Goal: Information Seeking & Learning: Check status

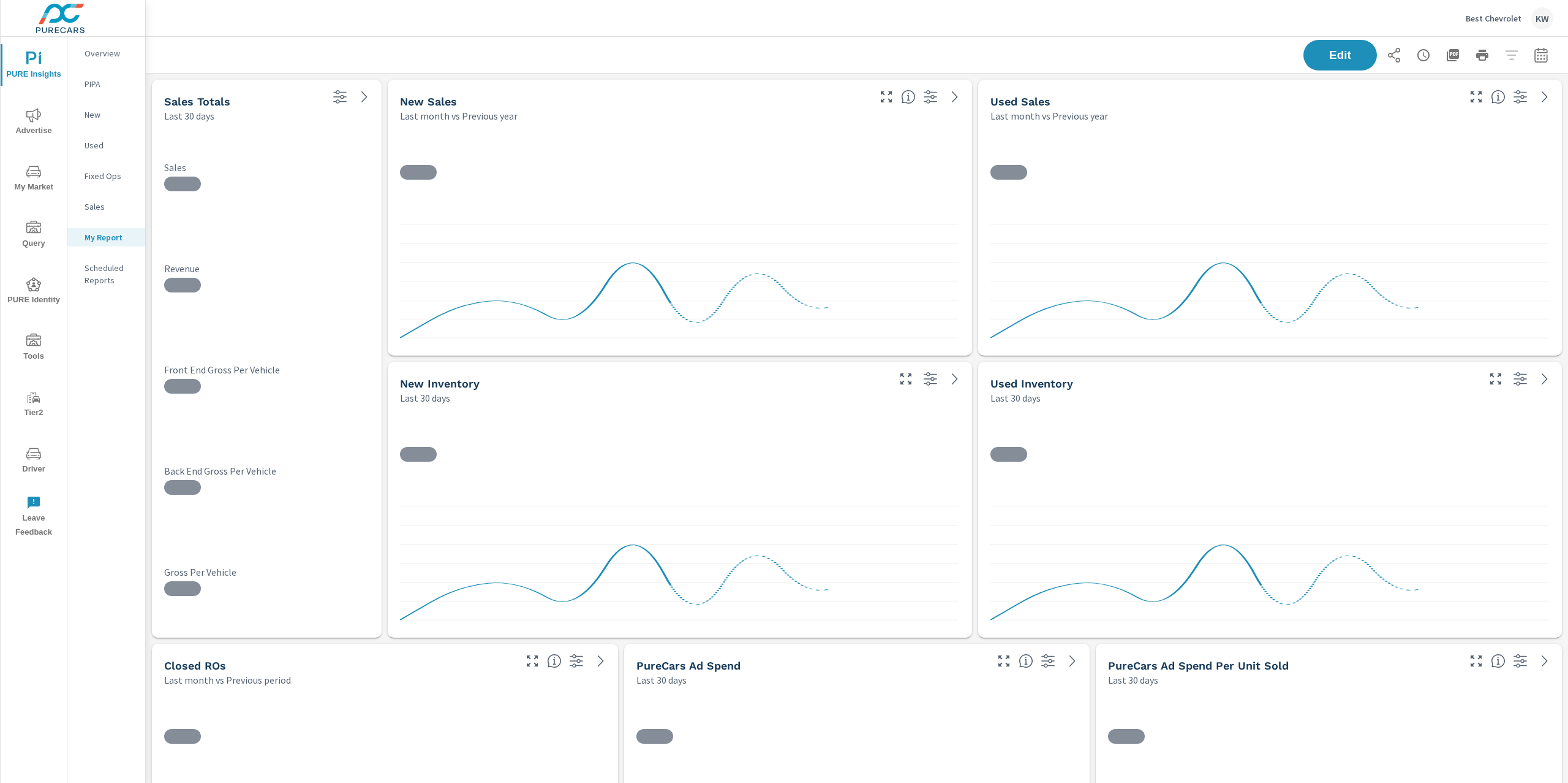
scroll to position [6938, 1436]
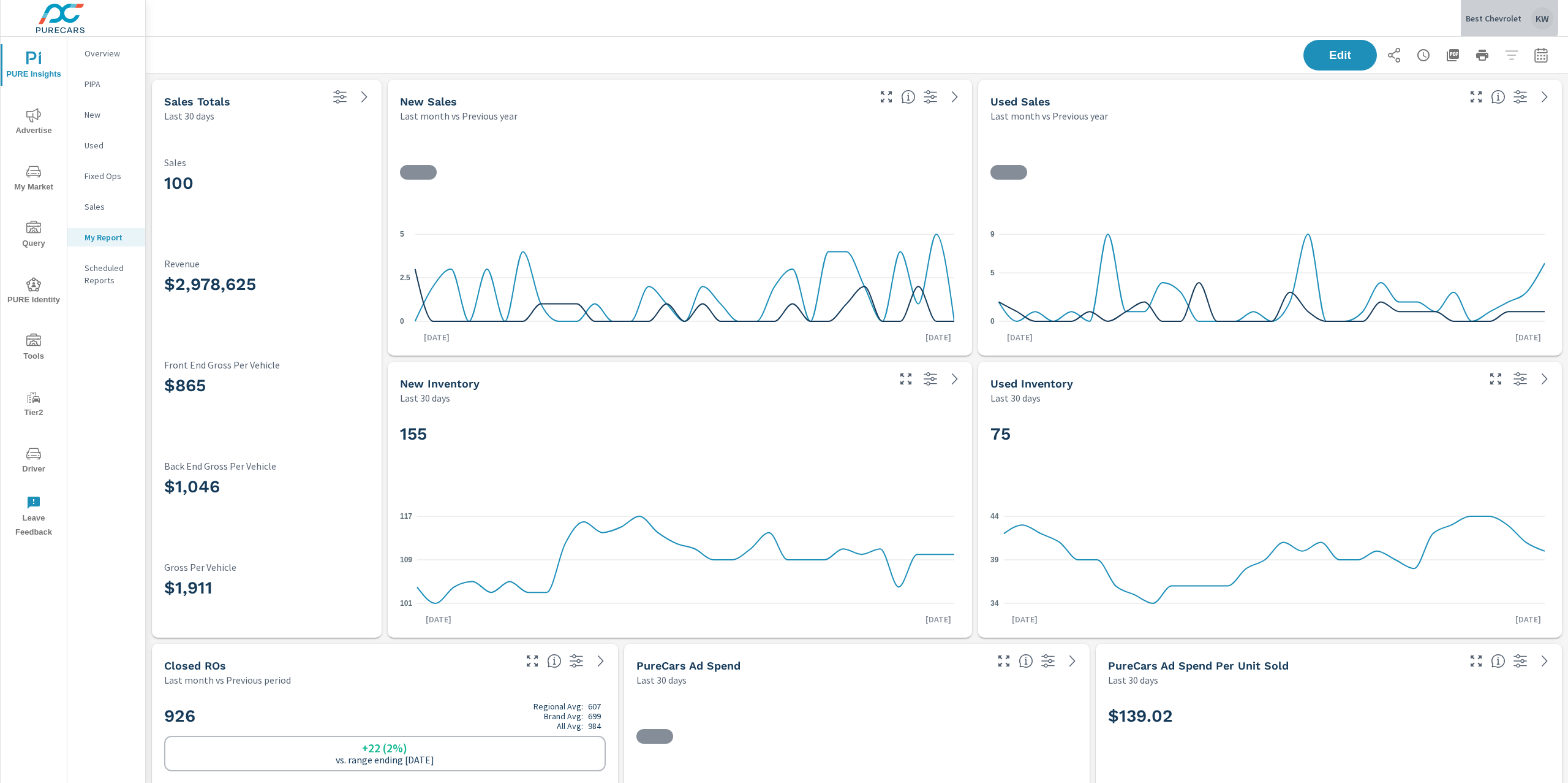
click at [1483, 15] on p "Best Chevrolet" at bounding box center [1493, 18] width 56 height 11
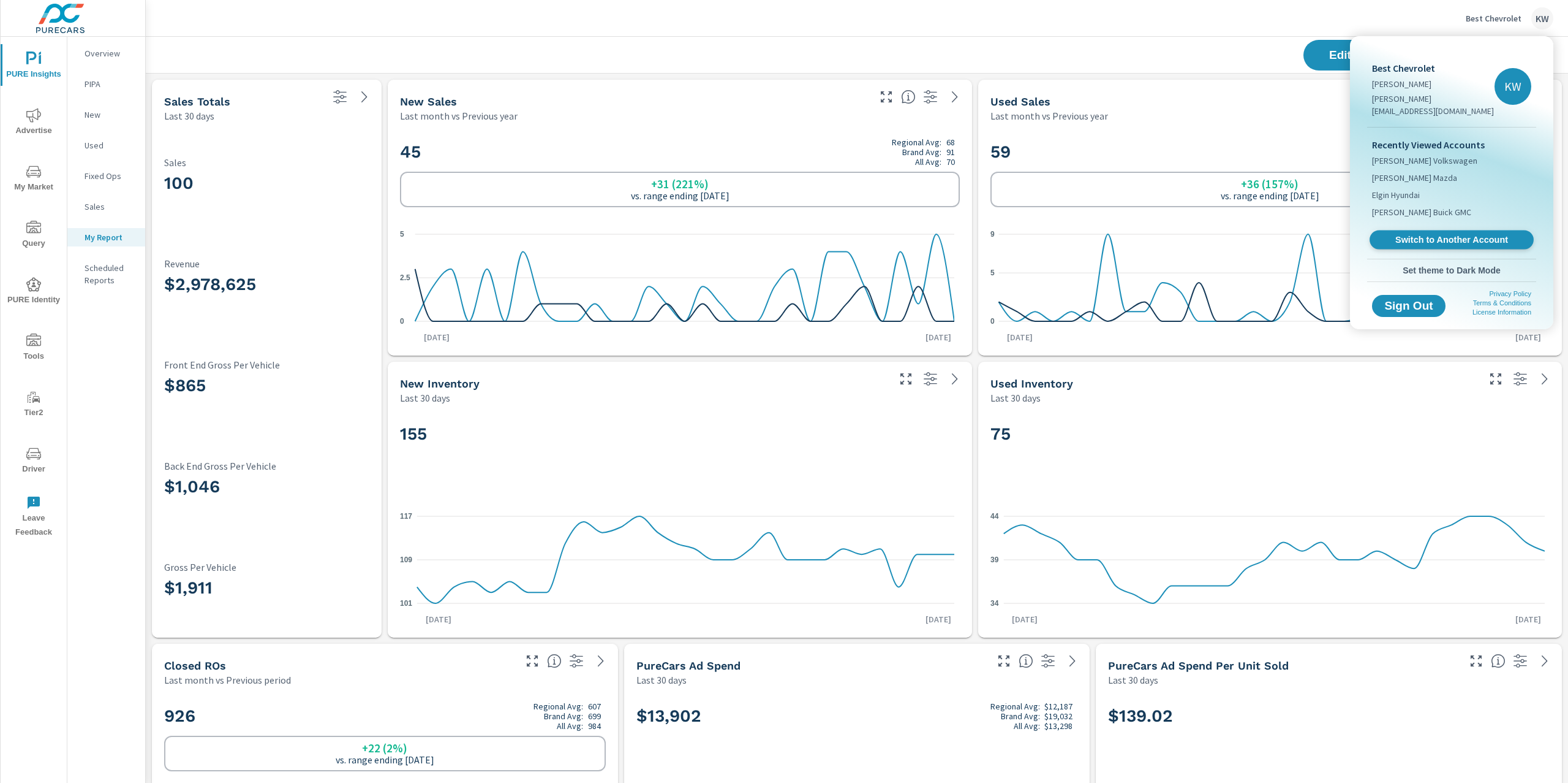
click at [1438, 234] on span "Switch to Another Account" at bounding box center [1452, 239] width 150 height 12
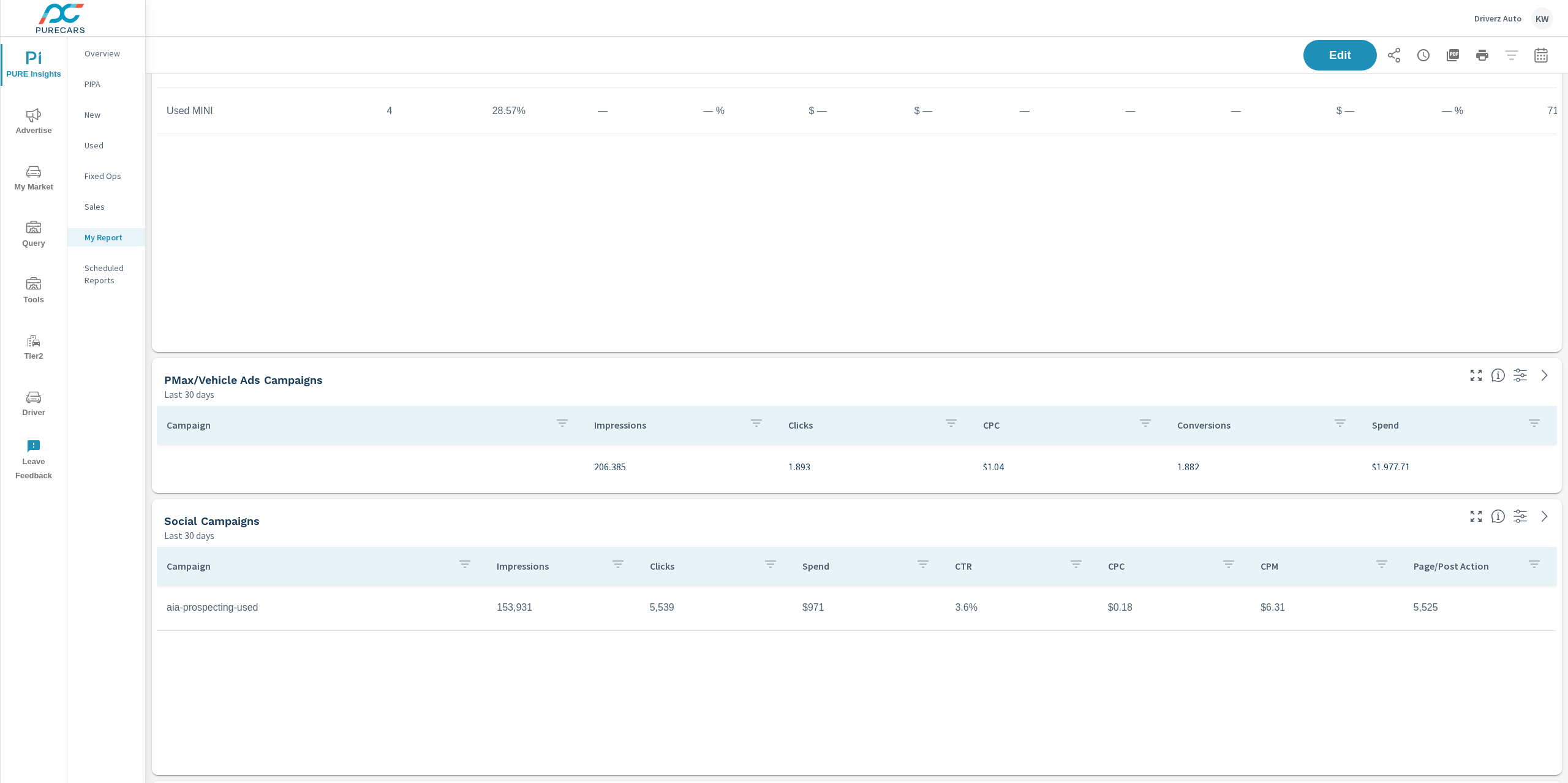
scroll to position [1835, 0]
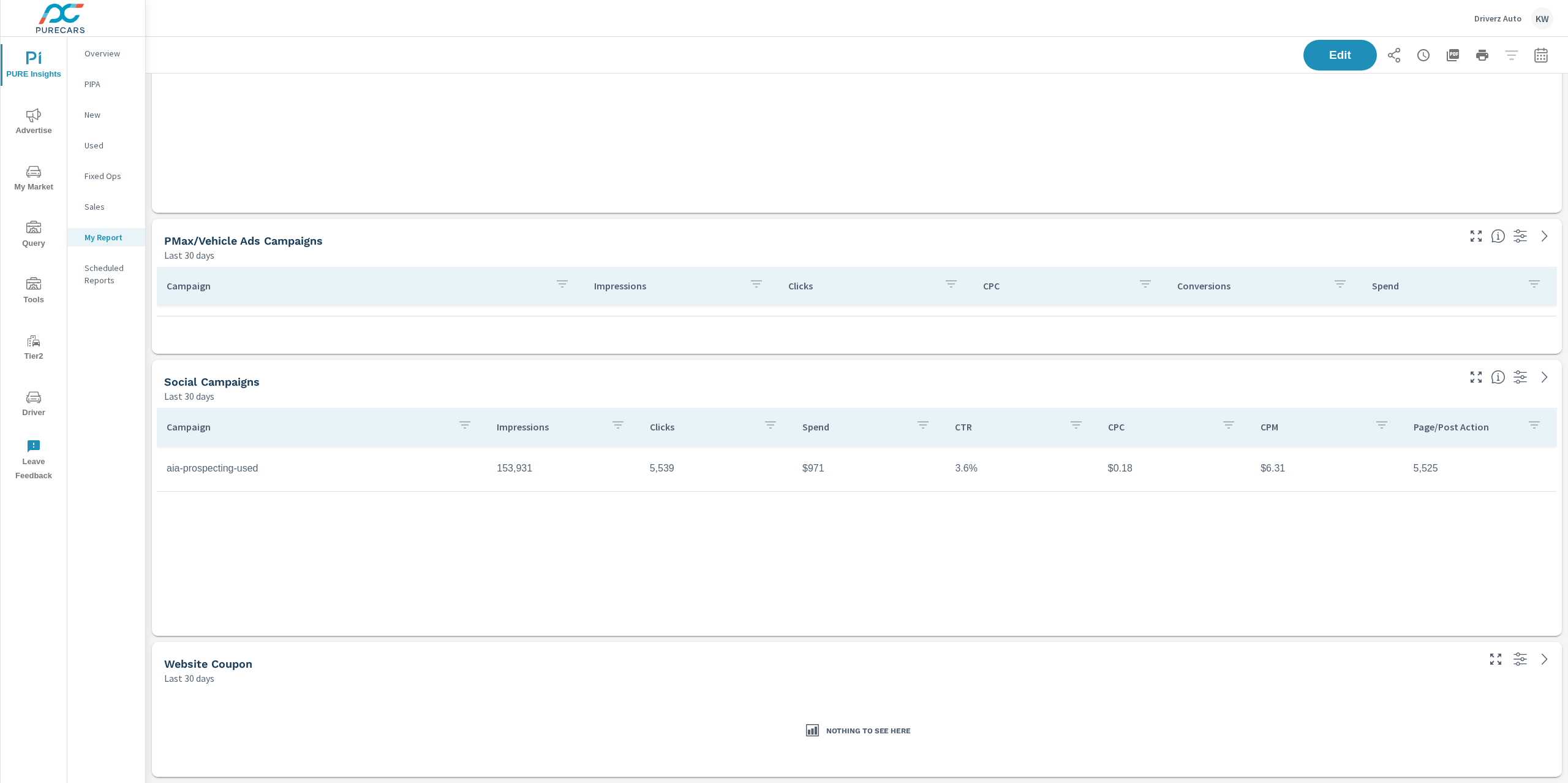
scroll to position [61, 0]
click at [1312, 66] on button "Edit" at bounding box center [1340, 55] width 76 height 32
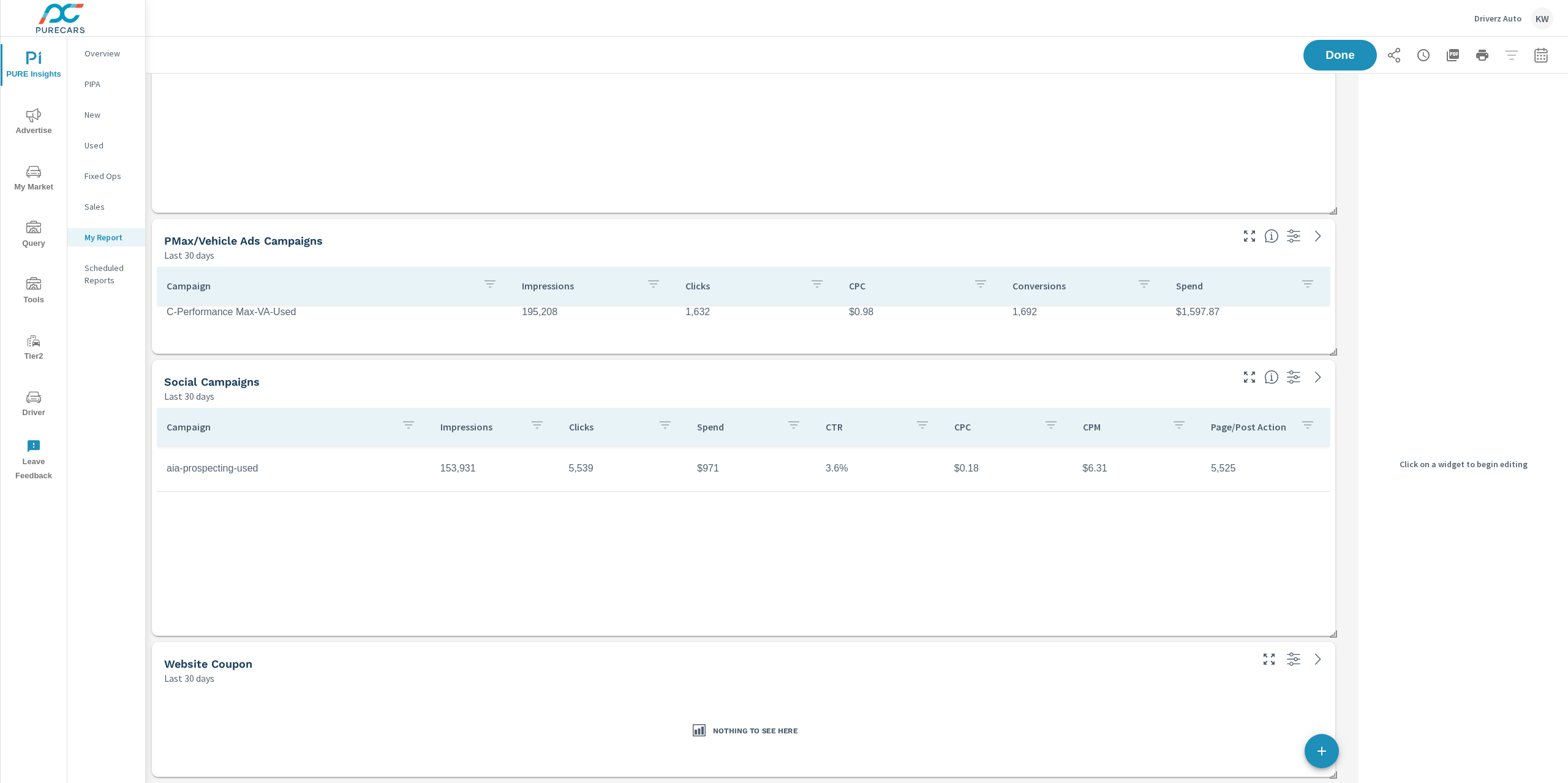
scroll to position [2569, 1221]
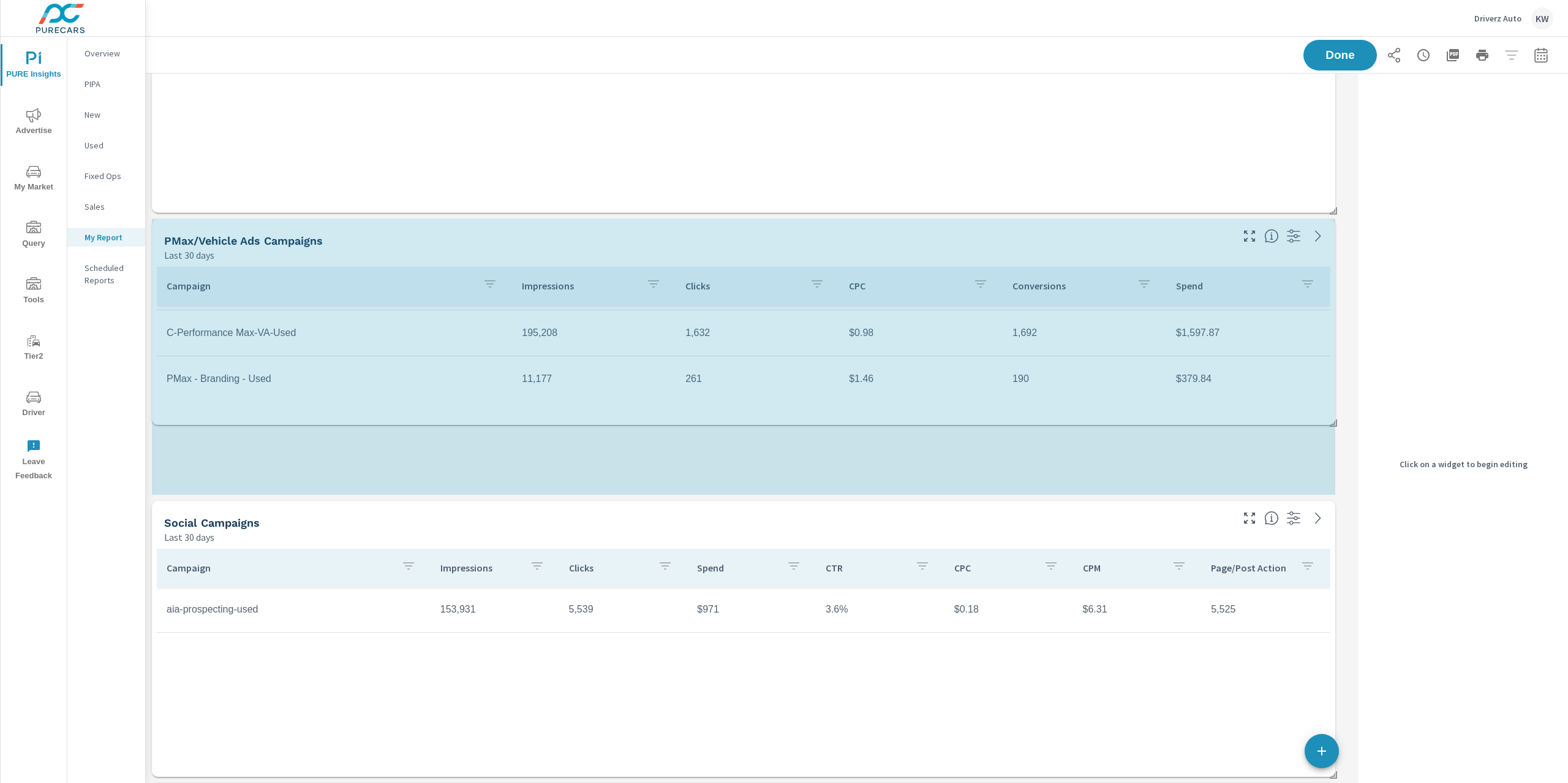
scroll to position [2710, 1221]
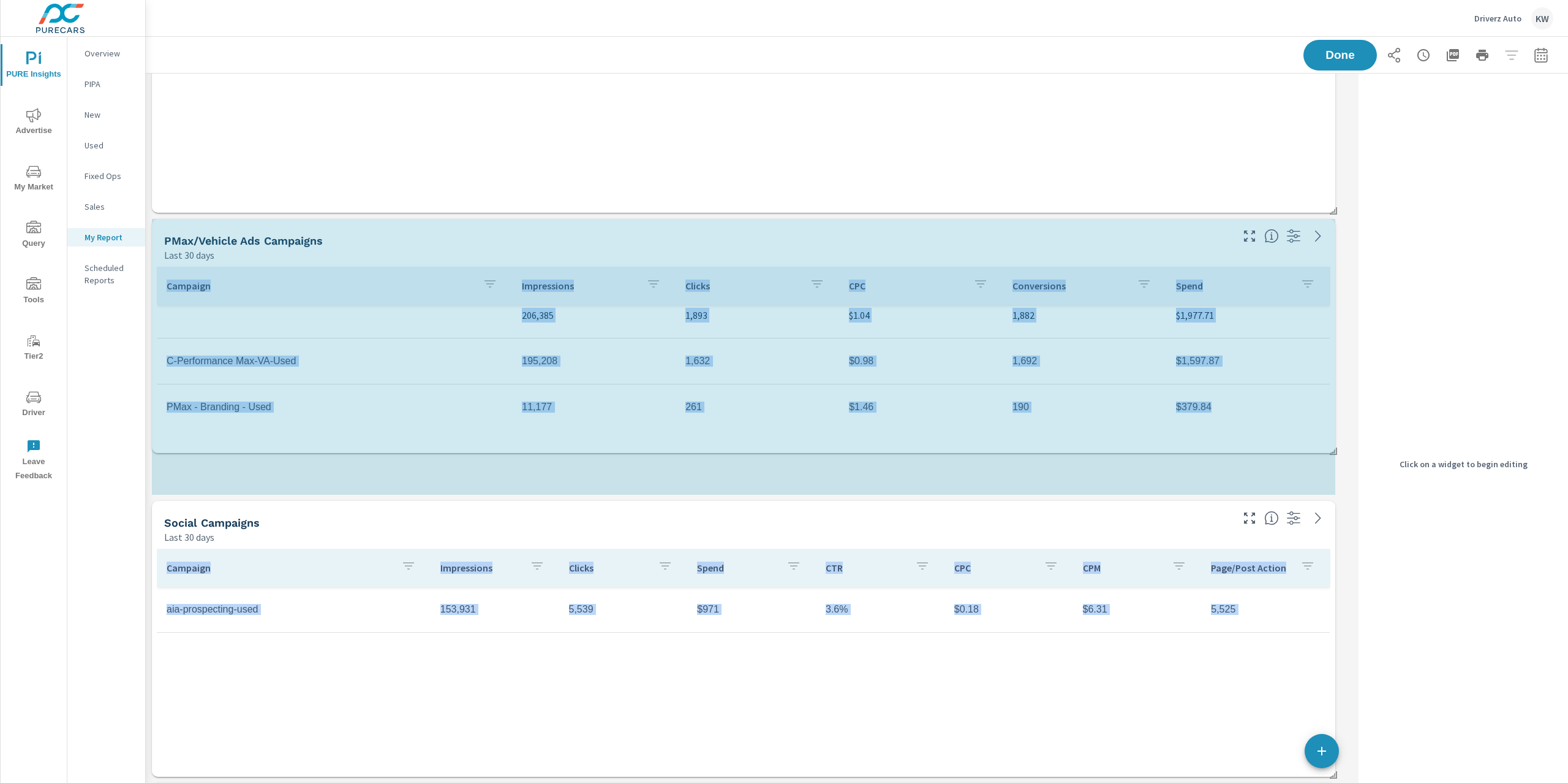
drag, startPoint x: 1332, startPoint y: 351, endPoint x: 1336, endPoint y: 448, distance: 97.1
click at [1335, 448] on span at bounding box center [1329, 446] width 12 height 12
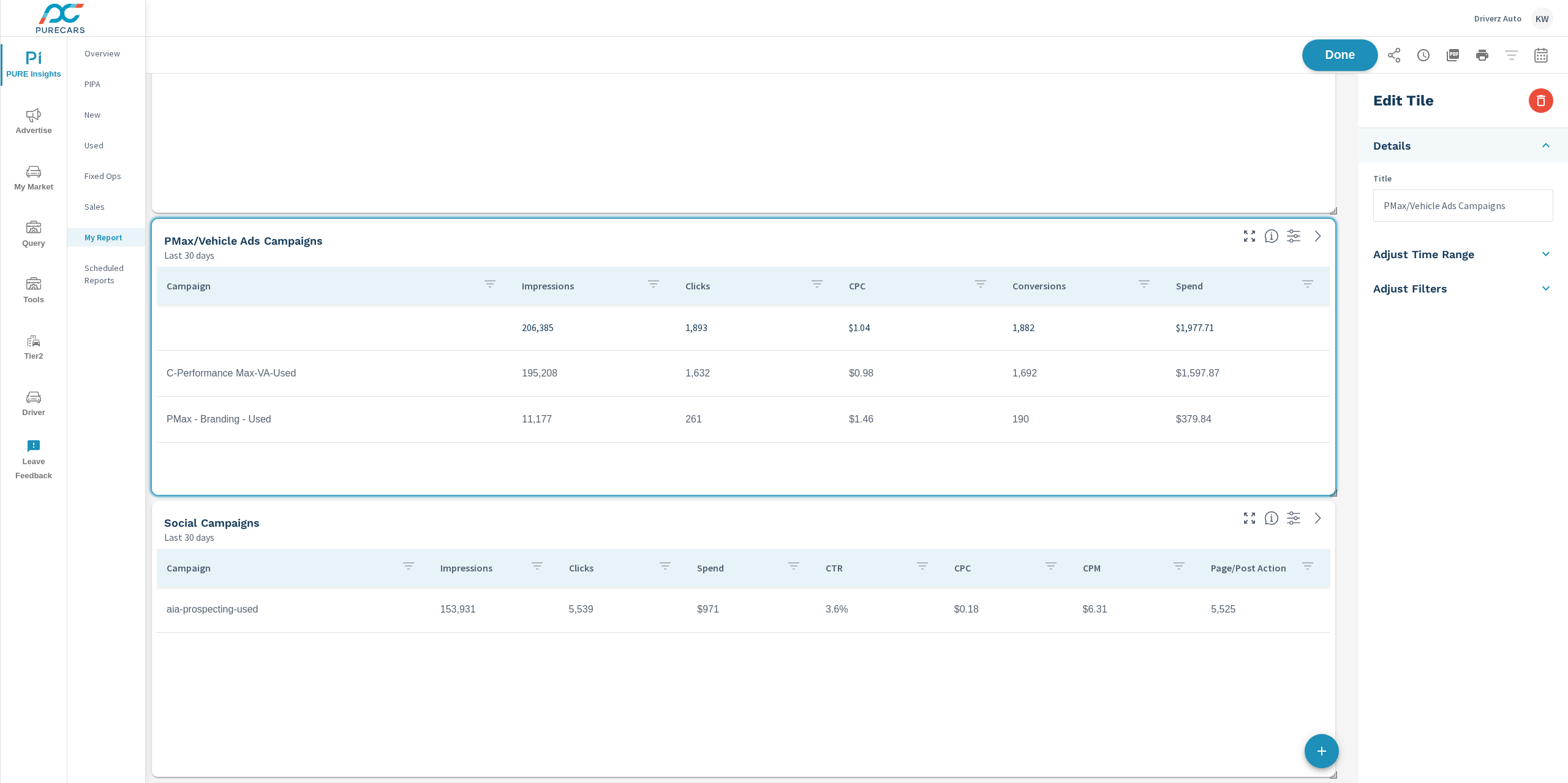
click at [1348, 69] on button "Done" at bounding box center [1340, 55] width 76 height 32
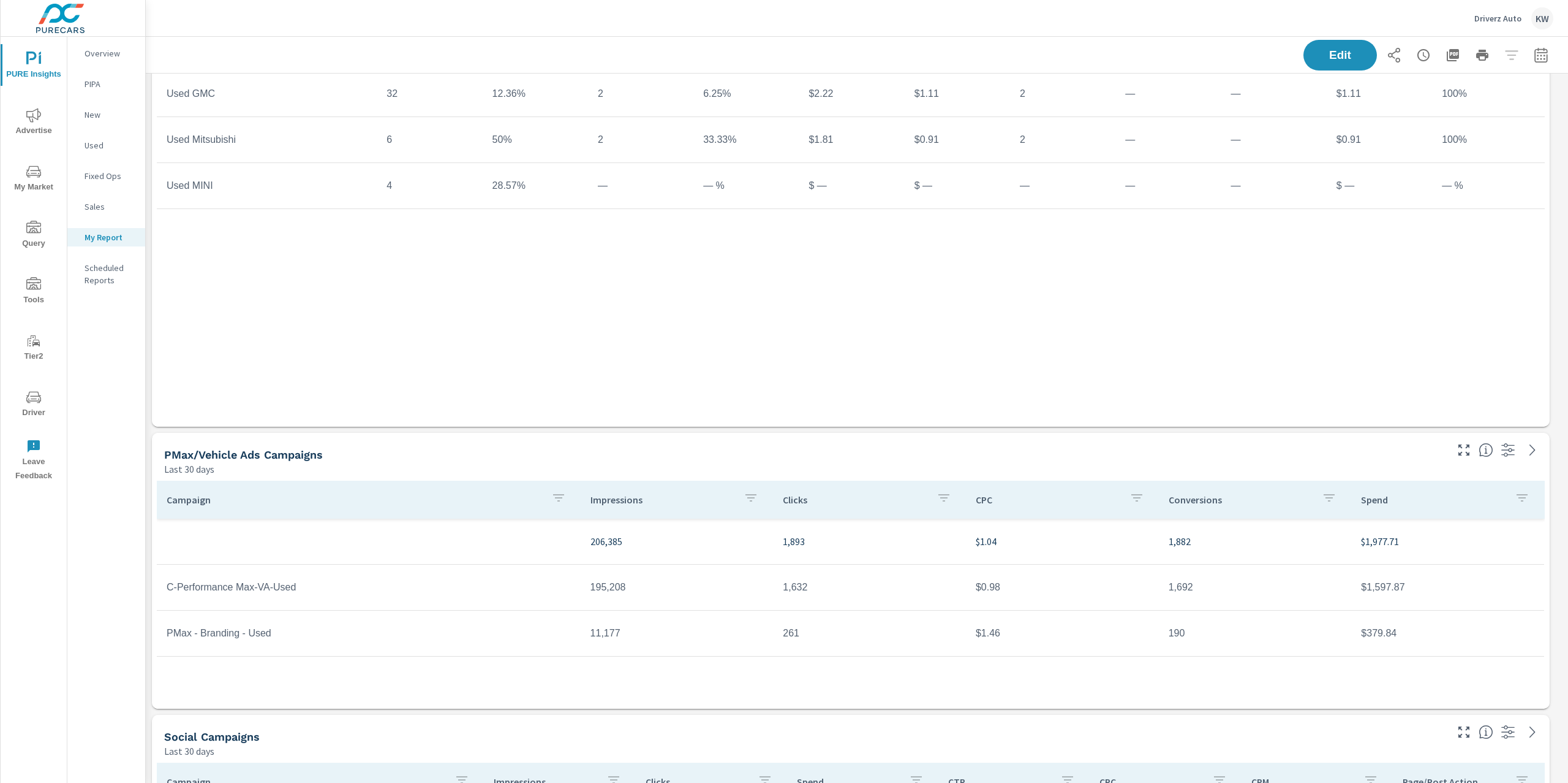
scroll to position [1975, 0]
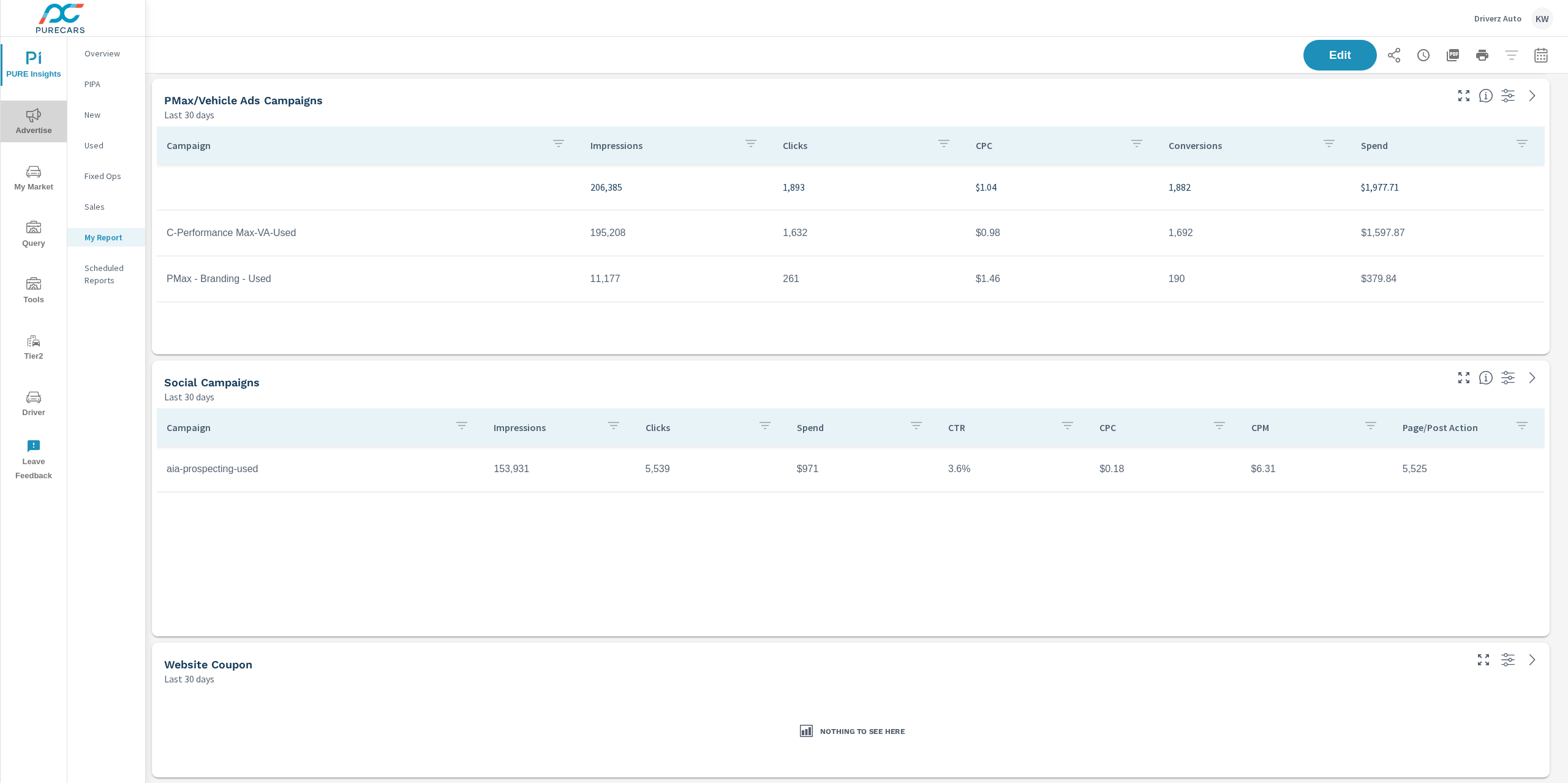
click at [33, 108] on icon "nav menu" at bounding box center [34, 115] width 15 height 15
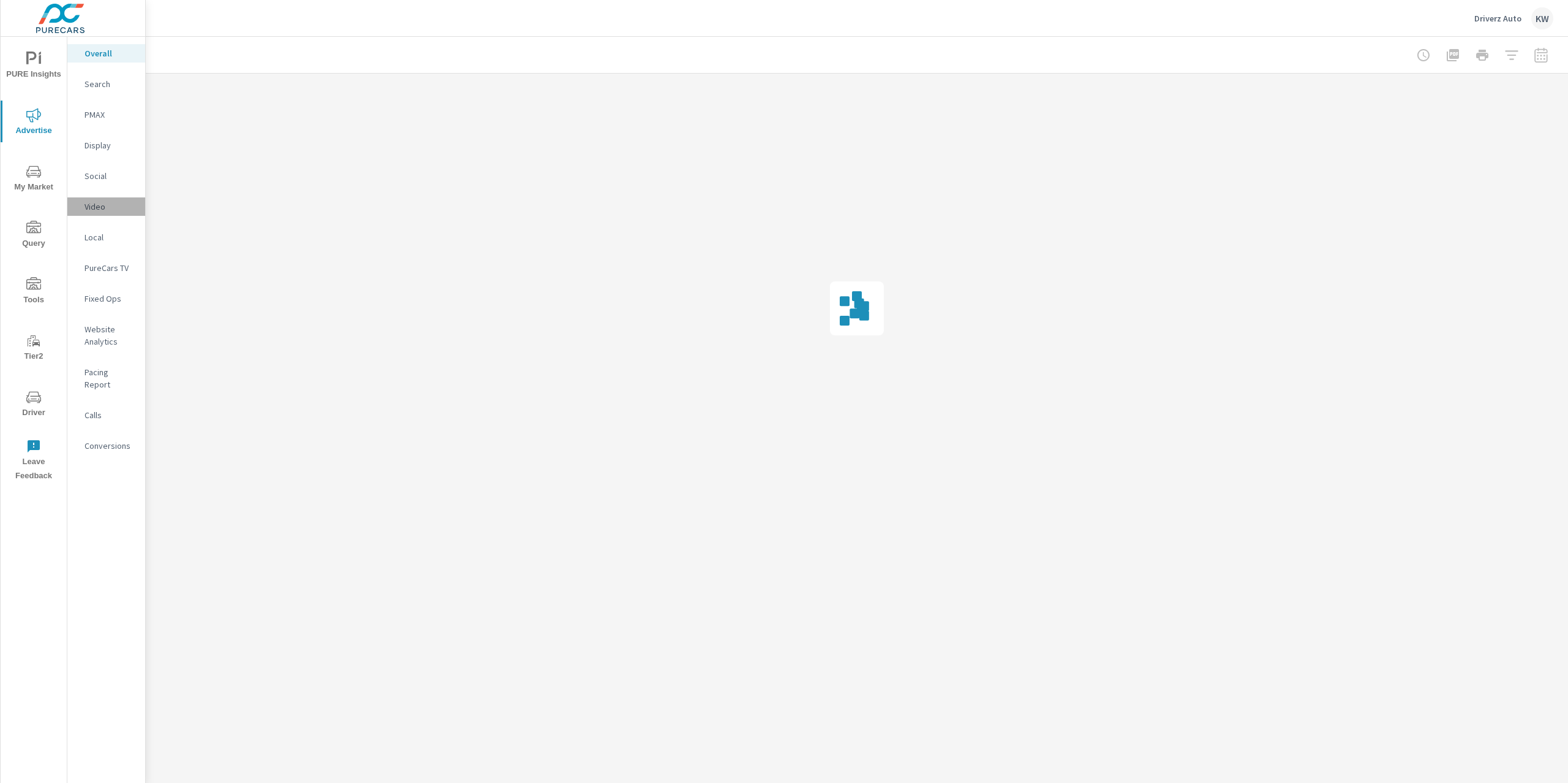
click at [104, 200] on p "Video" at bounding box center [110, 206] width 51 height 12
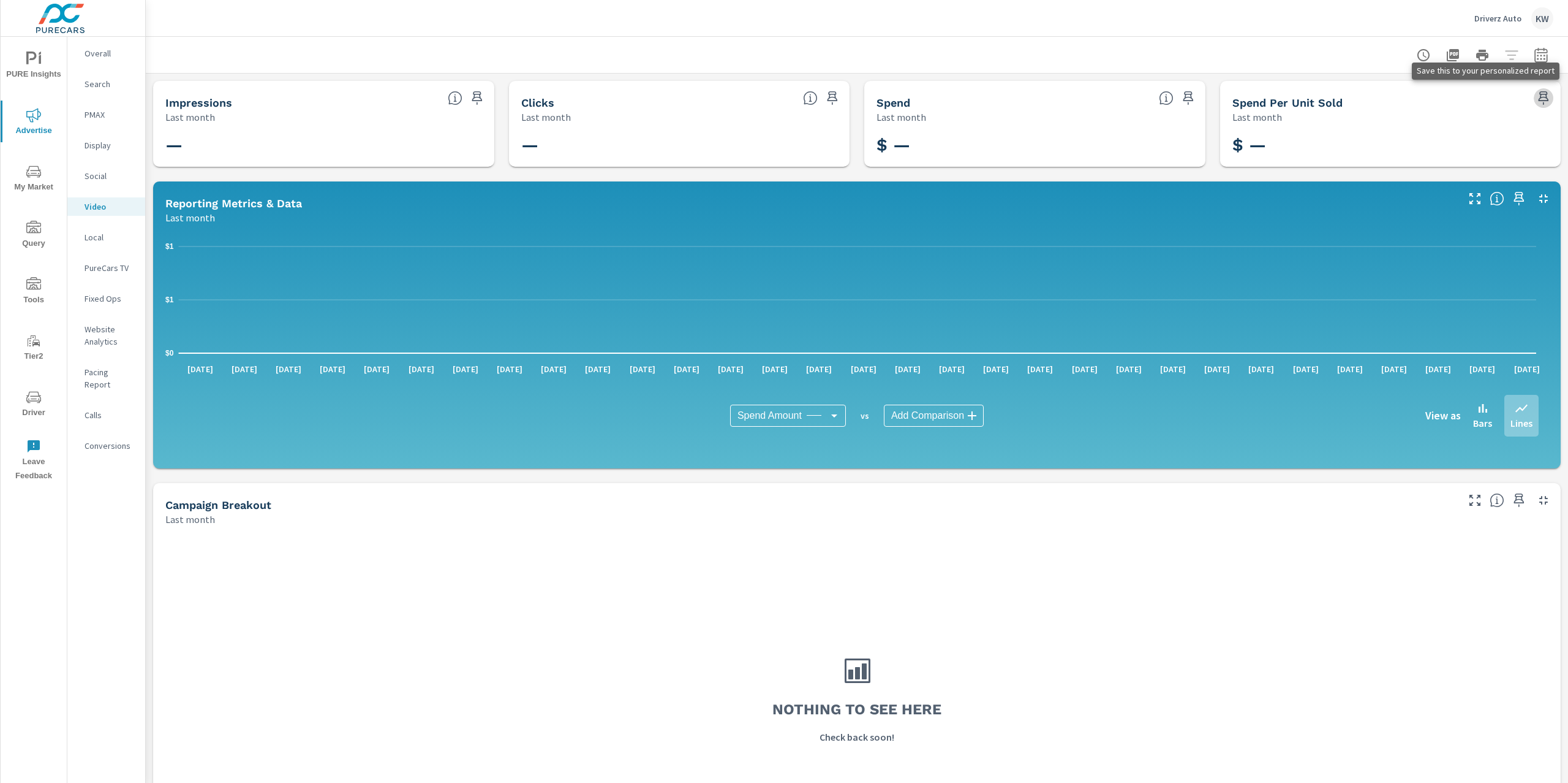
click at [1536, 102] on icon "button" at bounding box center [1543, 98] width 15 height 15
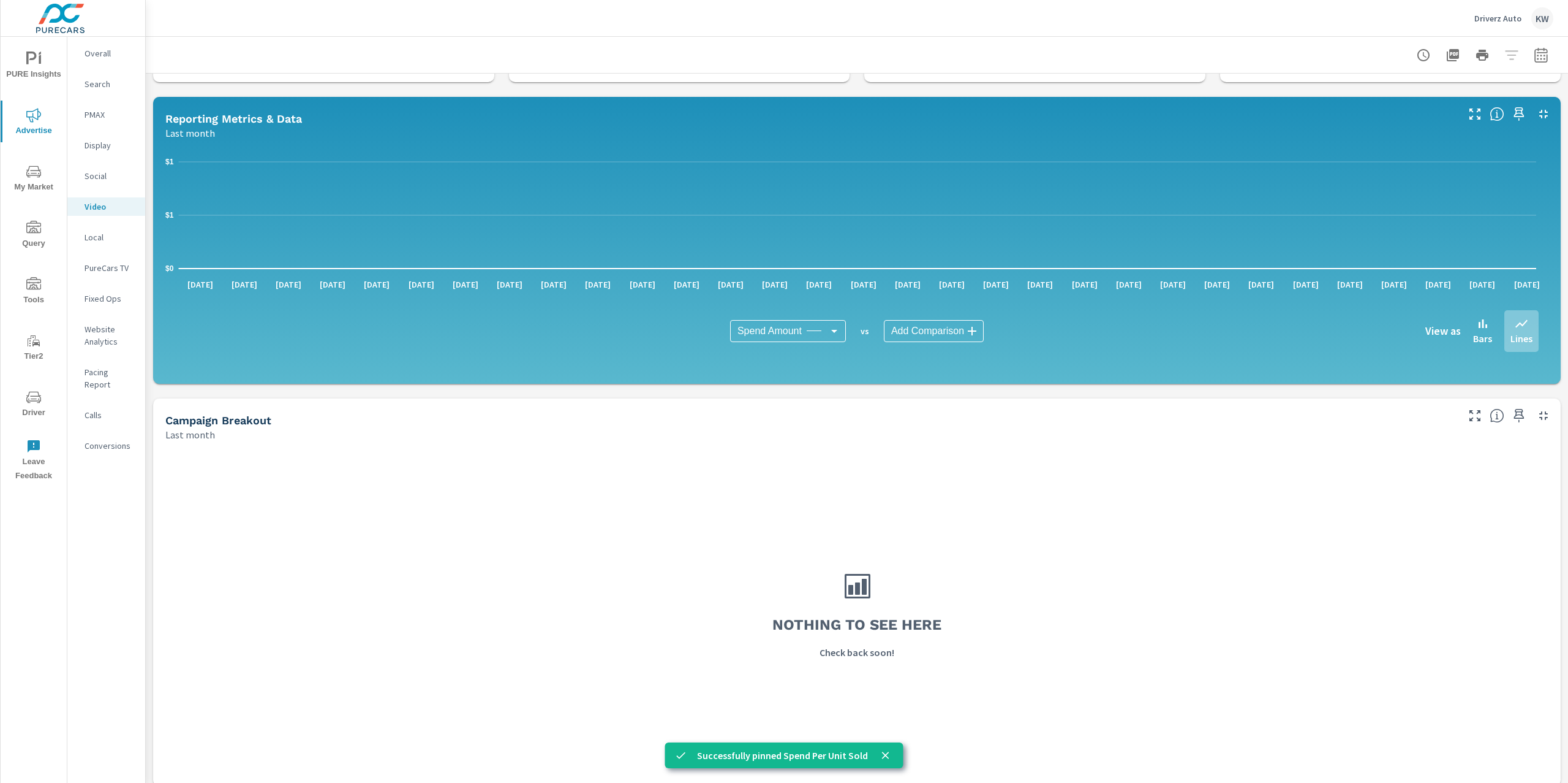
scroll to position [95, 0]
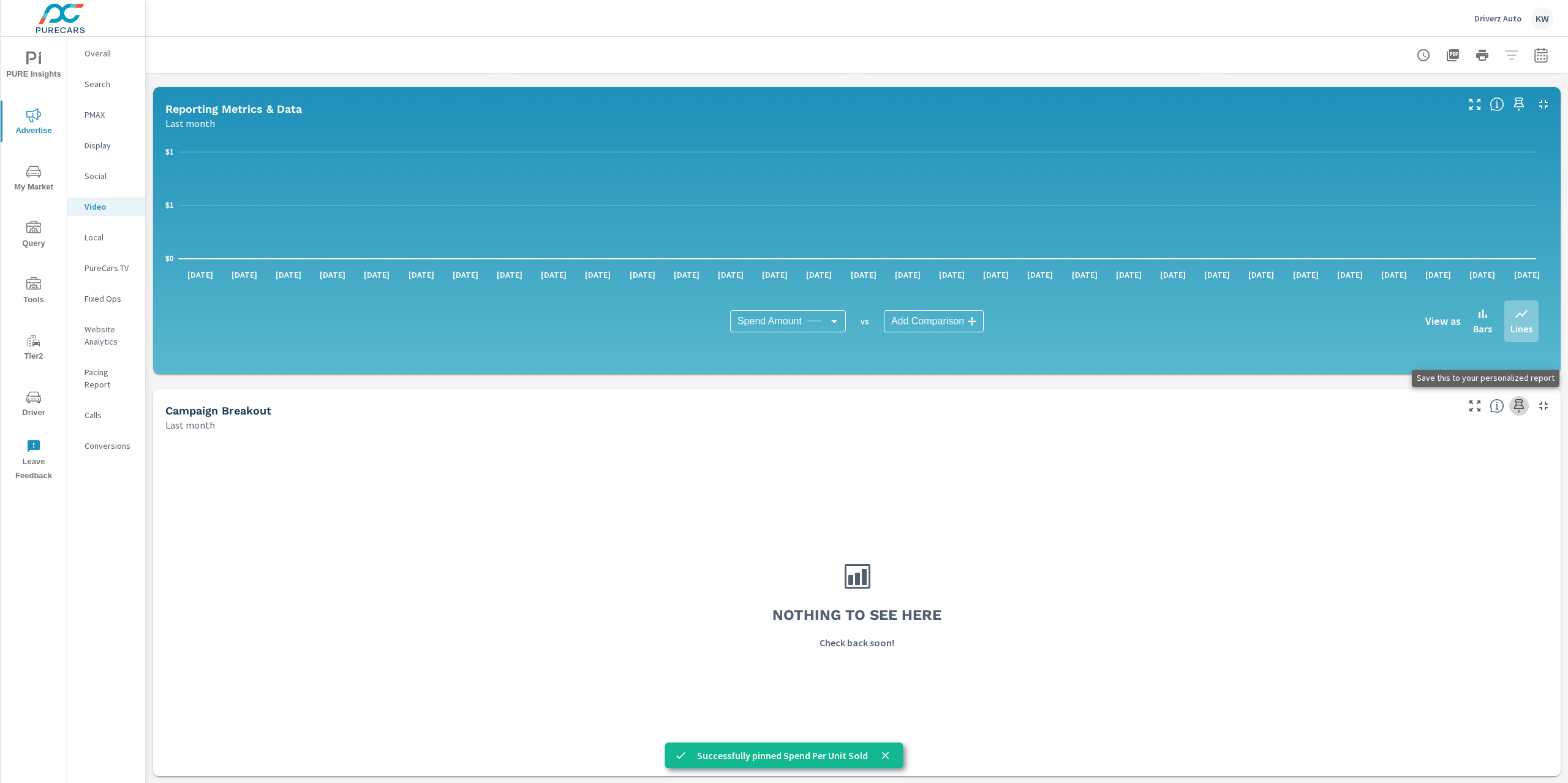
click at [1512, 409] on icon "button" at bounding box center [1519, 406] width 15 height 15
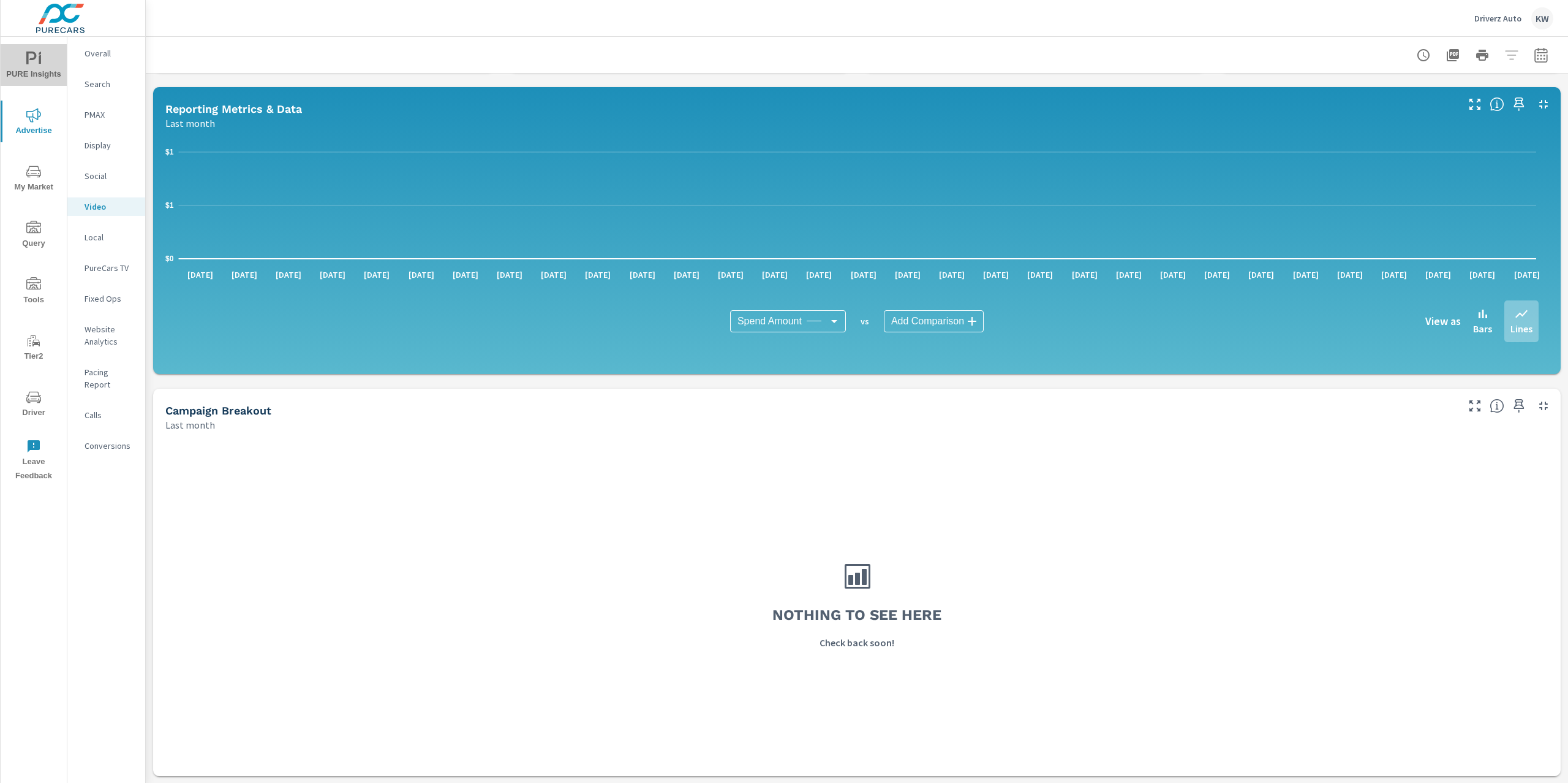
click at [33, 66] on span "PURE Insights" at bounding box center [34, 66] width 59 height 30
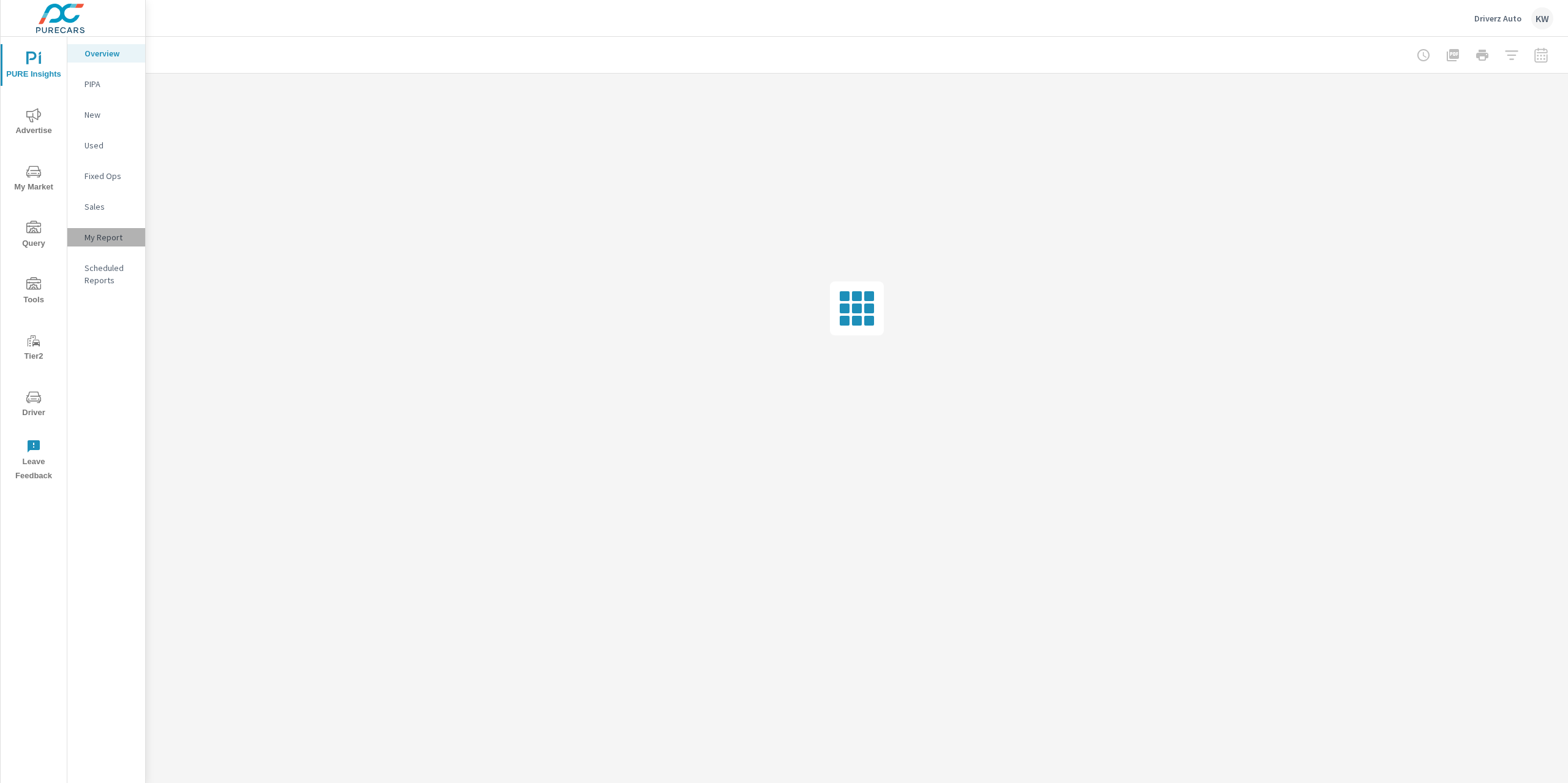
click at [117, 233] on p "My Report" at bounding box center [110, 237] width 51 height 12
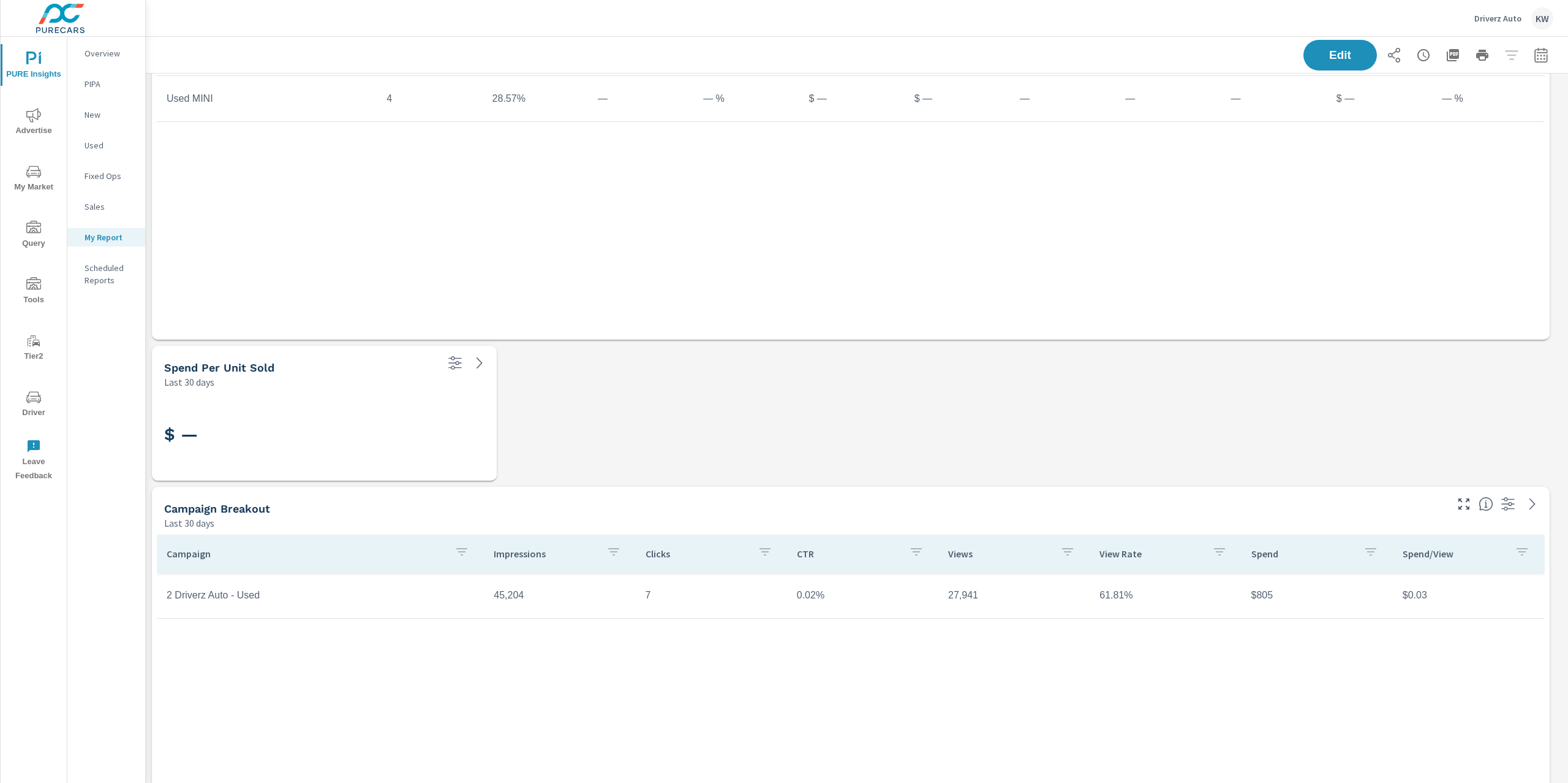
scroll to position [1756, 0]
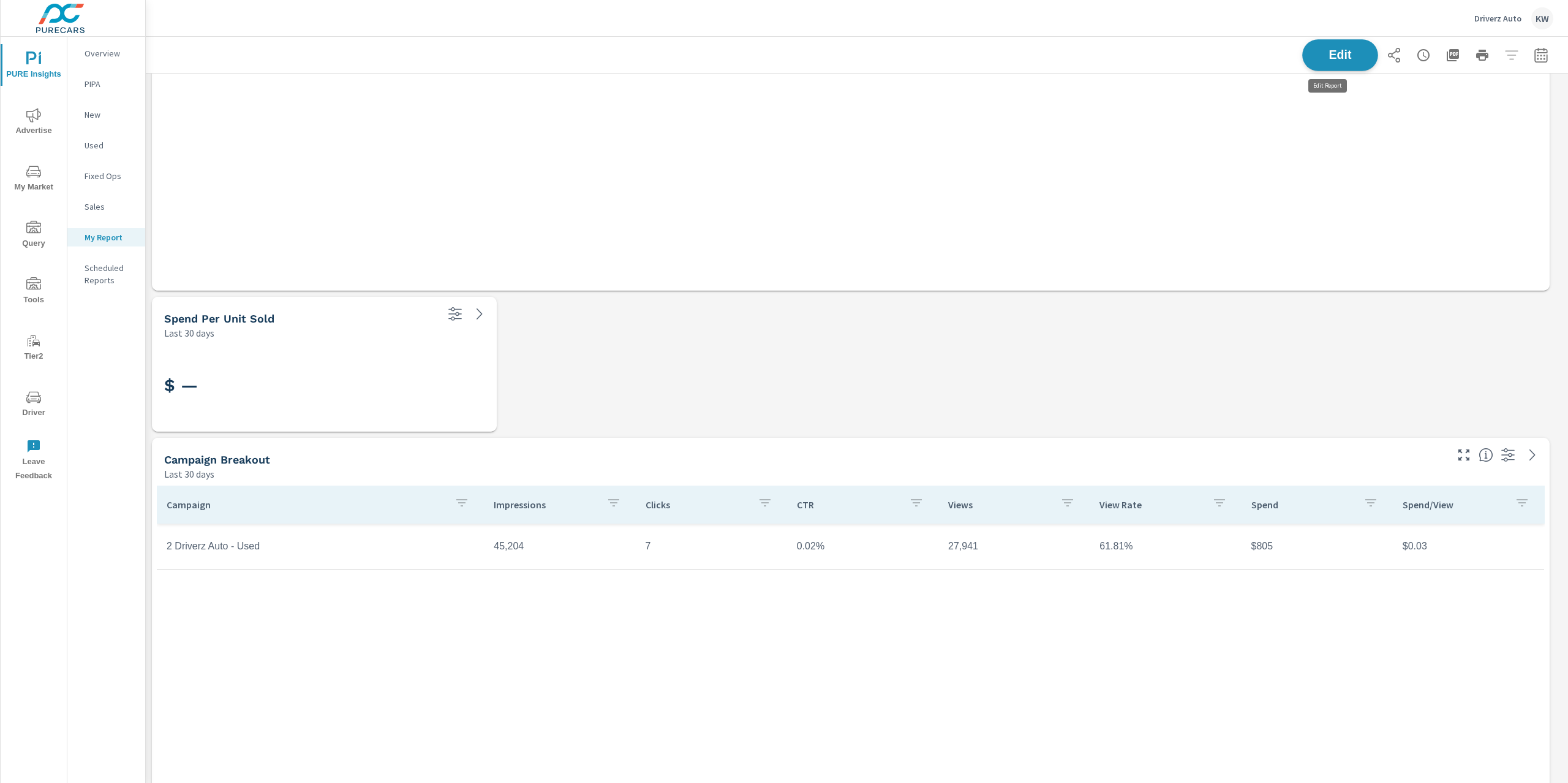
click at [1320, 49] on span "Edit" at bounding box center [1340, 55] width 50 height 12
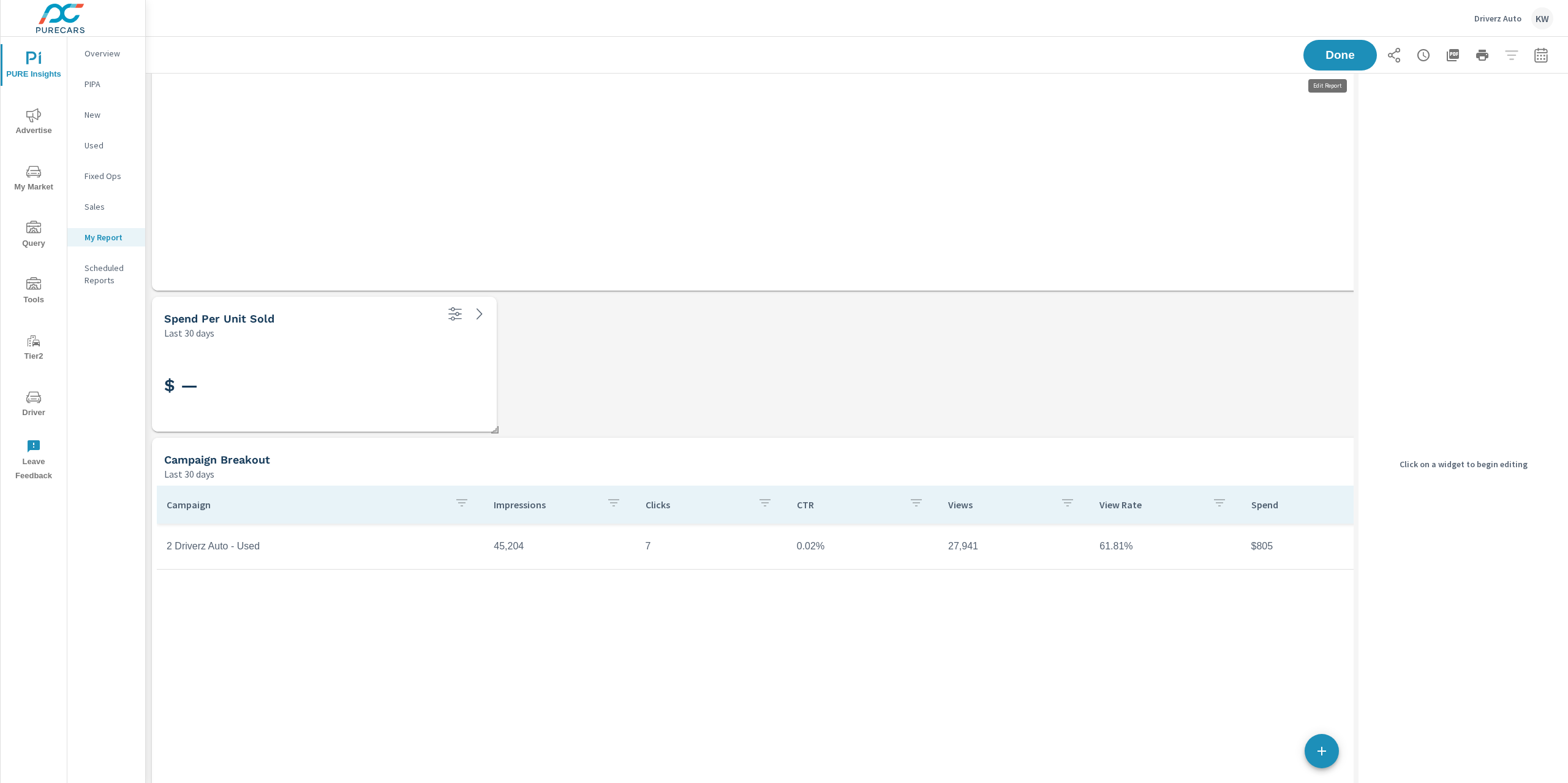
scroll to position [6, 5]
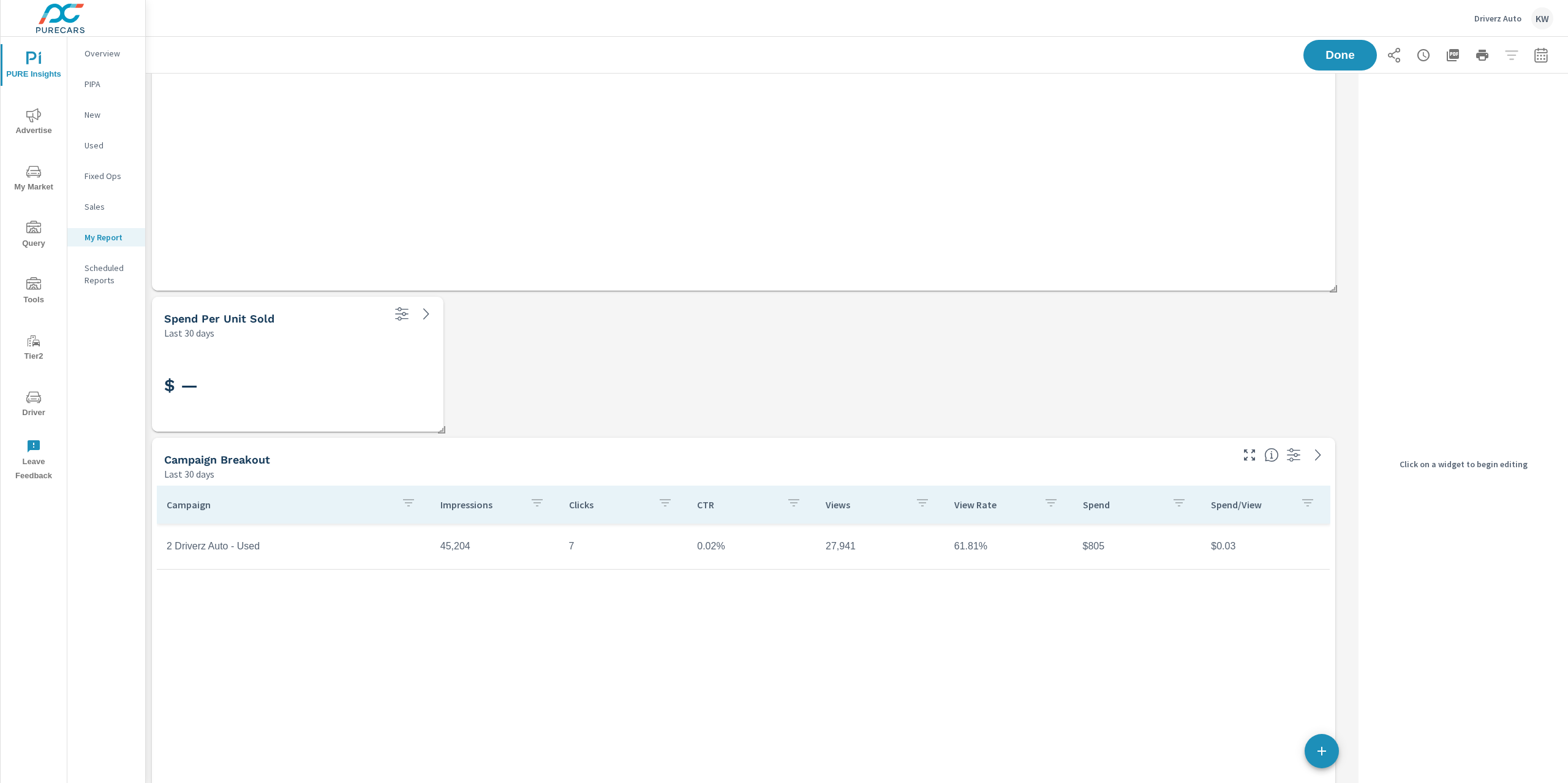
click at [251, 340] on div "$ —" at bounding box center [298, 385] width 291 height 92
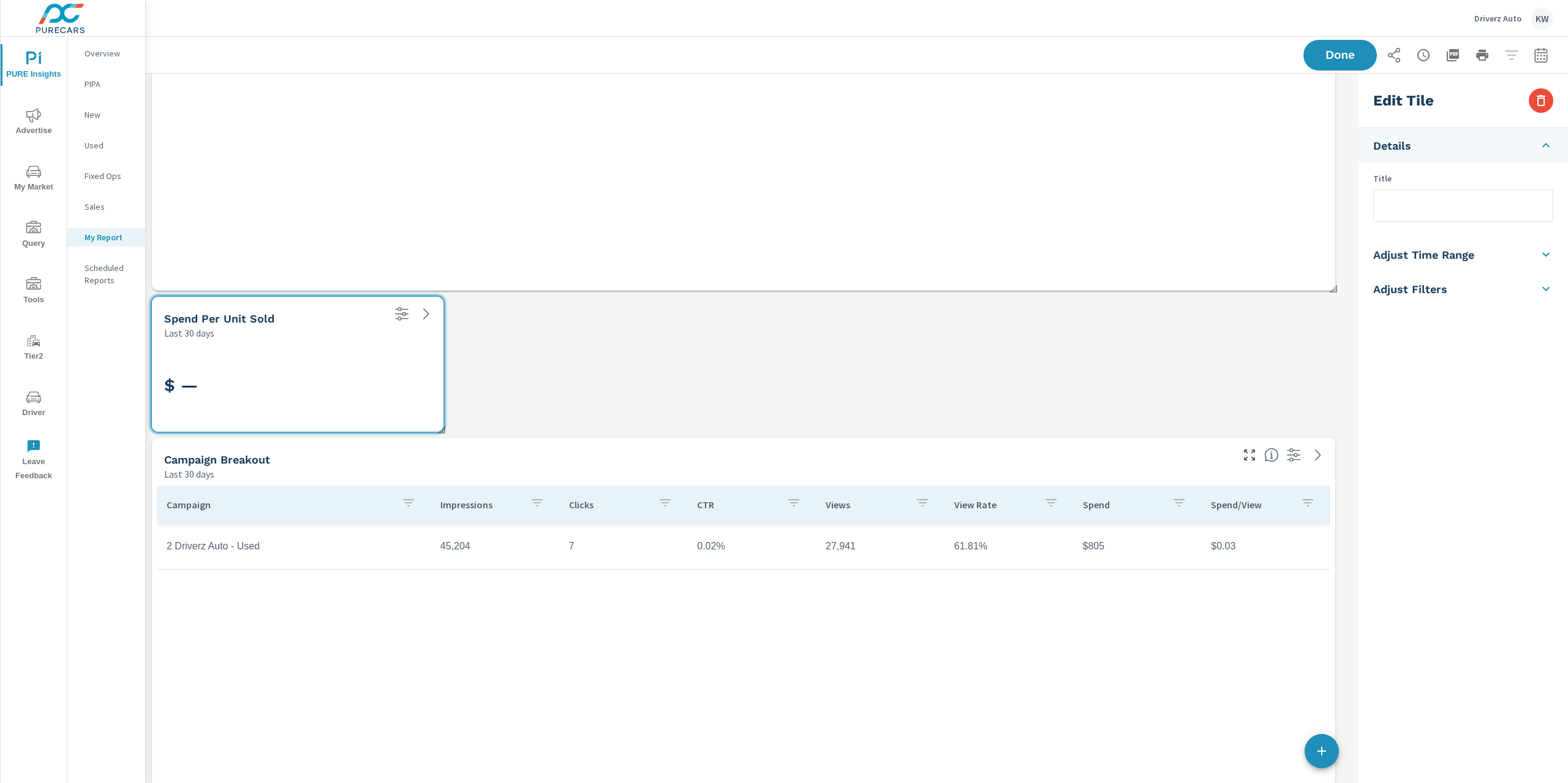
scroll to position [3415, 1221]
click at [1552, 105] on button "button" at bounding box center [1541, 100] width 25 height 25
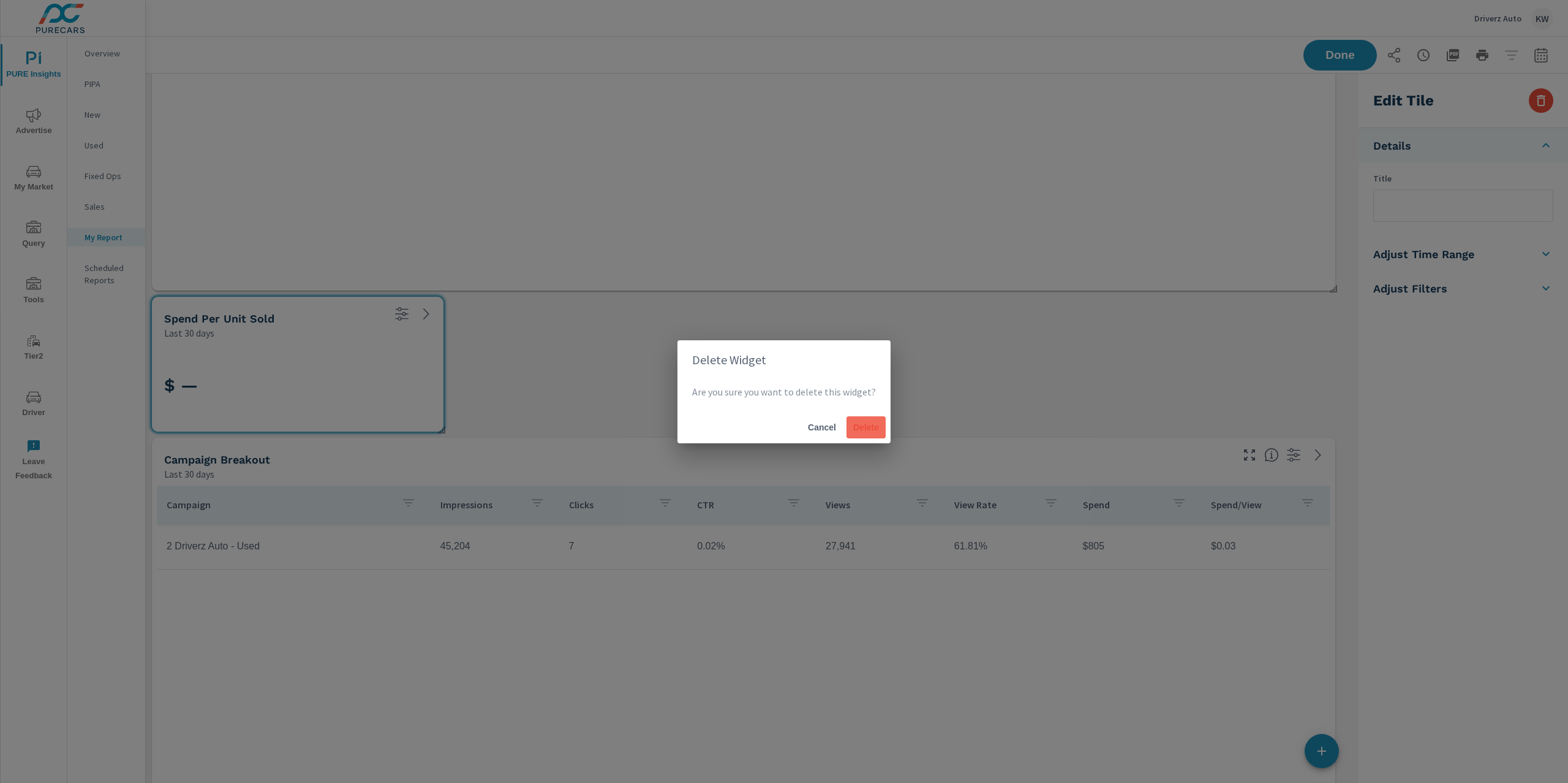
click at [868, 417] on button "Delete" at bounding box center [865, 427] width 39 height 22
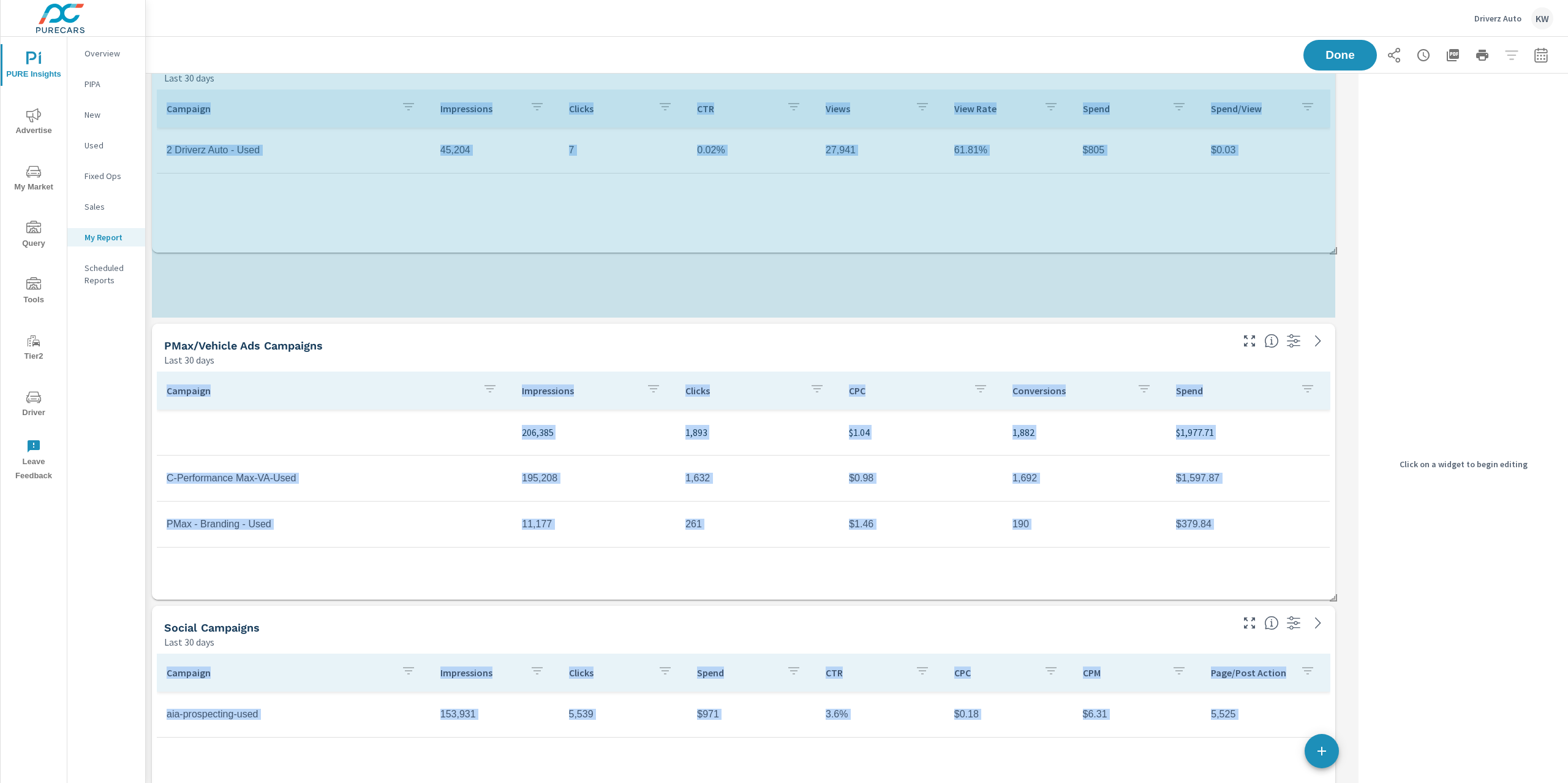
scroll to position [6, 5]
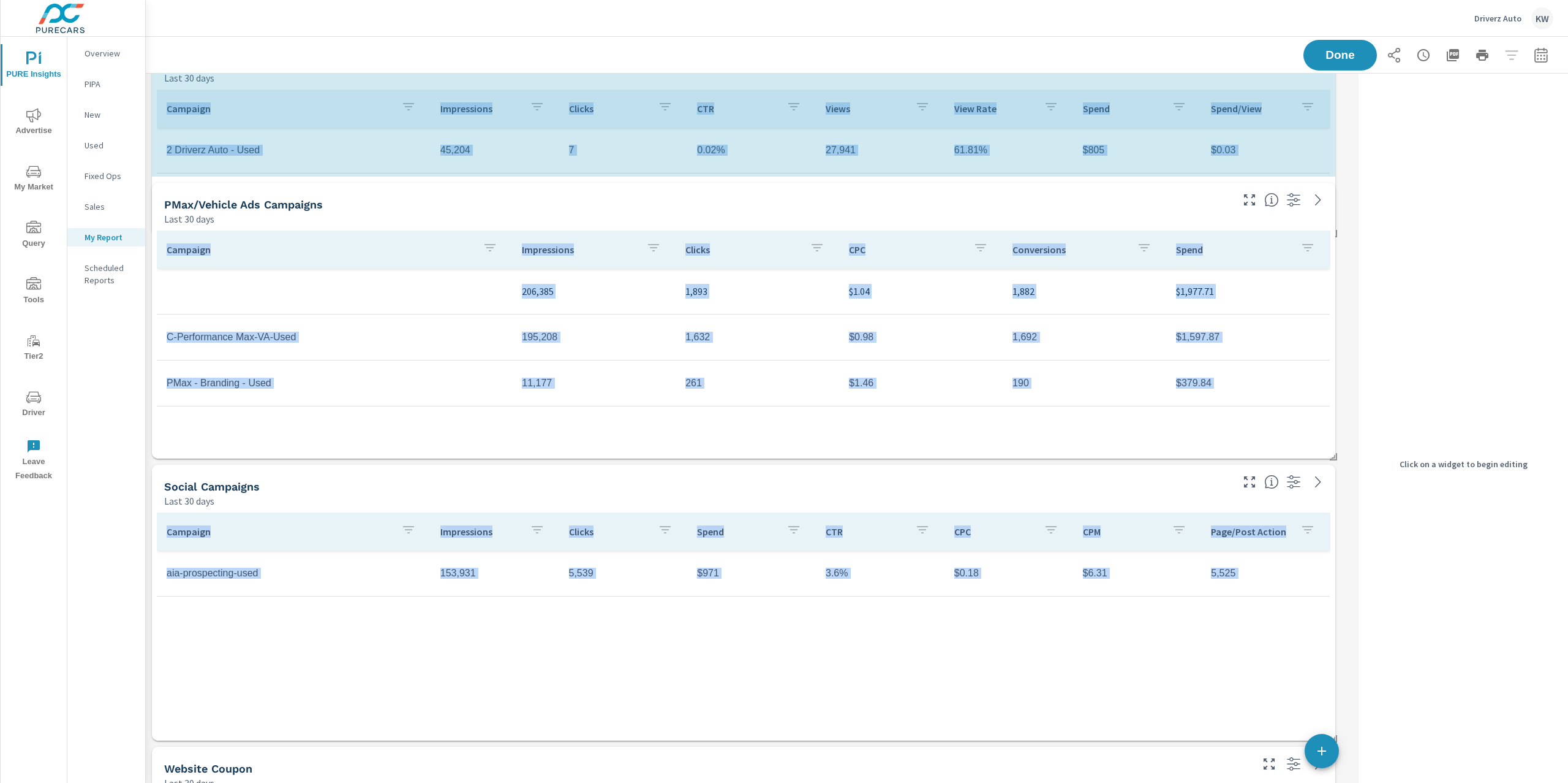
drag, startPoint x: 1335, startPoint y: 597, endPoint x: 1345, endPoint y: 241, distance: 356.1
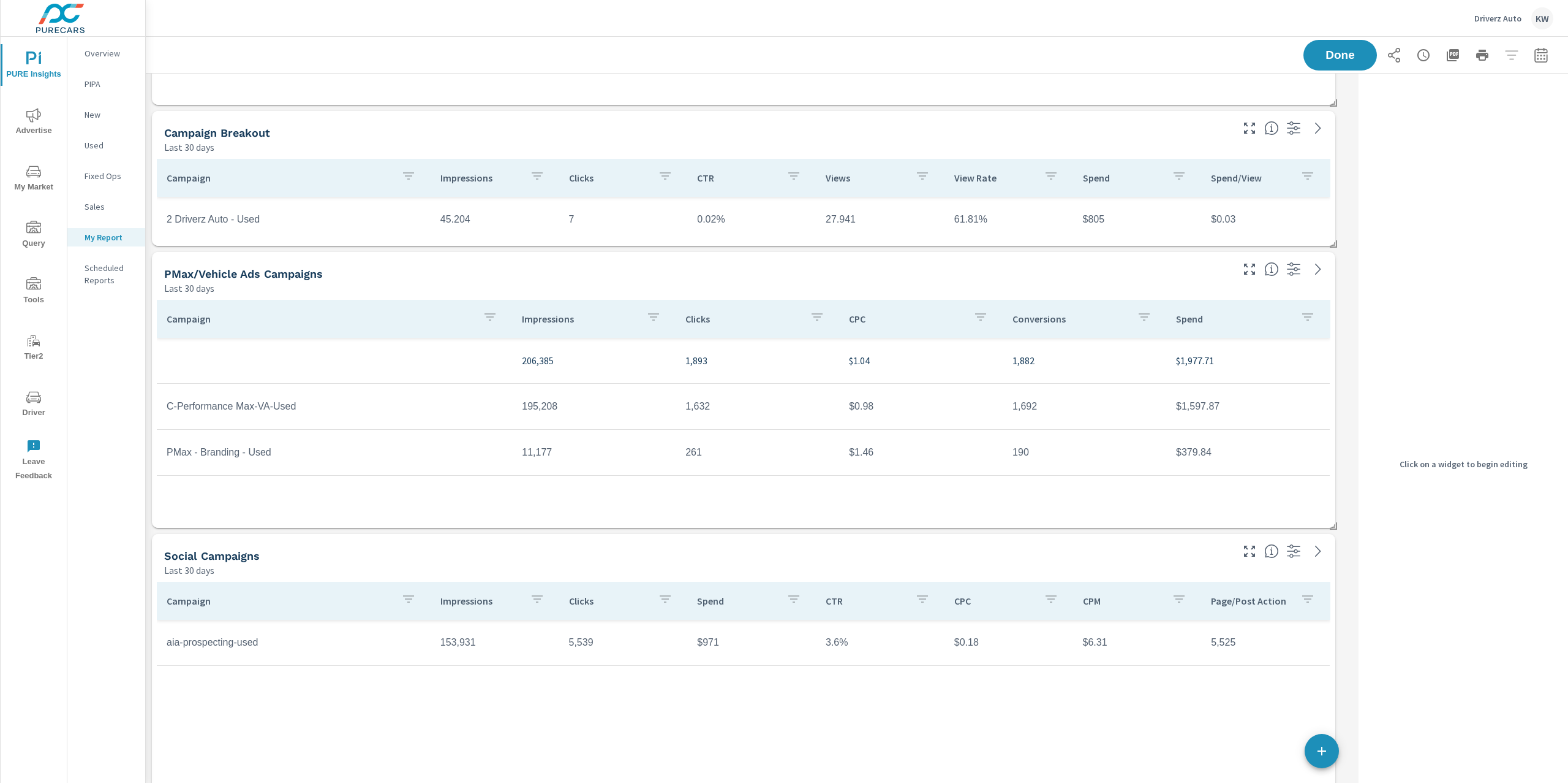
scroll to position [1976, 0]
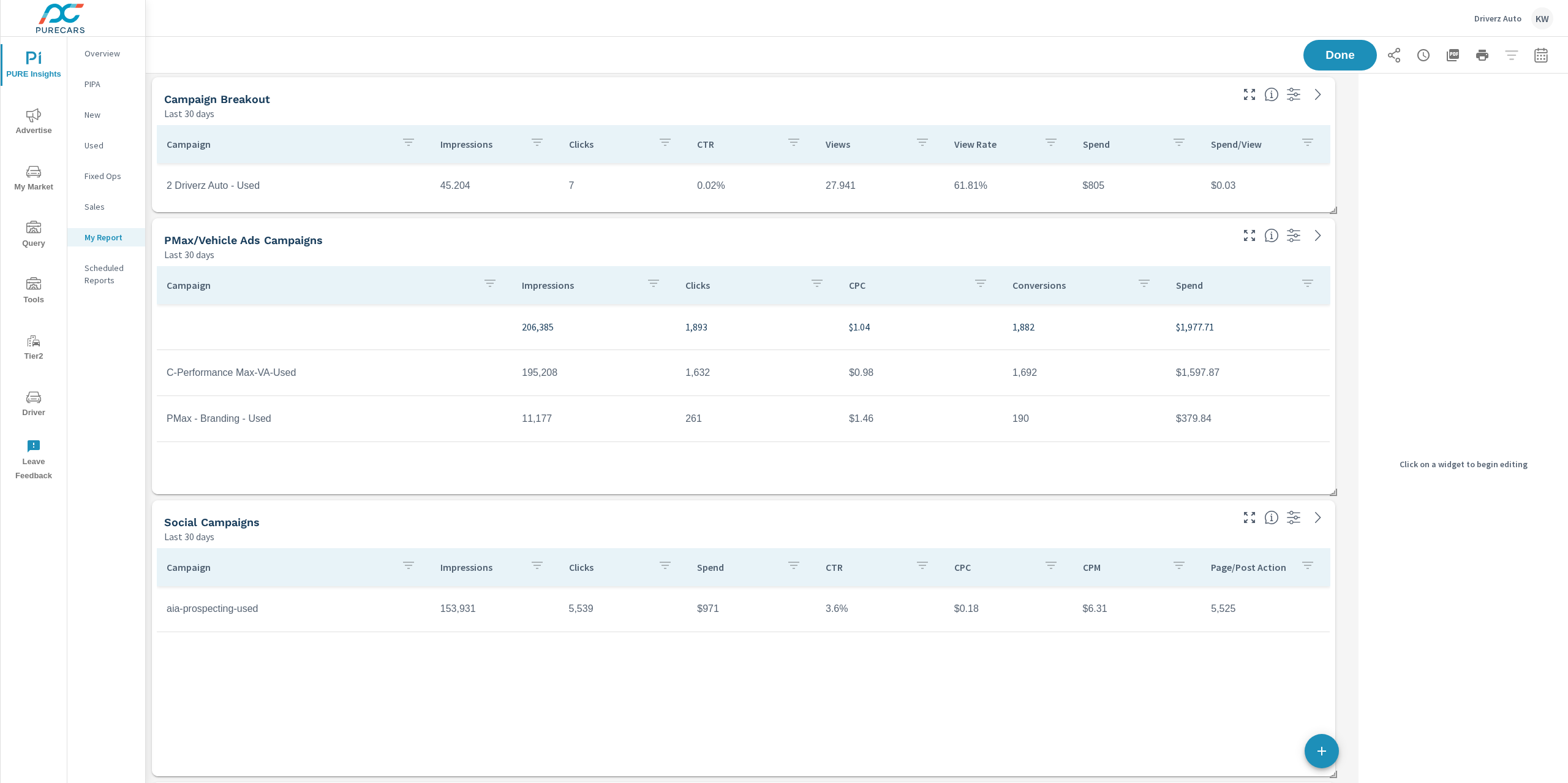
click at [1086, 102] on div "Campaign Breakout" at bounding box center [696, 98] width 1066 height 14
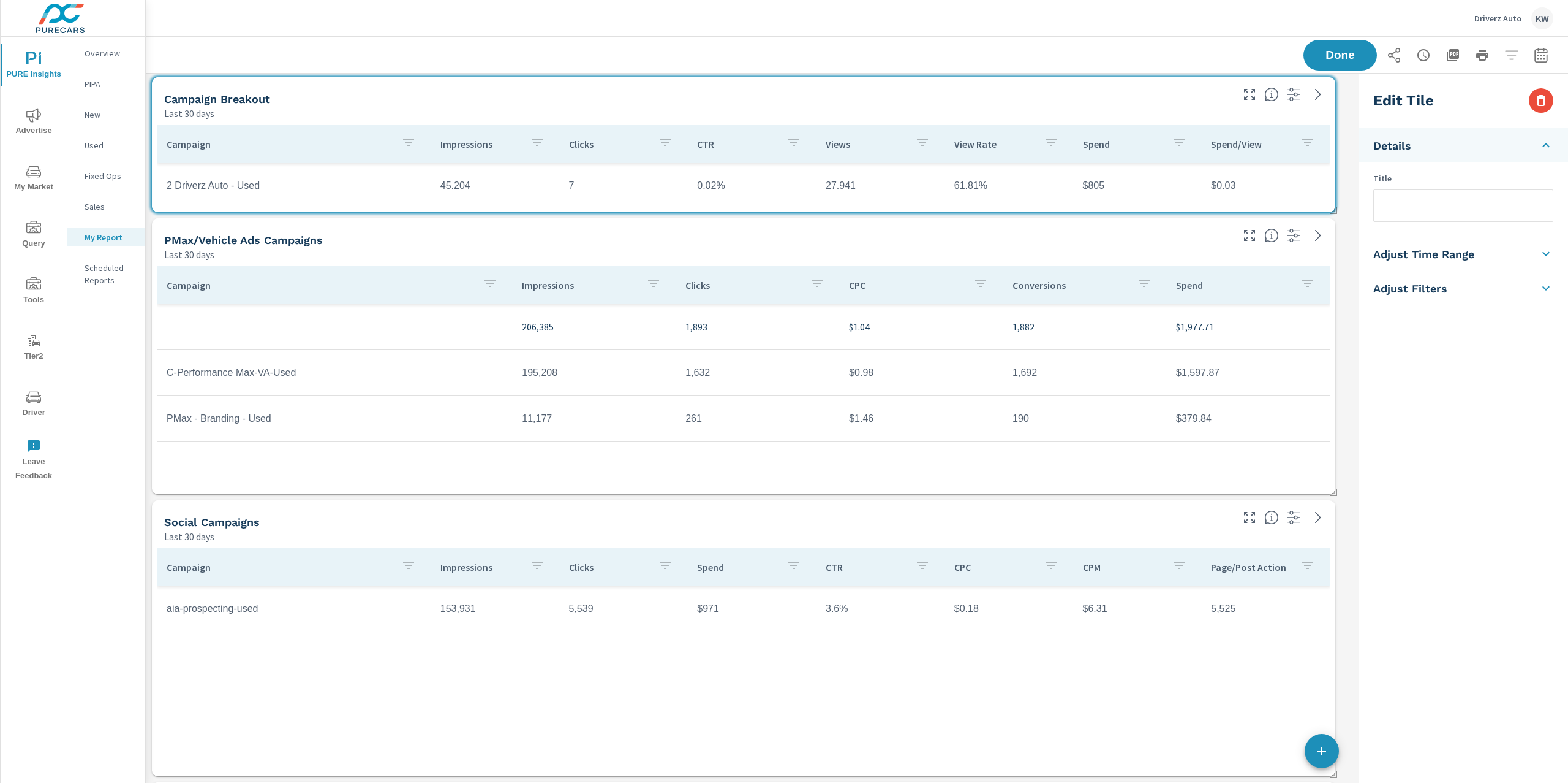
click at [1414, 215] on input "text" at bounding box center [1463, 206] width 179 height 31
type input "Video"
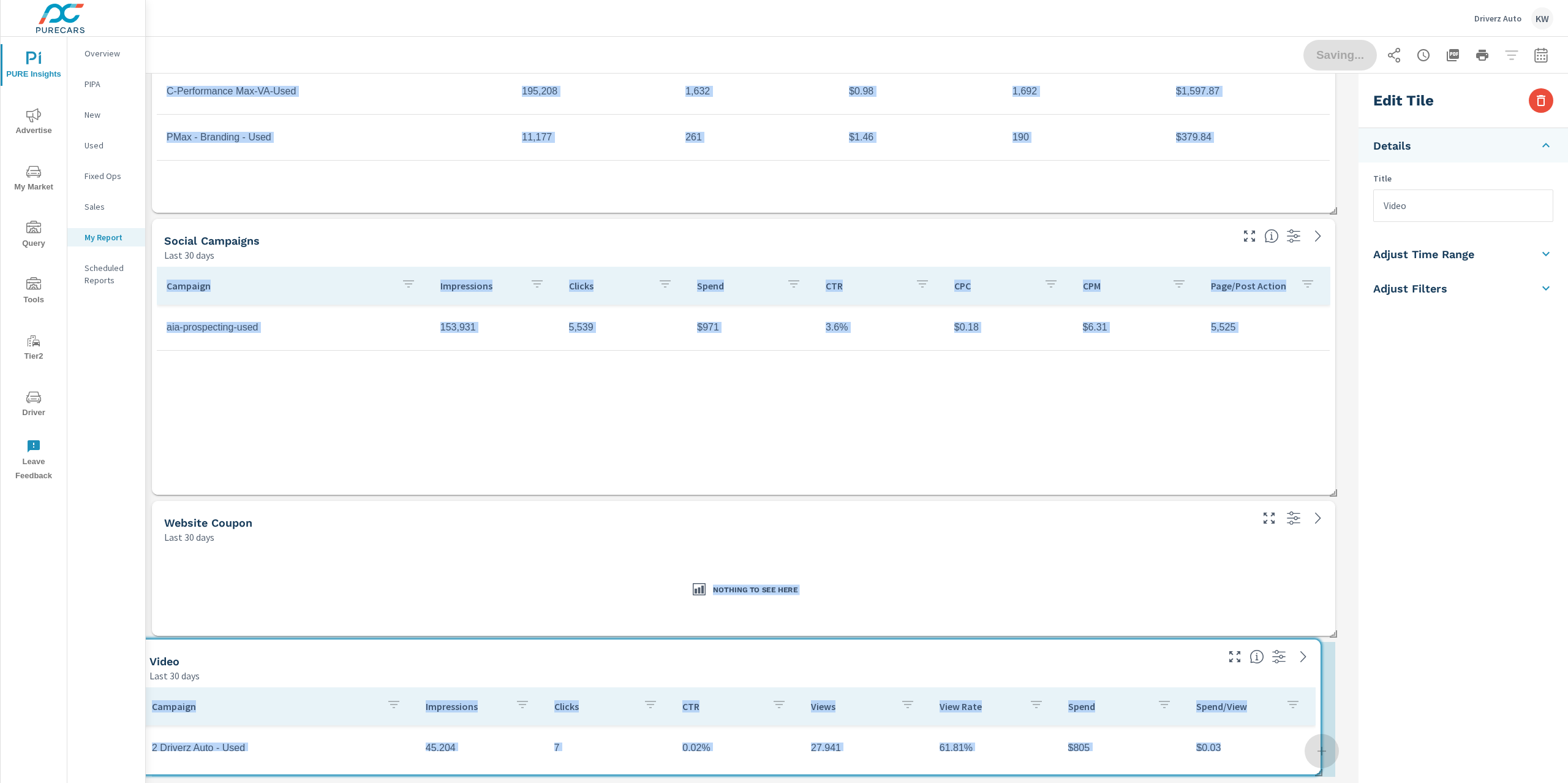
scroll to position [2116, 0]
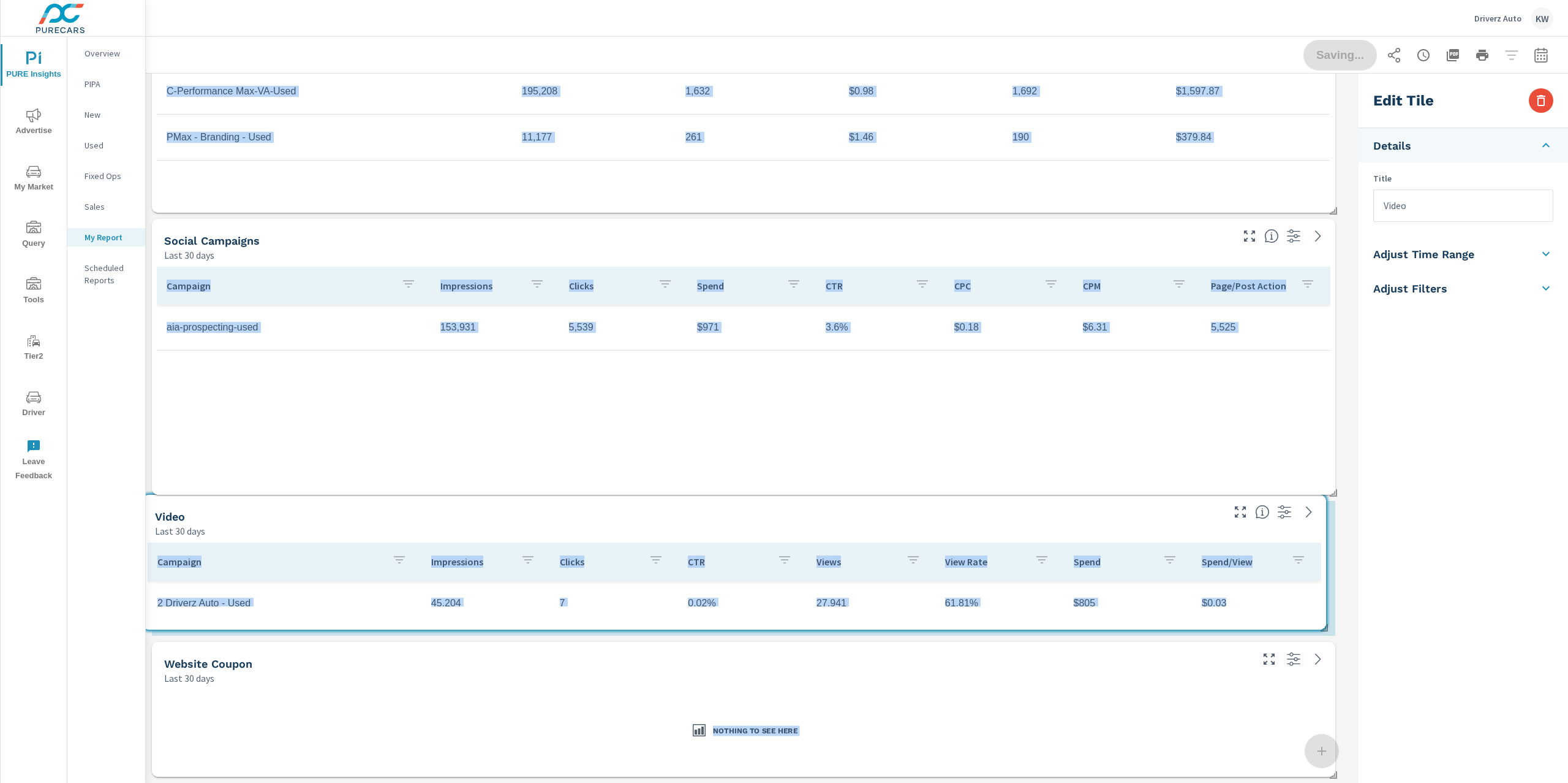
drag, startPoint x: 1289, startPoint y: 208, endPoint x: 1279, endPoint y: 625, distance: 417.1
click at [1279, 625] on div "Campaign Impressions Clicks CTR Views View Rate Spend Spend/View 2 Driverz Auto…" at bounding box center [734, 583] width 1183 height 92
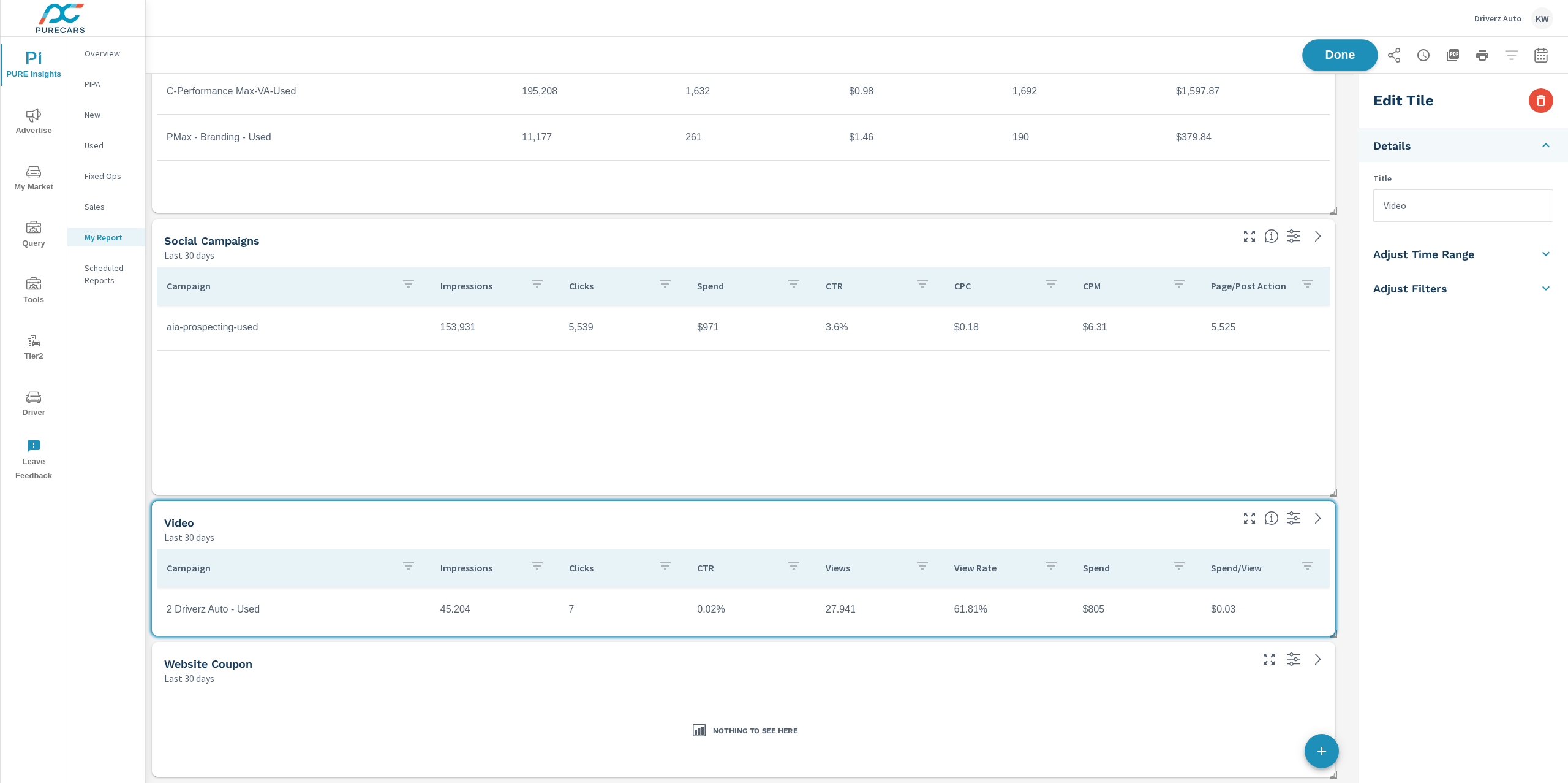
scroll to position [2851, 1221]
click at [1351, 64] on button "Done" at bounding box center [1340, 55] width 76 height 32
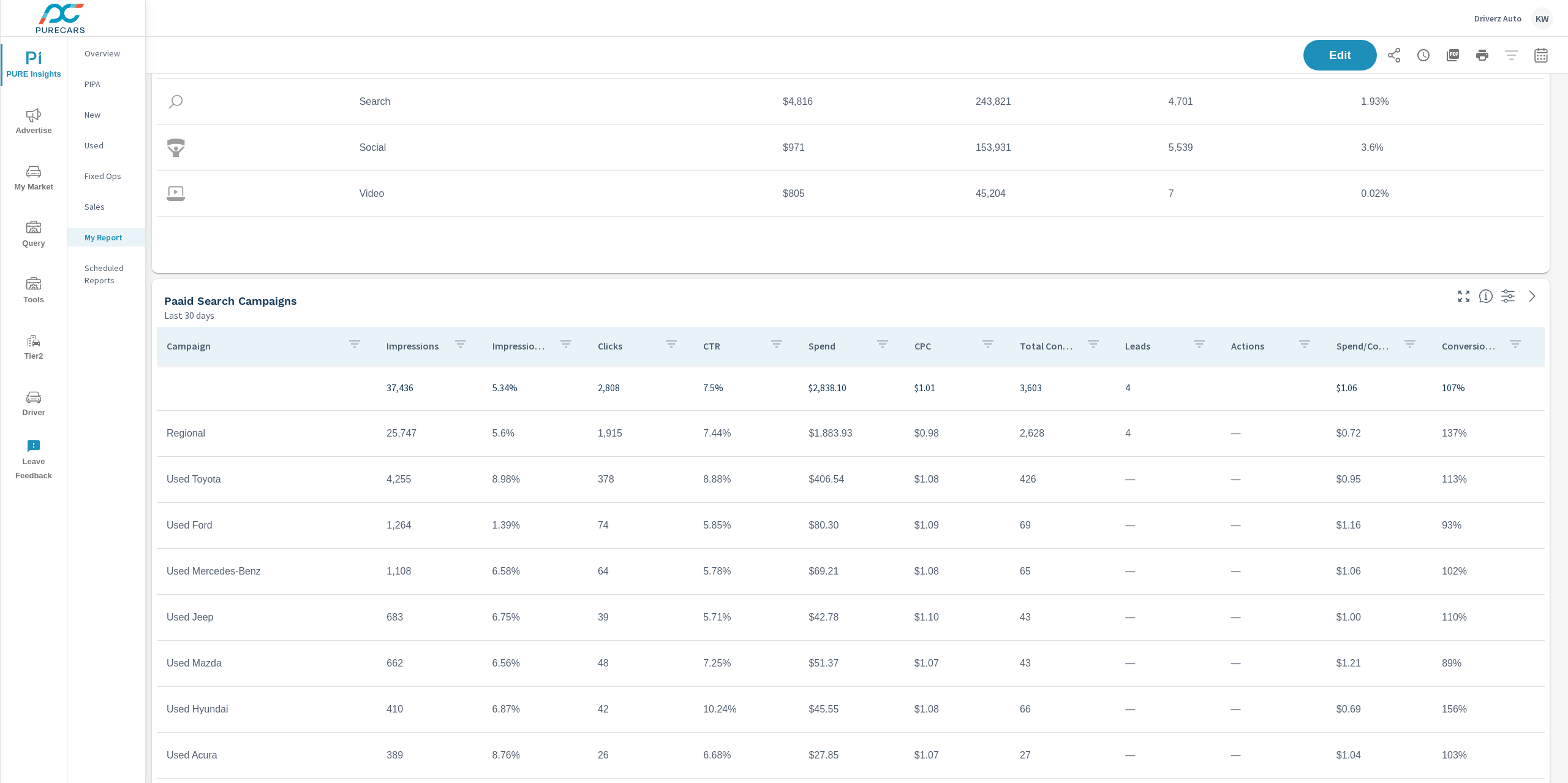
scroll to position [0, 0]
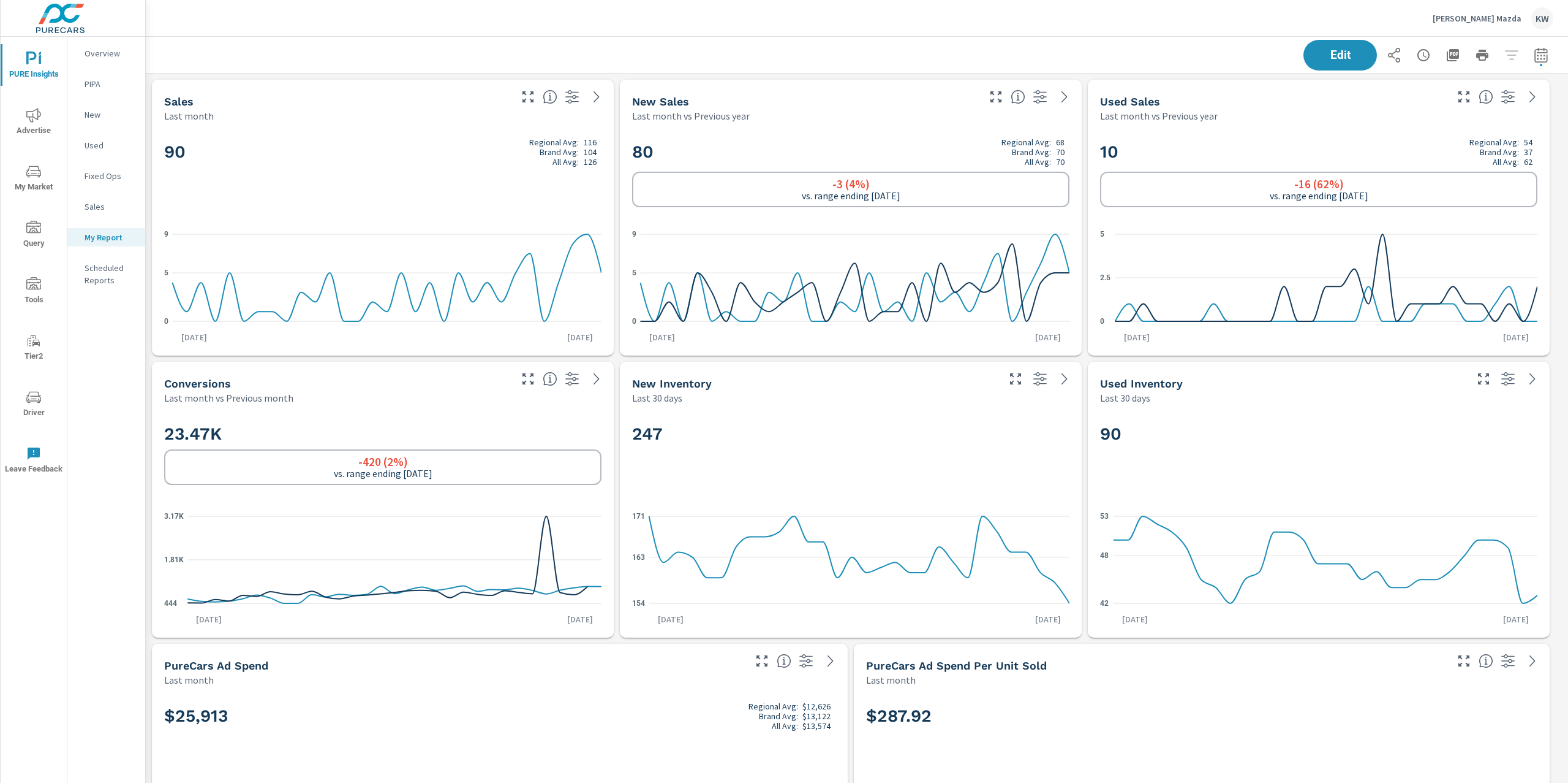
click at [1499, 18] on p "[PERSON_NAME] Mazda" at bounding box center [1477, 18] width 89 height 11
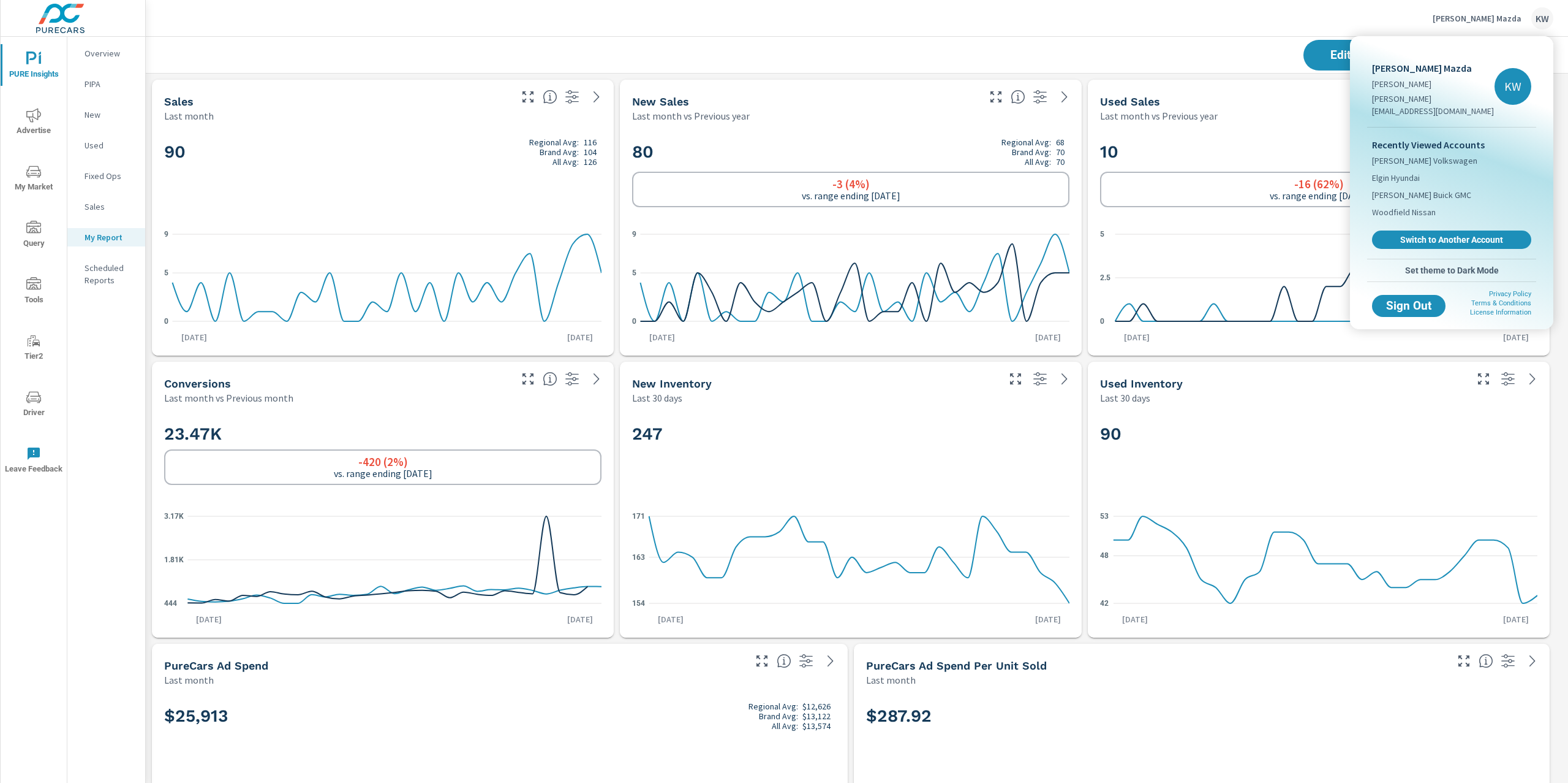
scroll to position [10181, 1436]
click at [1438, 234] on span "Switch to Another Account" at bounding box center [1452, 239] width 150 height 12
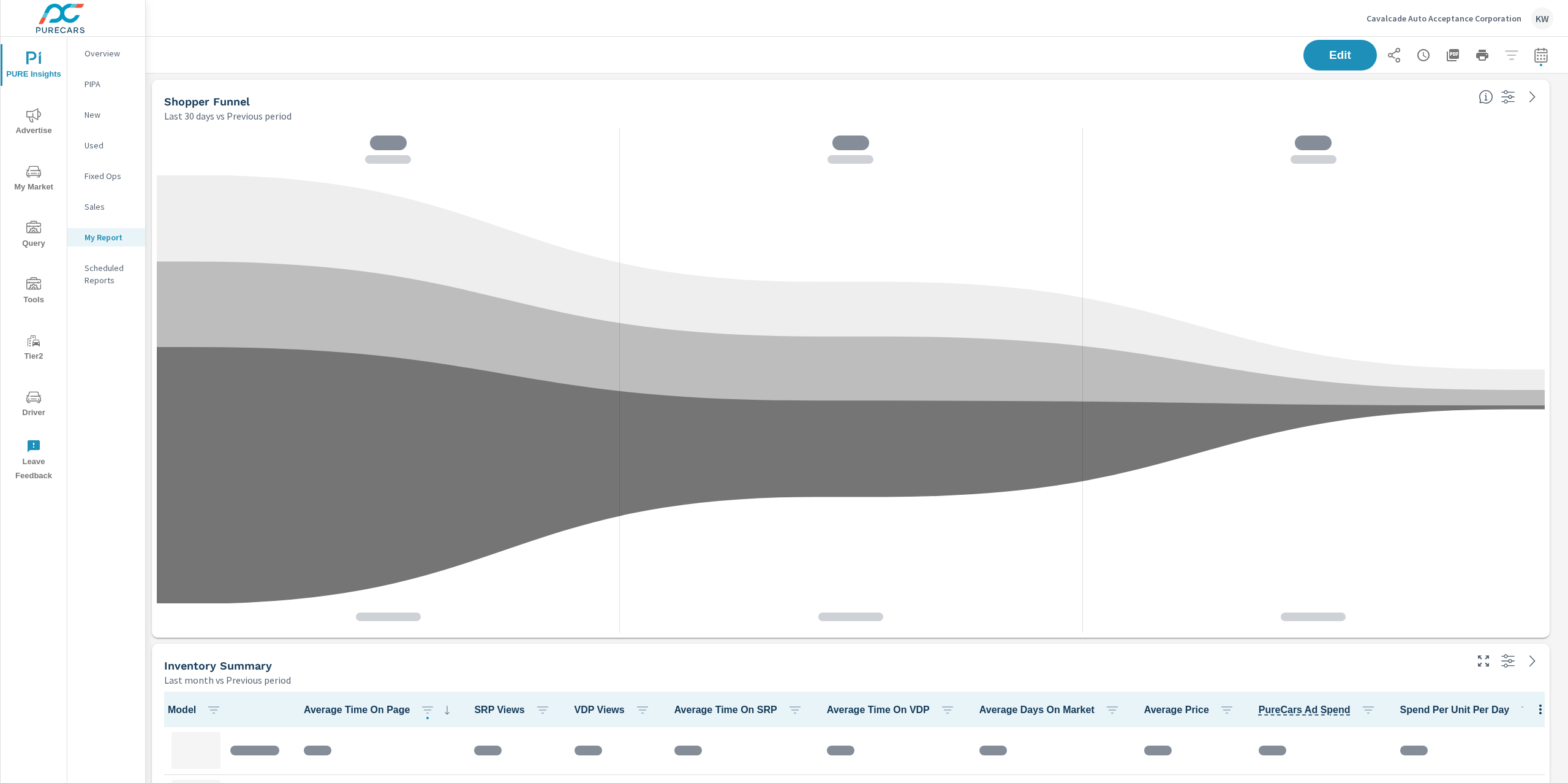
scroll to position [2005, 1436]
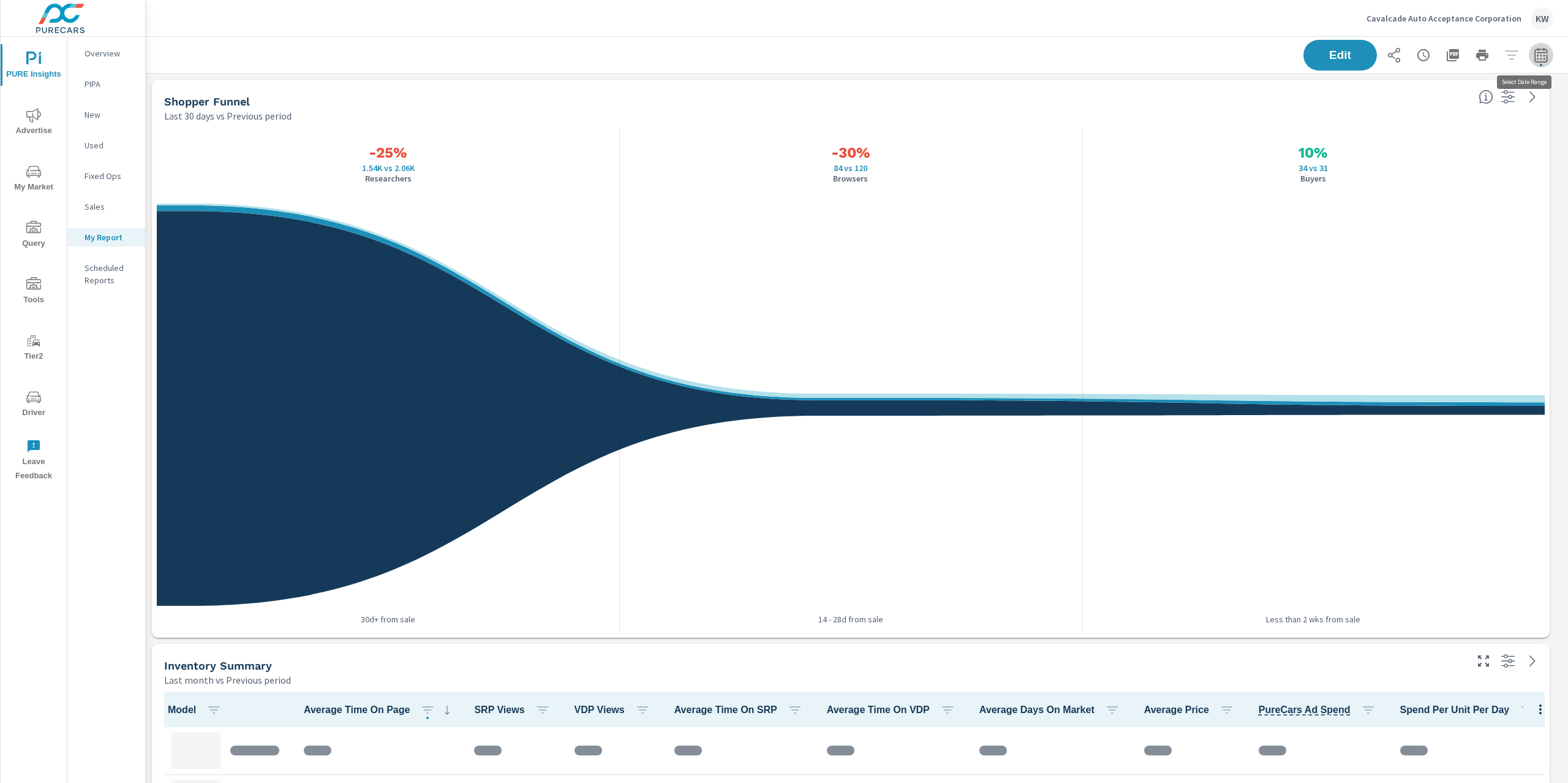
click at [1536, 55] on icon "button" at bounding box center [1541, 56] width 15 height 15
select select "Last month"
click at [1480, 178] on span "Cancel" at bounding box center [1482, 173] width 49 height 11
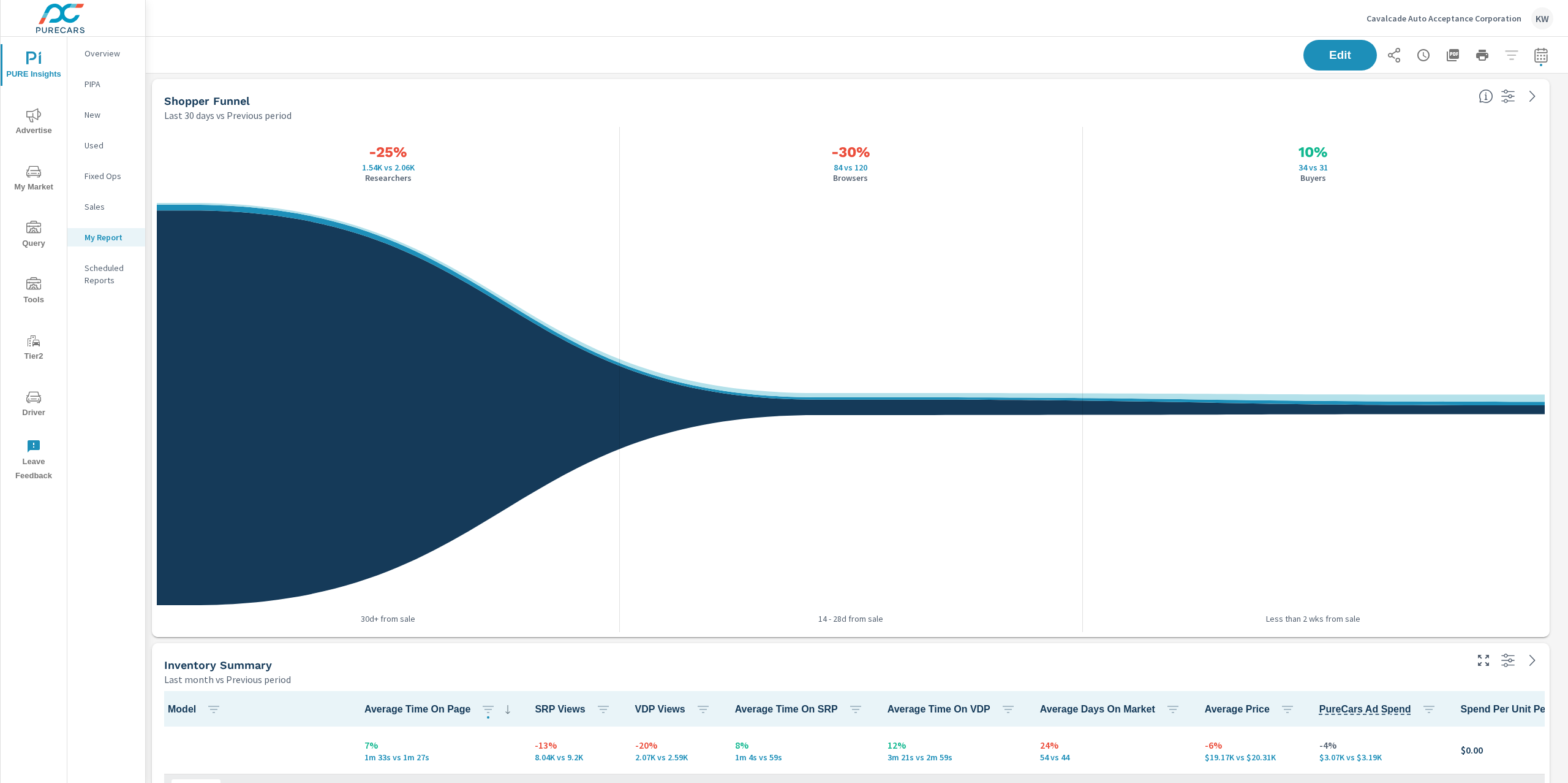
scroll to position [1, 0]
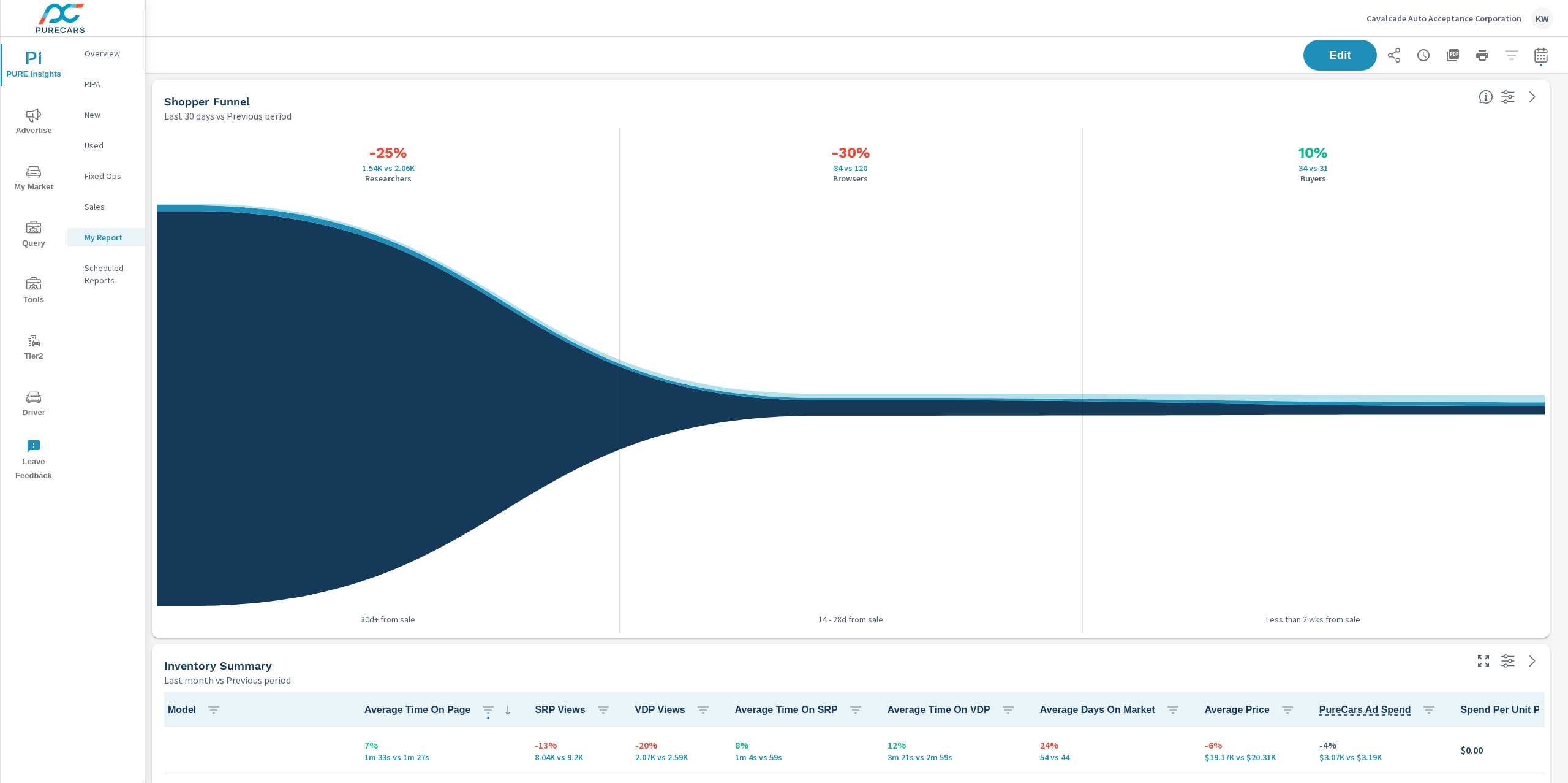
click at [96, 56] on p "Overview" at bounding box center [110, 53] width 51 height 12
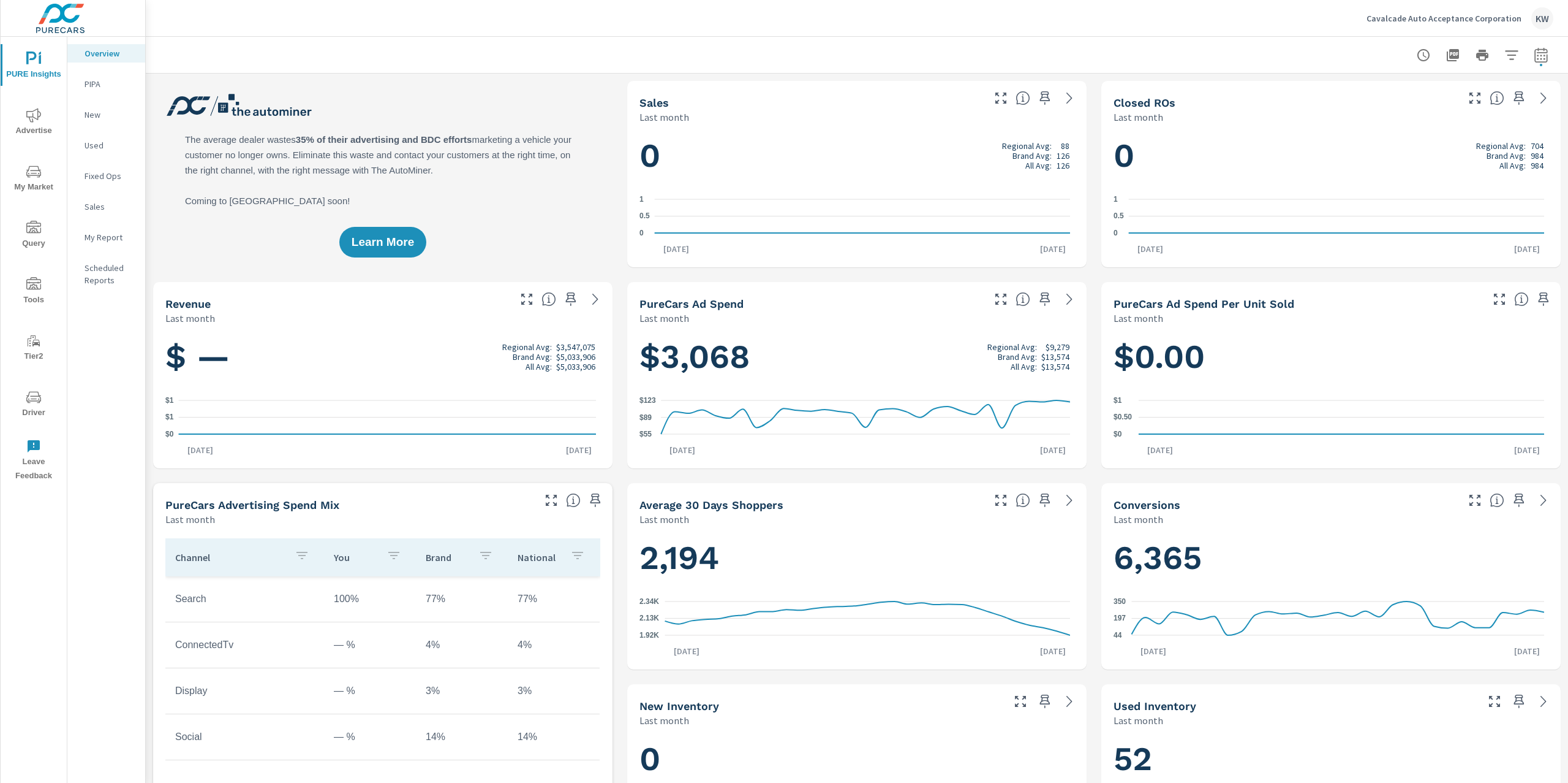
scroll to position [1, 0]
click at [40, 114] on icon "nav menu" at bounding box center [34, 114] width 15 height 14
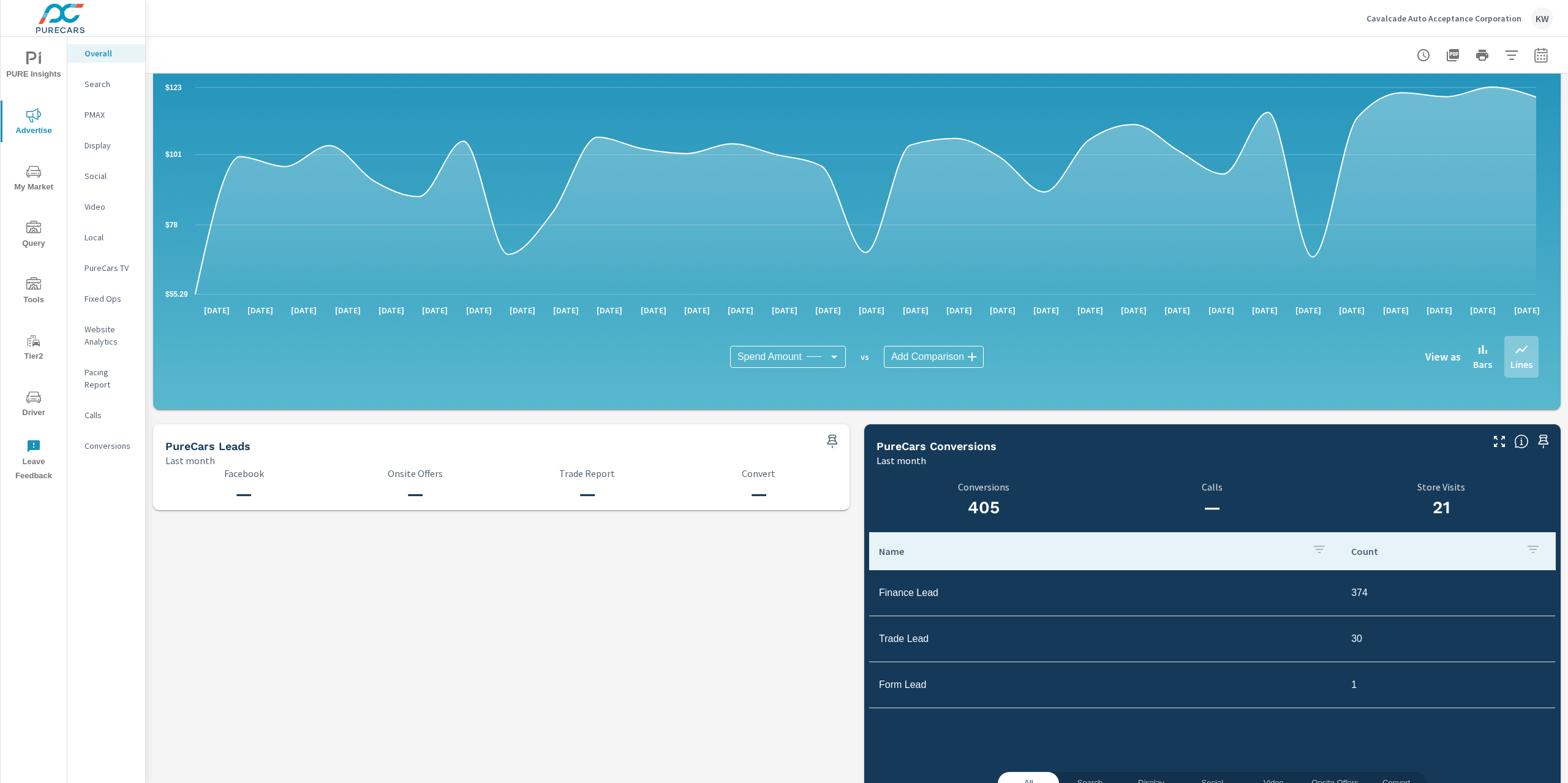
scroll to position [999, 0]
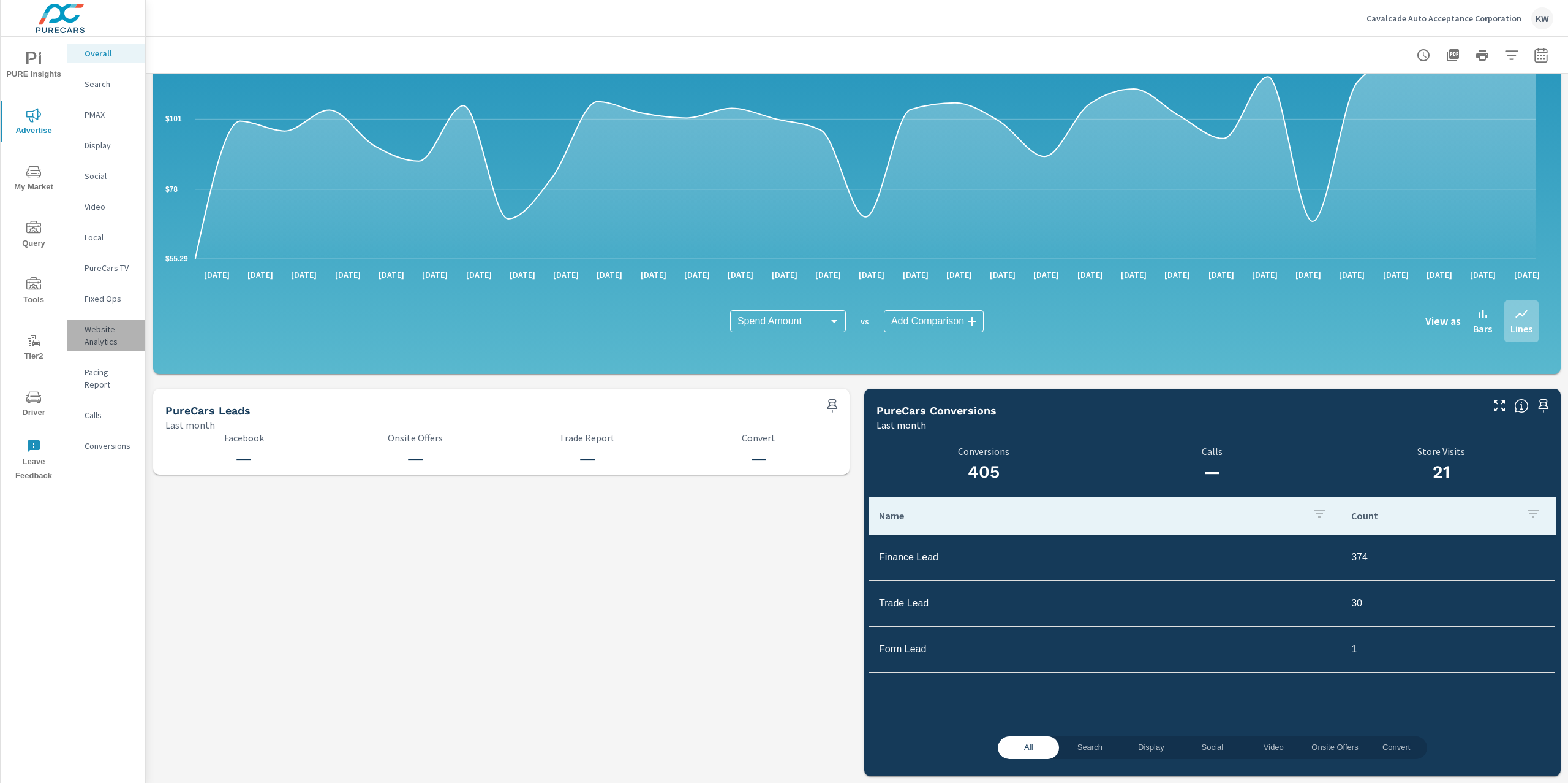
click at [109, 341] on p "Website Analytics" at bounding box center [110, 335] width 51 height 25
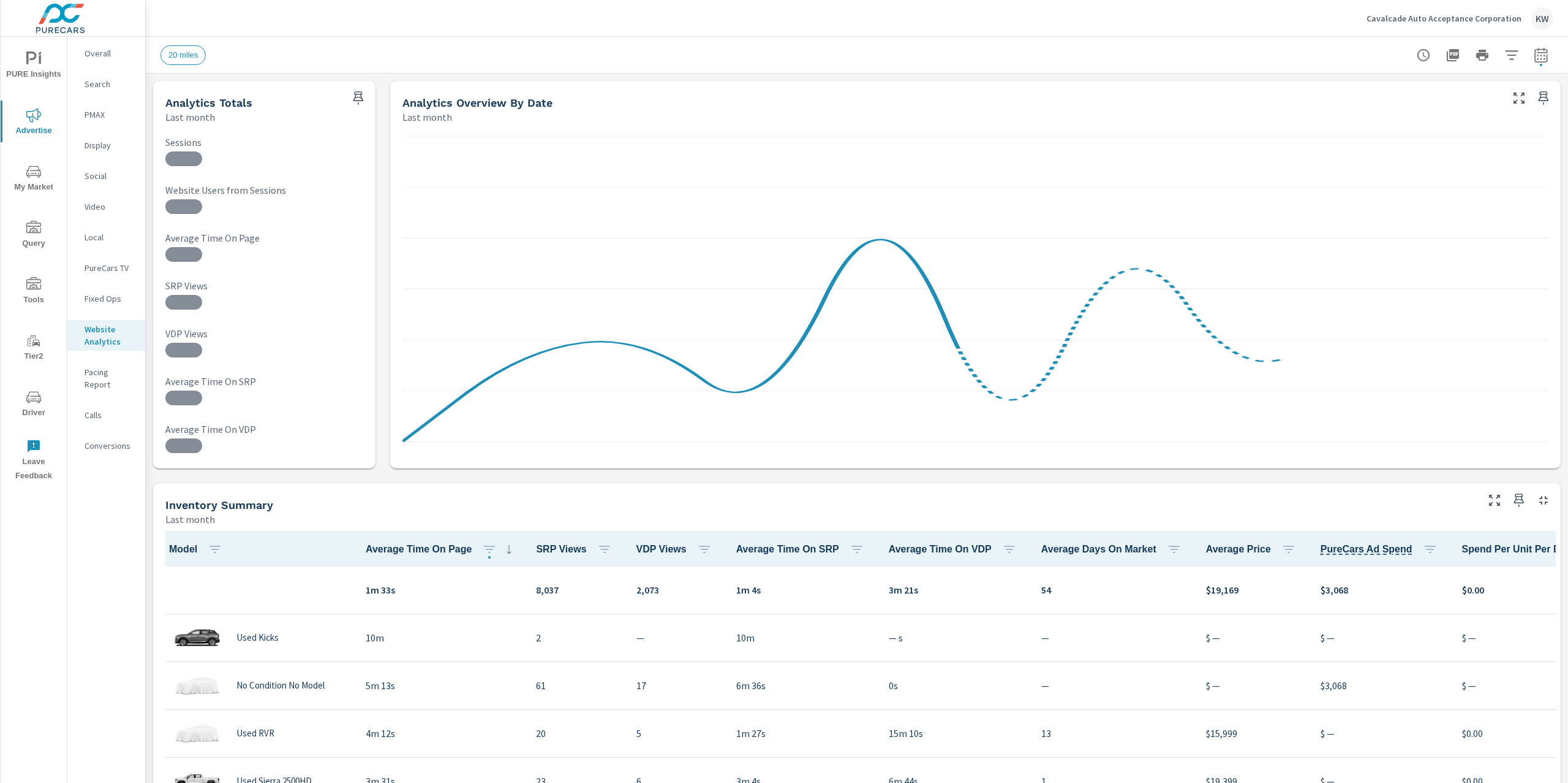
scroll to position [1, 0]
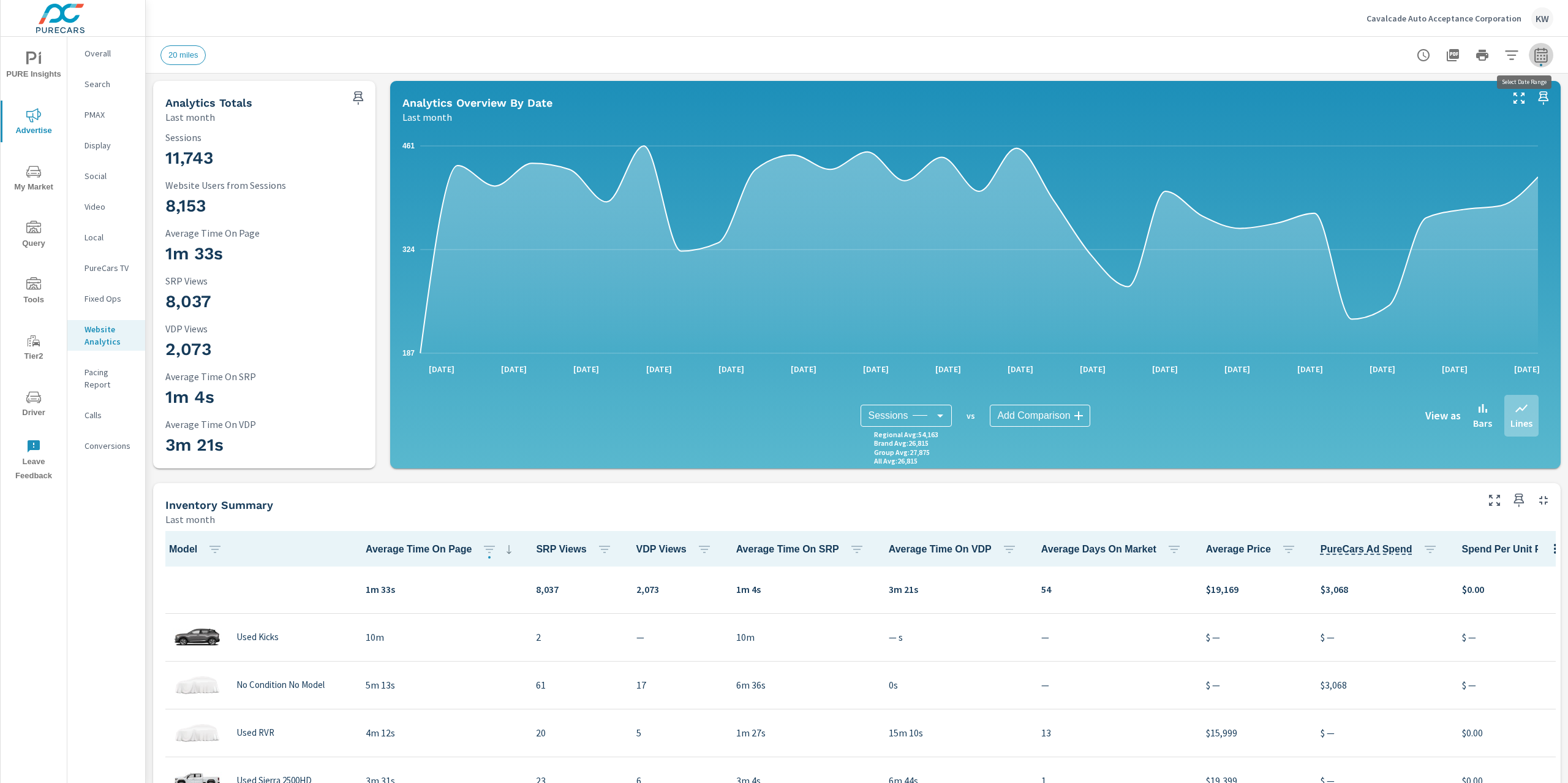
click at [1533, 57] on icon "button" at bounding box center [1541, 56] width 15 height 15
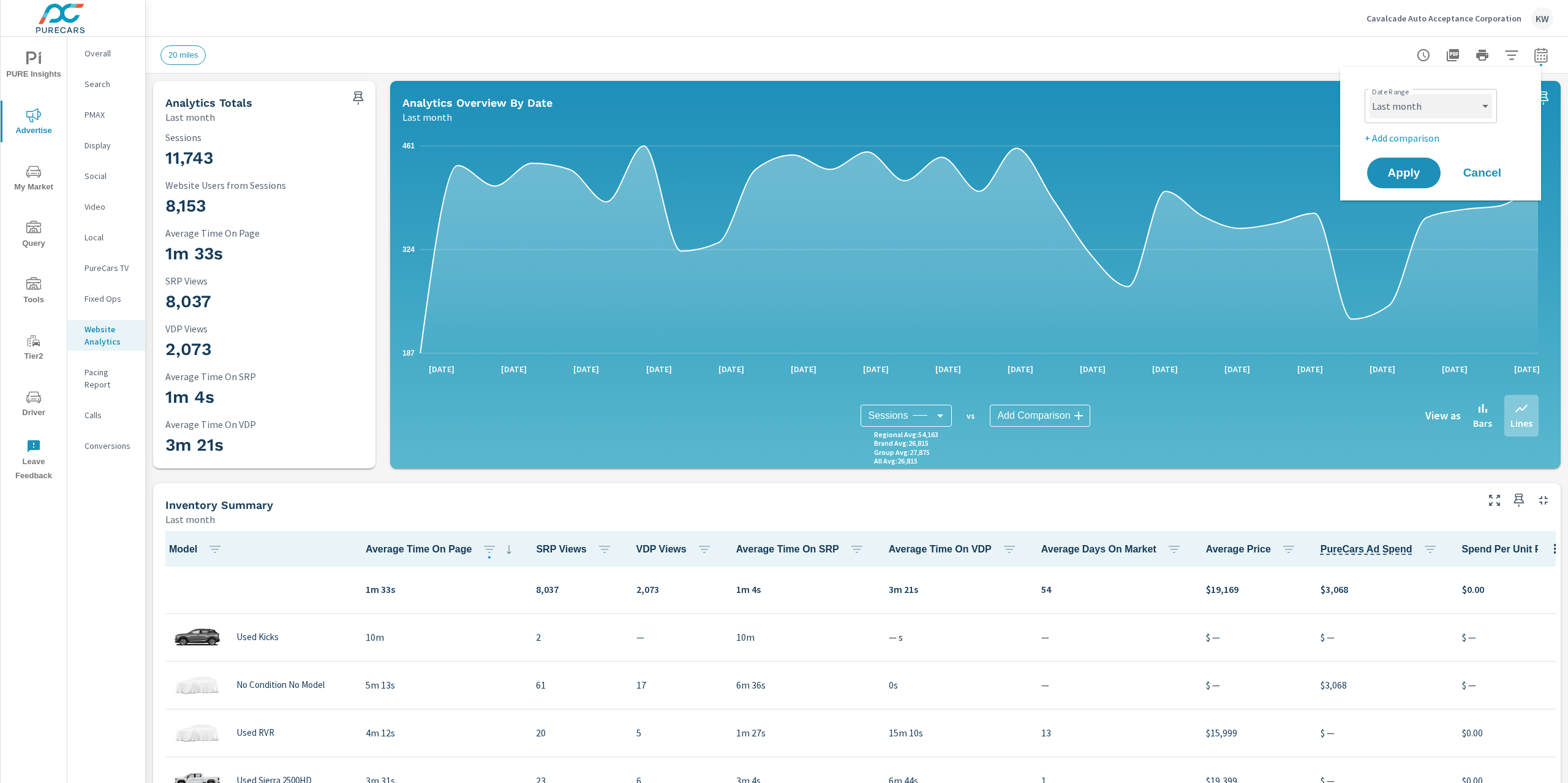
click at [1483, 107] on select "Custom Yesterday Last week Last 7 days Last 14 days Last 30 days Last 45 days L…" at bounding box center [1431, 106] width 123 height 25
click at [1370, 94] on select "Custom Yesterday Last week Last 7 days Last 14 days Last 30 days Last 45 days L…" at bounding box center [1431, 106] width 123 height 25
select select "Last 30 days"
click at [1420, 137] on p "+ Add comparison" at bounding box center [1443, 137] width 157 height 15
select select "Previous period"
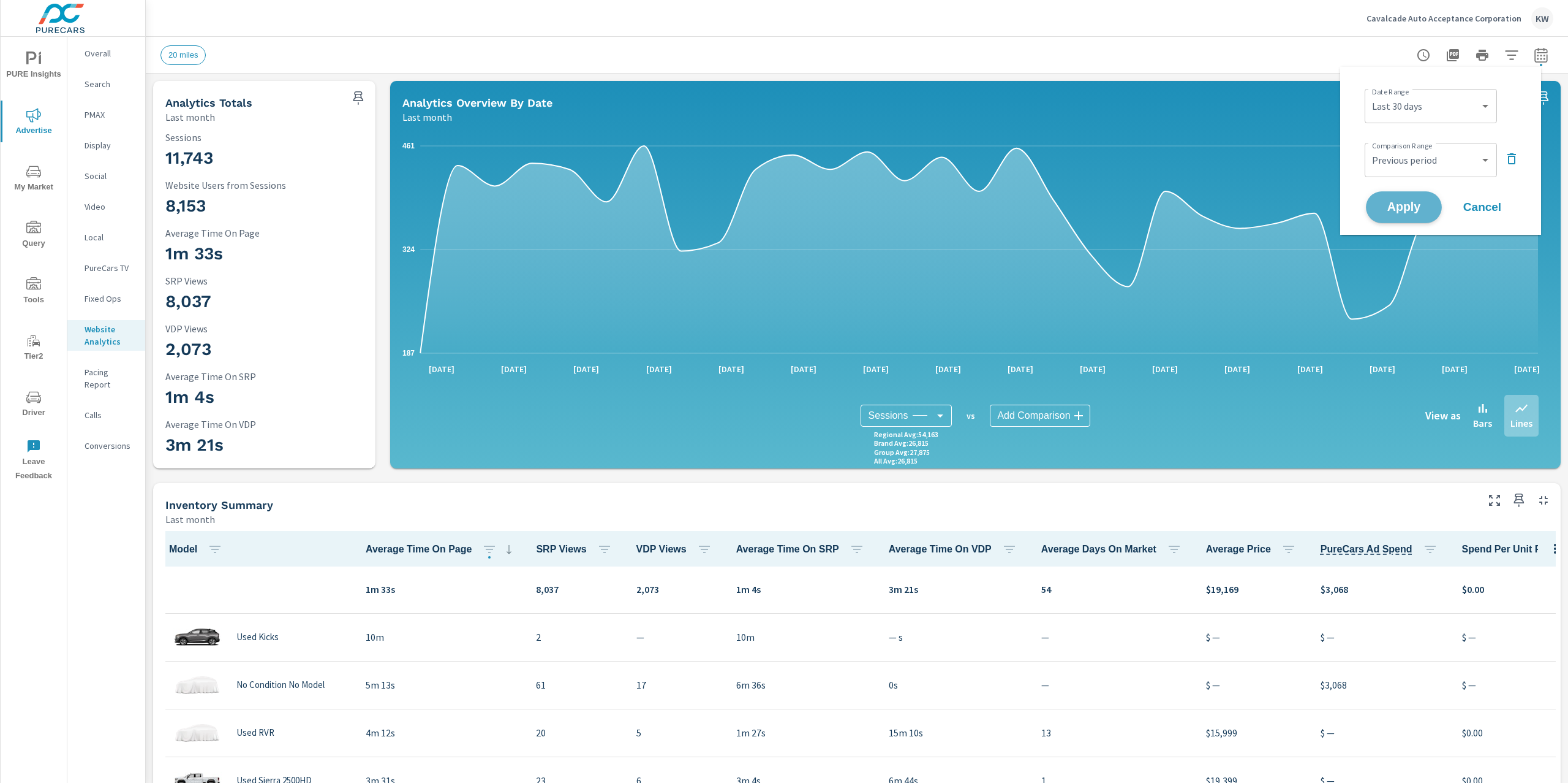
click at [1402, 208] on span "Apply" at bounding box center [1403, 207] width 50 height 12
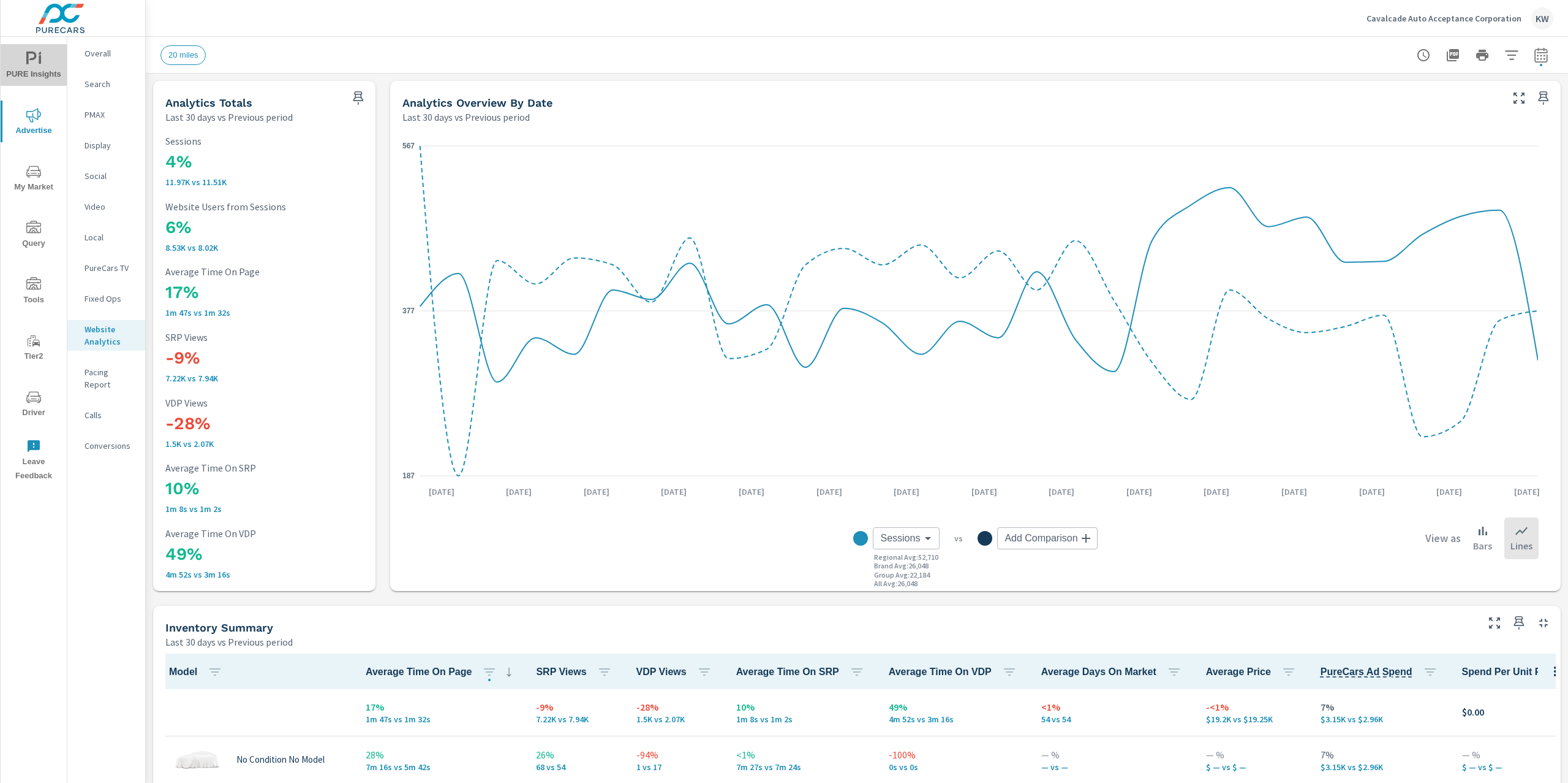
click at [29, 56] on icon "nav menu" at bounding box center [34, 59] width 15 height 15
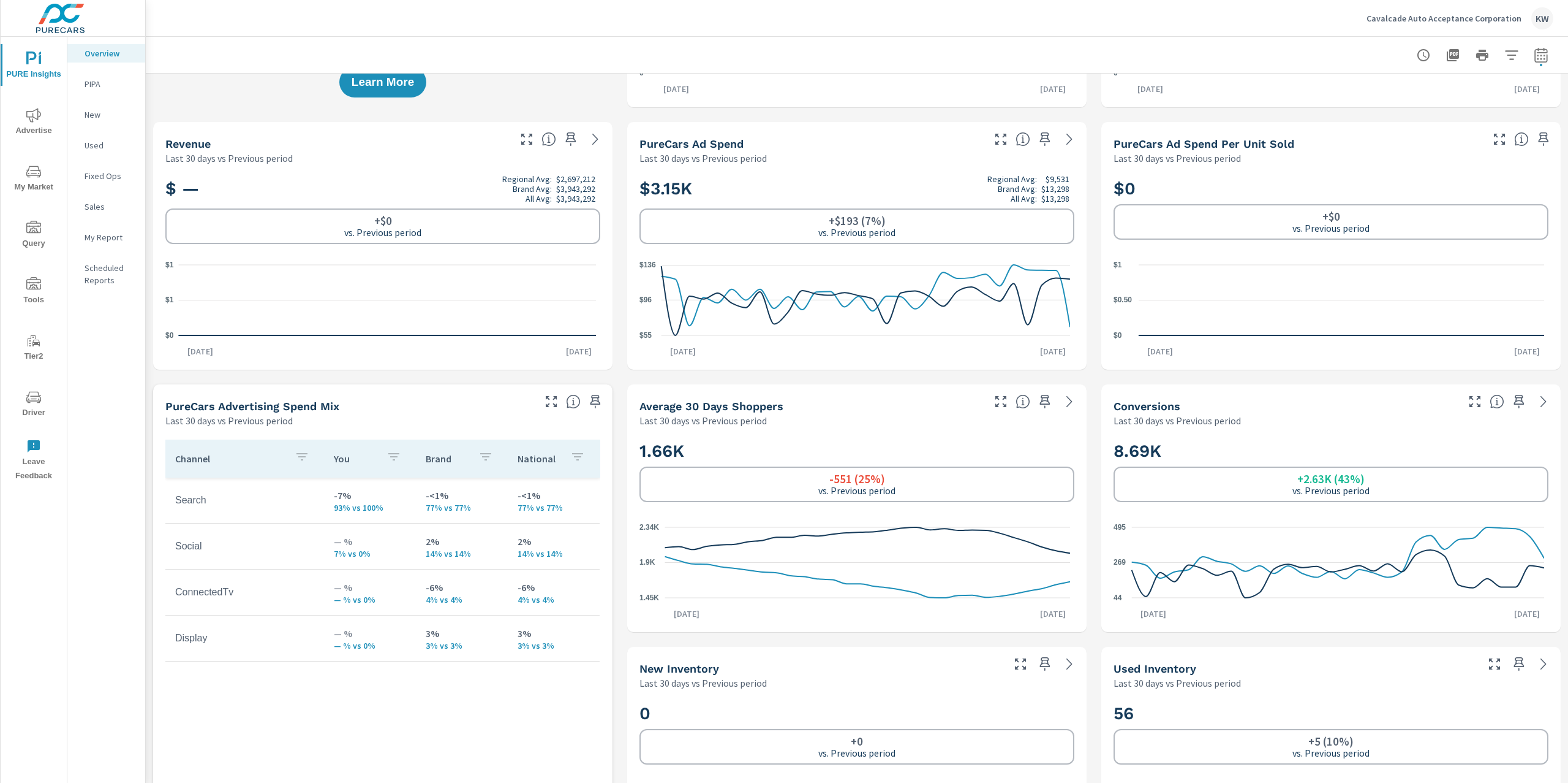
scroll to position [214, 0]
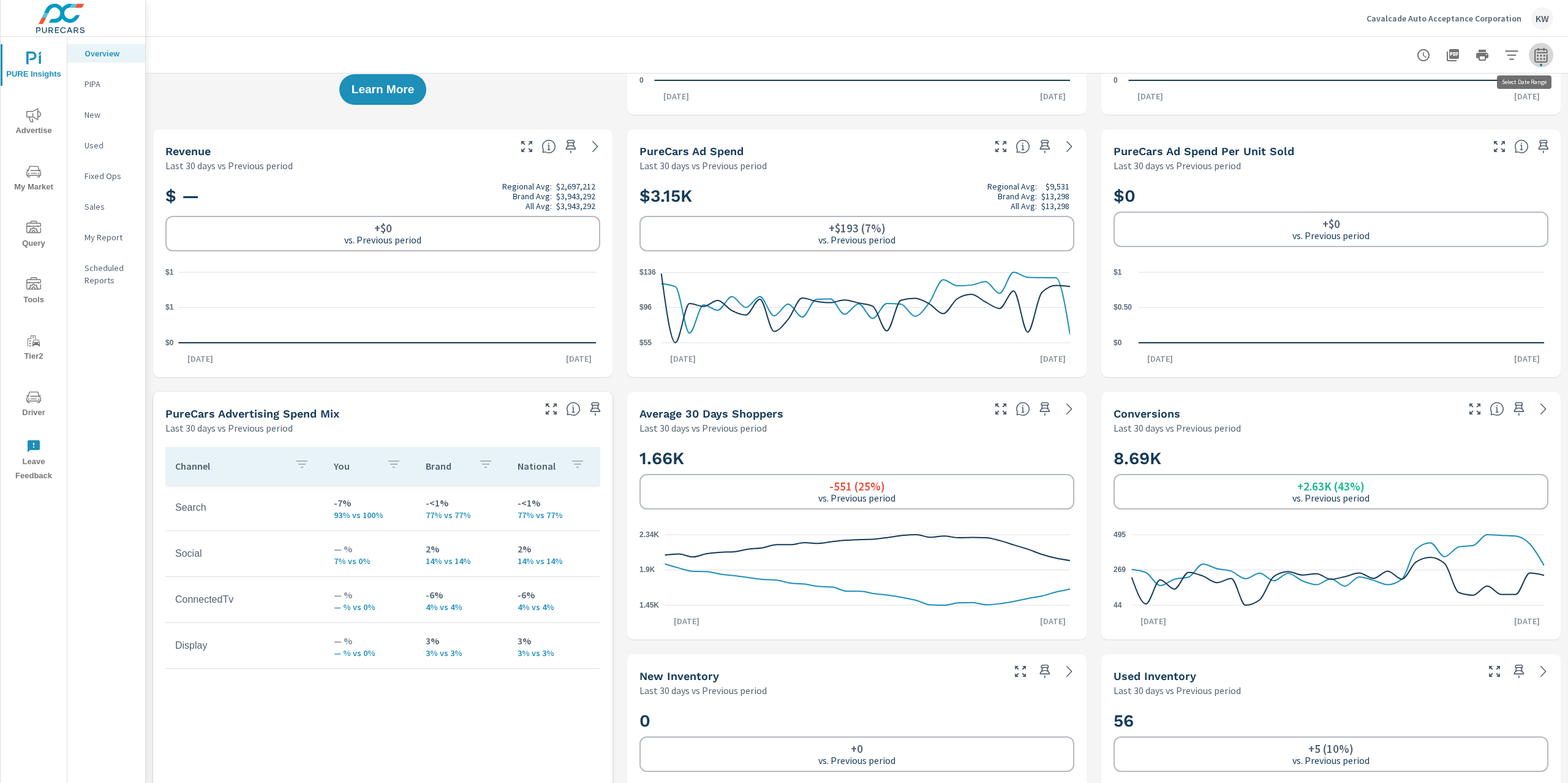
click at [1533, 54] on icon "button" at bounding box center [1541, 56] width 15 height 15
select select "Last 30 days"
select select "Previous period"
click at [1441, 98] on select "Custom [DATE] Last week Last 7 days Last 14 days Last 30 days Last 45 days Last…" at bounding box center [1431, 106] width 123 height 25
click at [1502, 211] on span "Cancel" at bounding box center [1482, 207] width 49 height 11
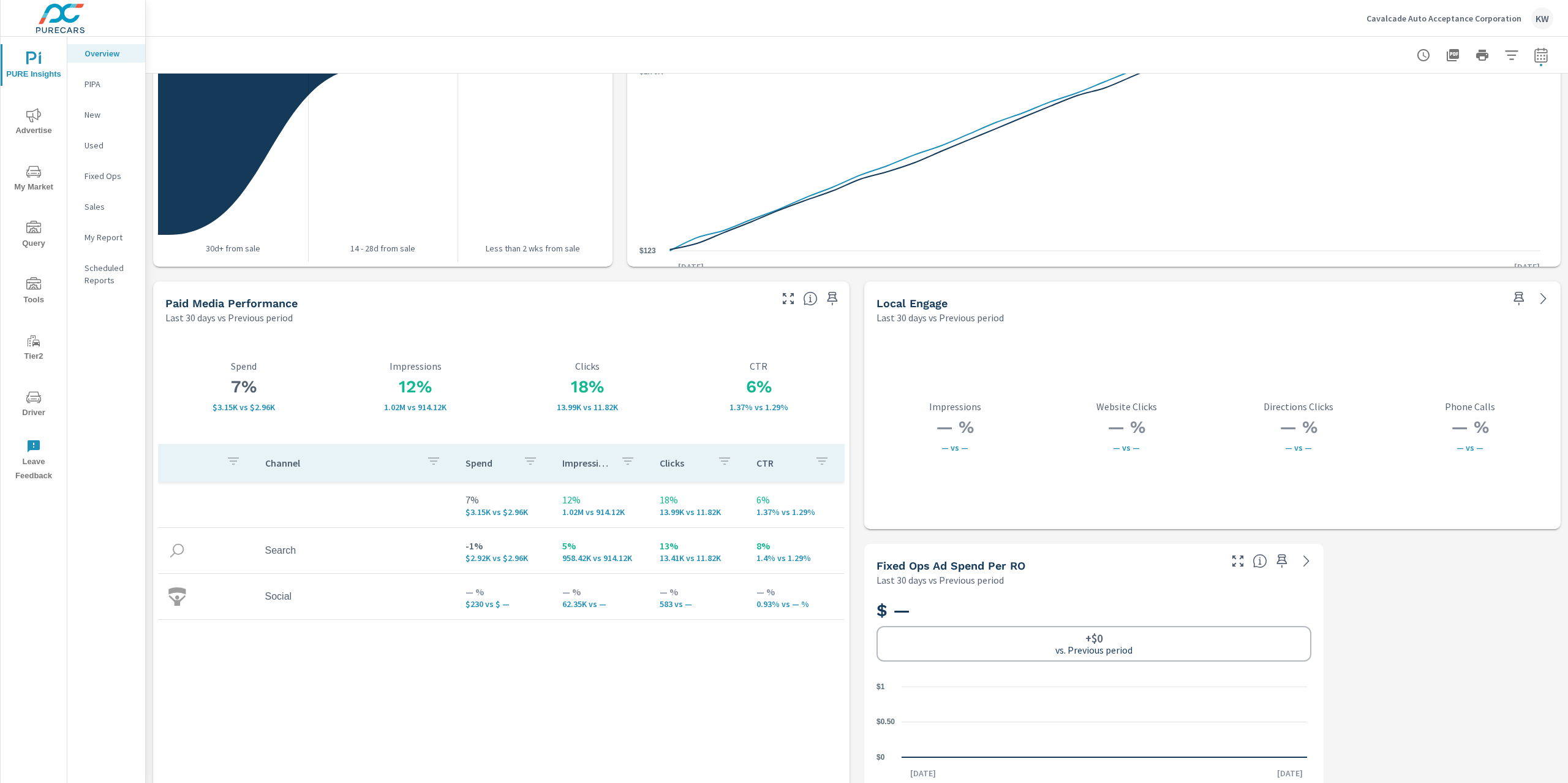
scroll to position [1913, 0]
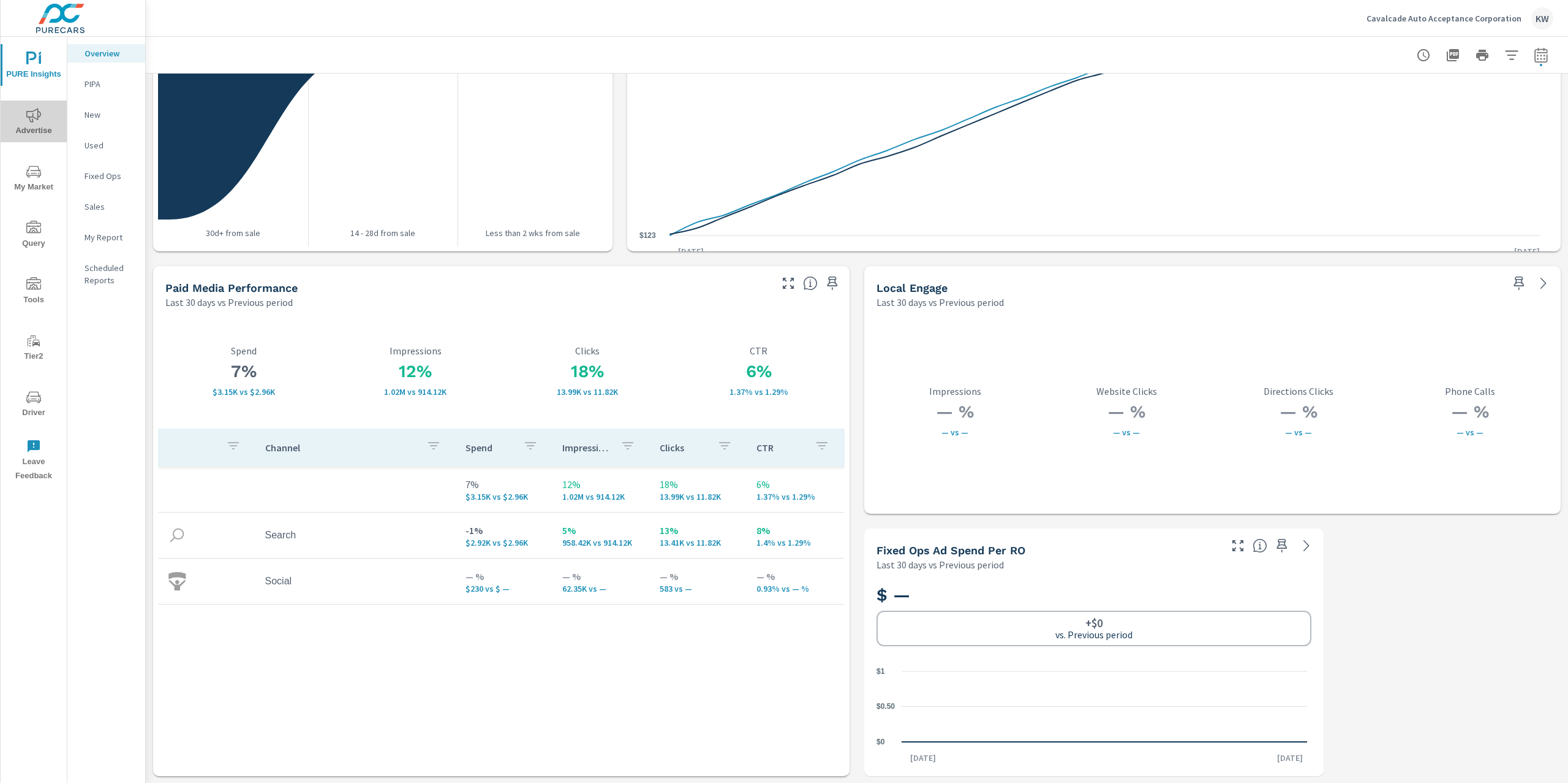
click at [29, 121] on icon "nav menu" at bounding box center [34, 115] width 15 height 15
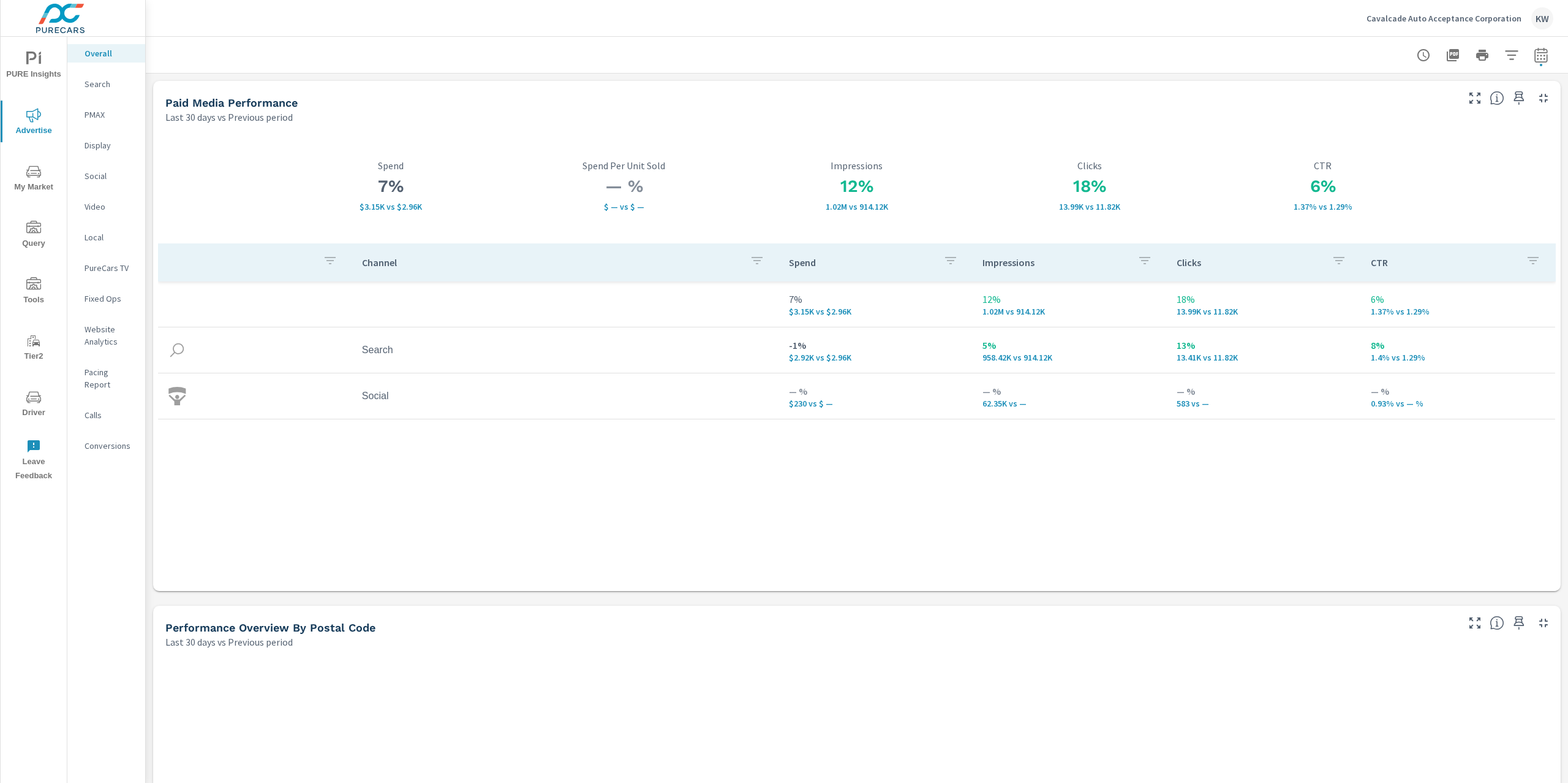
click at [1533, 60] on icon "button" at bounding box center [1541, 56] width 15 height 15
select select "Last 30 days"
select select "Previous period"
click at [1512, 160] on icon "button" at bounding box center [1512, 158] width 15 height 15
click at [1410, 176] on span "Apply" at bounding box center [1403, 173] width 50 height 12
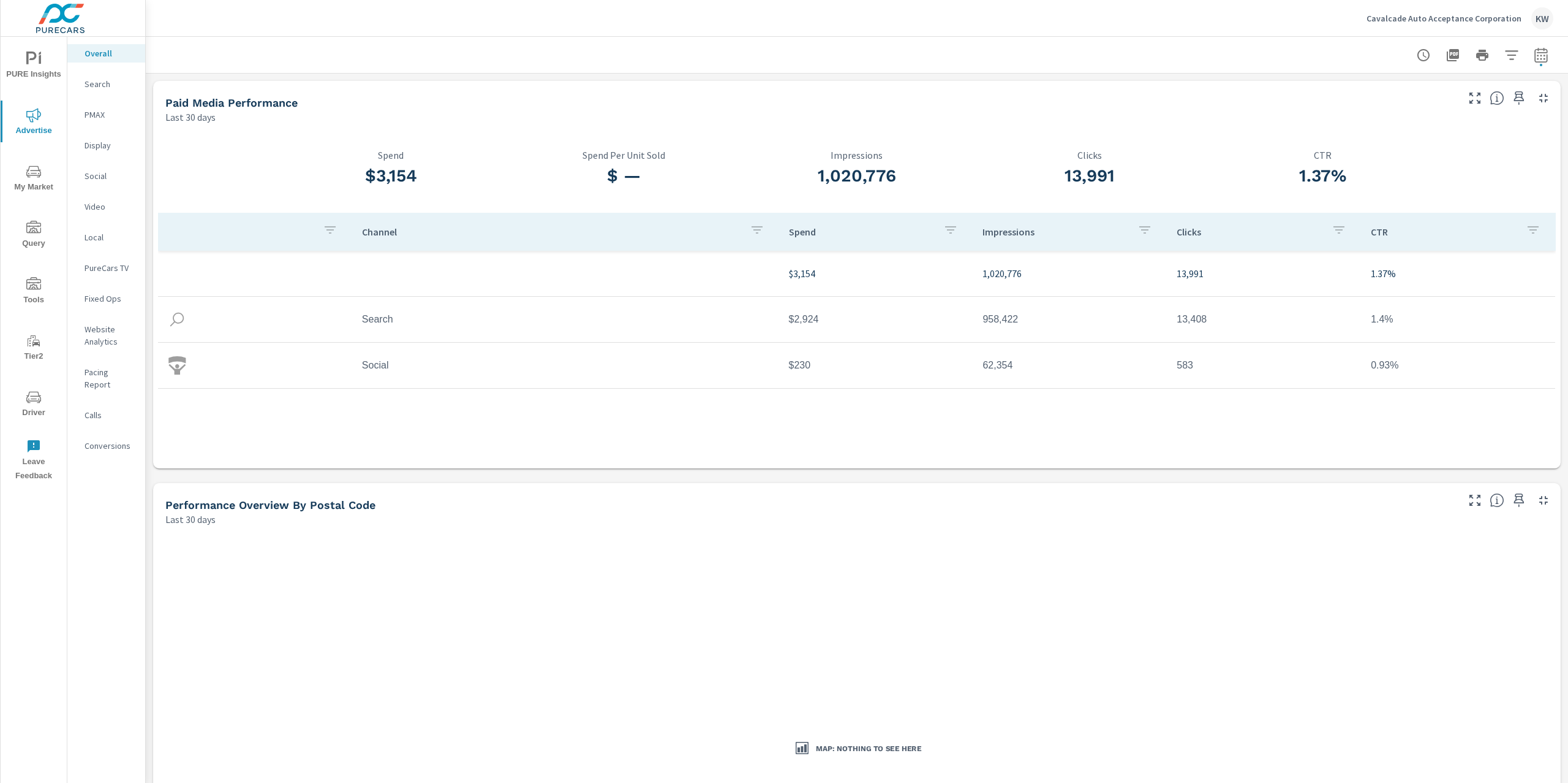
click at [109, 179] on p "Social" at bounding box center [110, 175] width 51 height 12
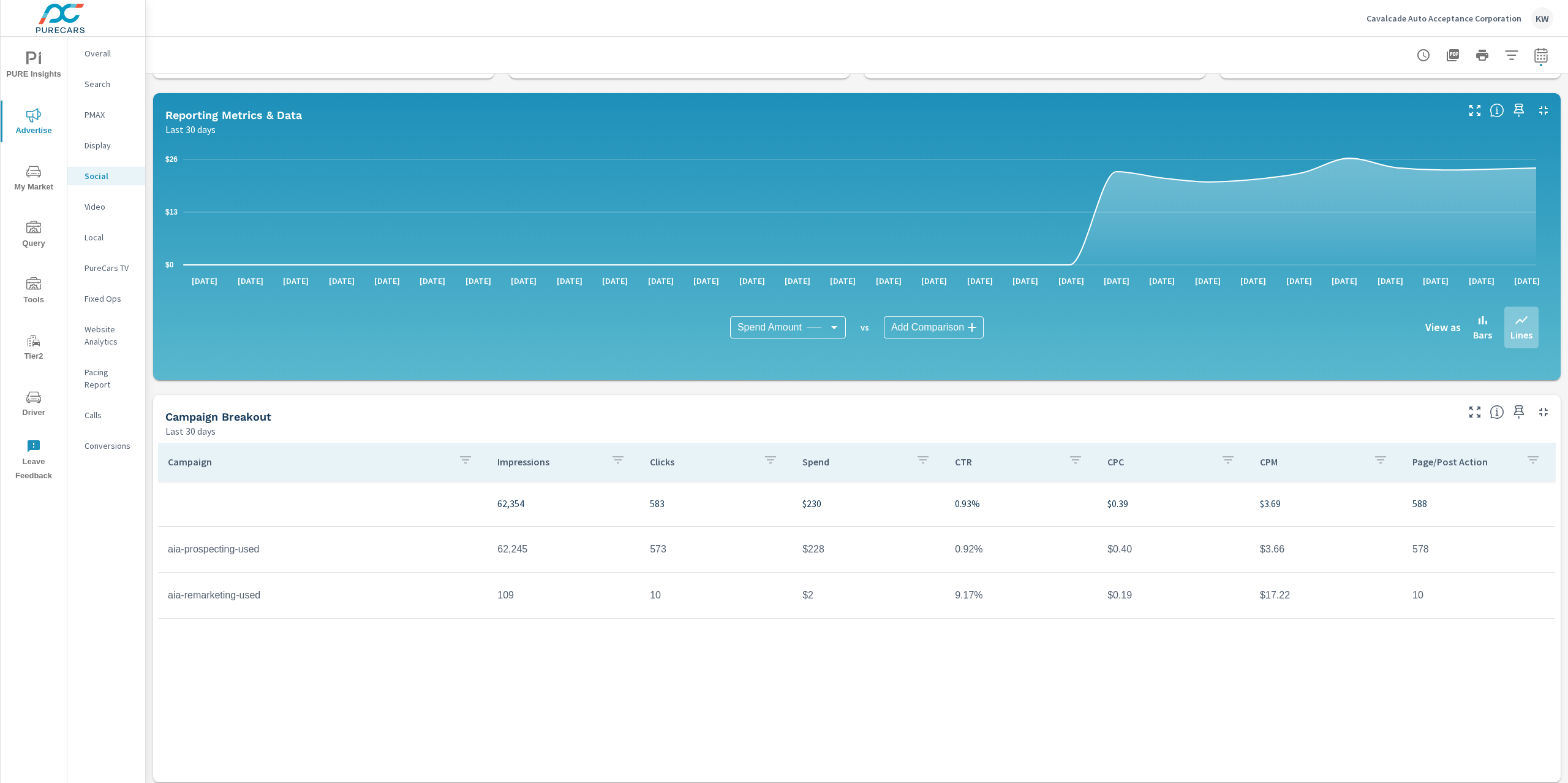
scroll to position [95, 0]
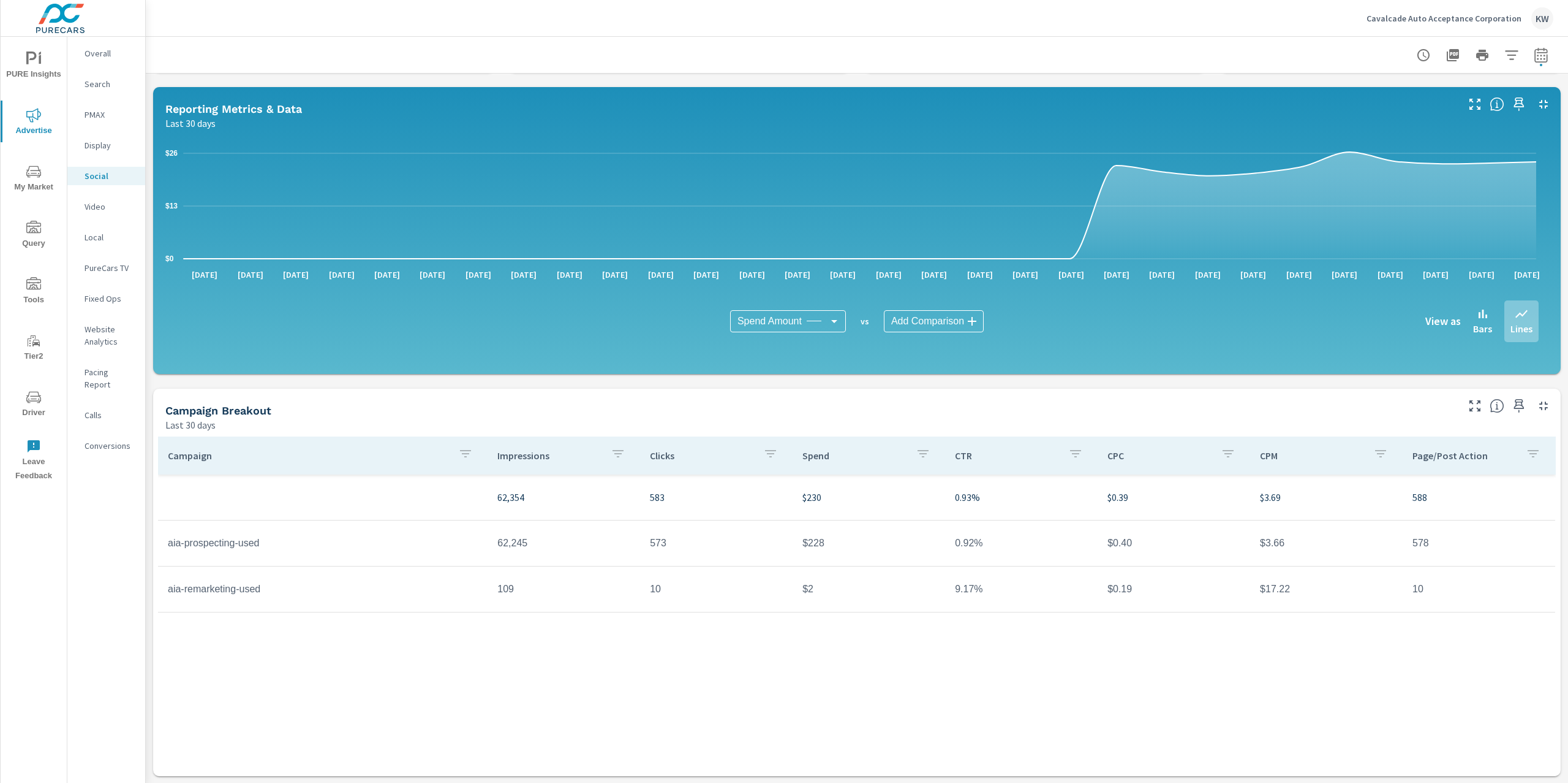
click at [97, 85] on p "Search" at bounding box center [110, 83] width 51 height 12
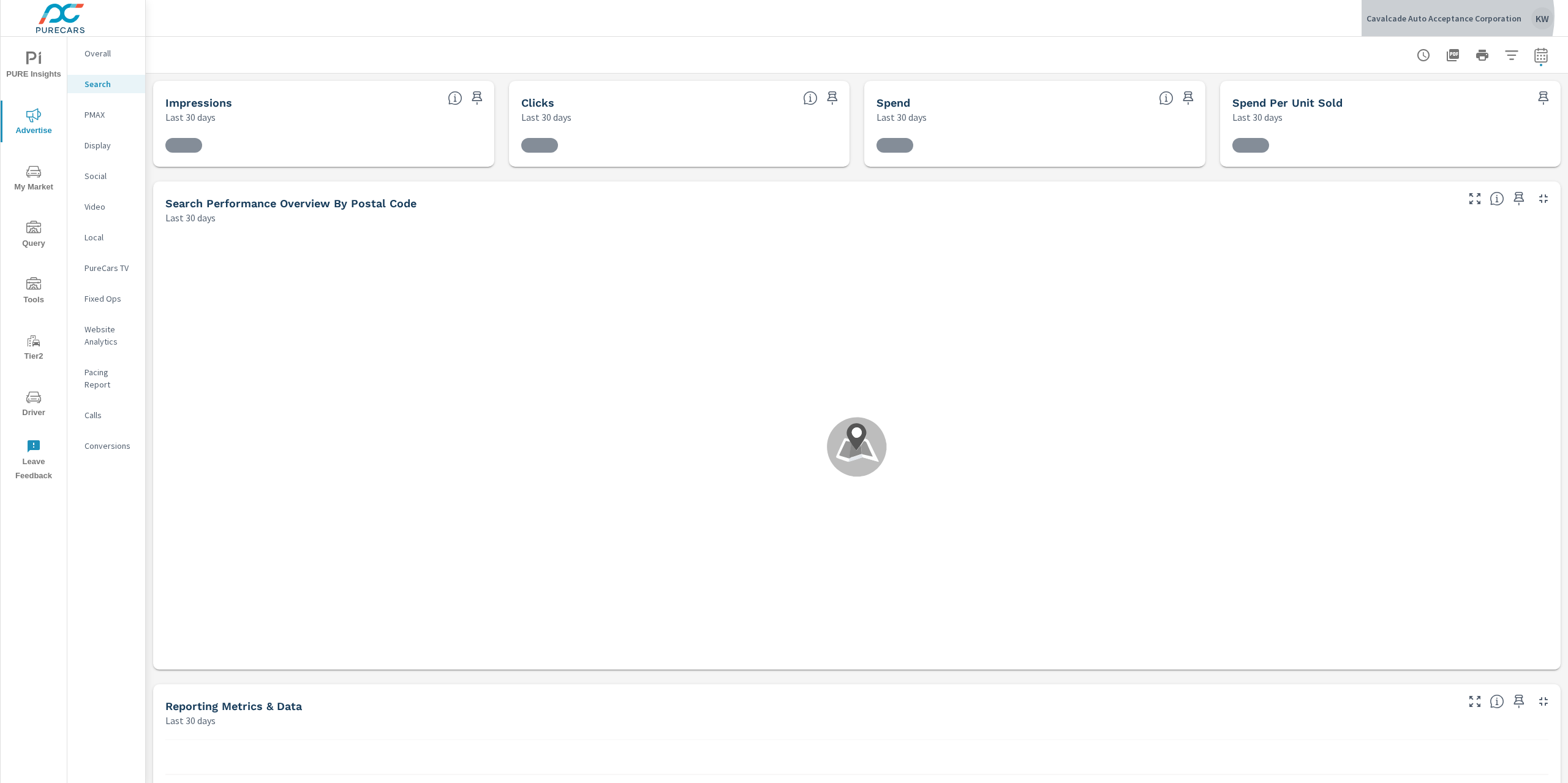
click at [1466, 16] on p "Cavalcade Auto Acceptance Corporation" at bounding box center [1444, 18] width 155 height 11
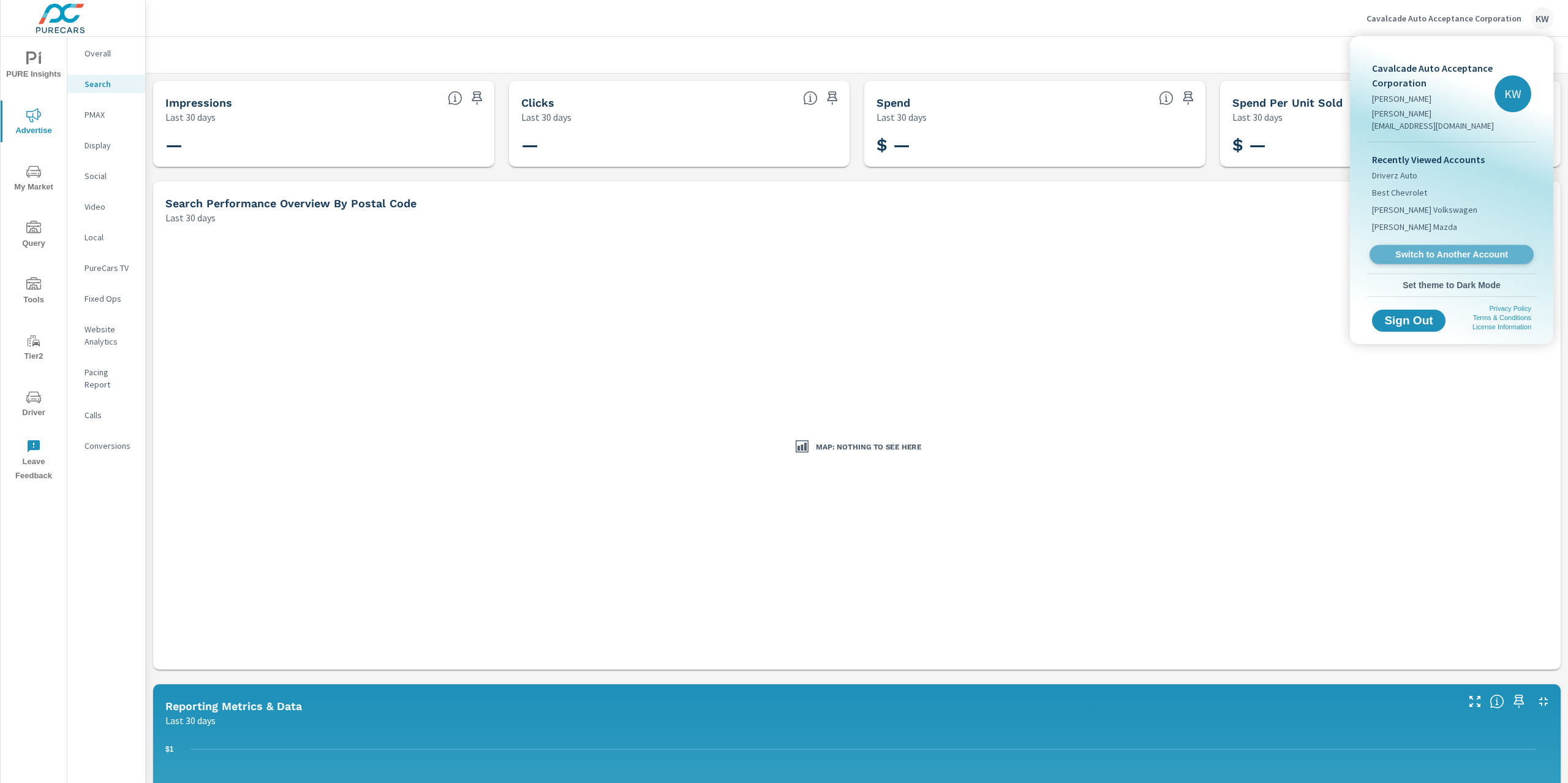
click at [1461, 249] on span "Switch to Another Account" at bounding box center [1452, 254] width 150 height 12
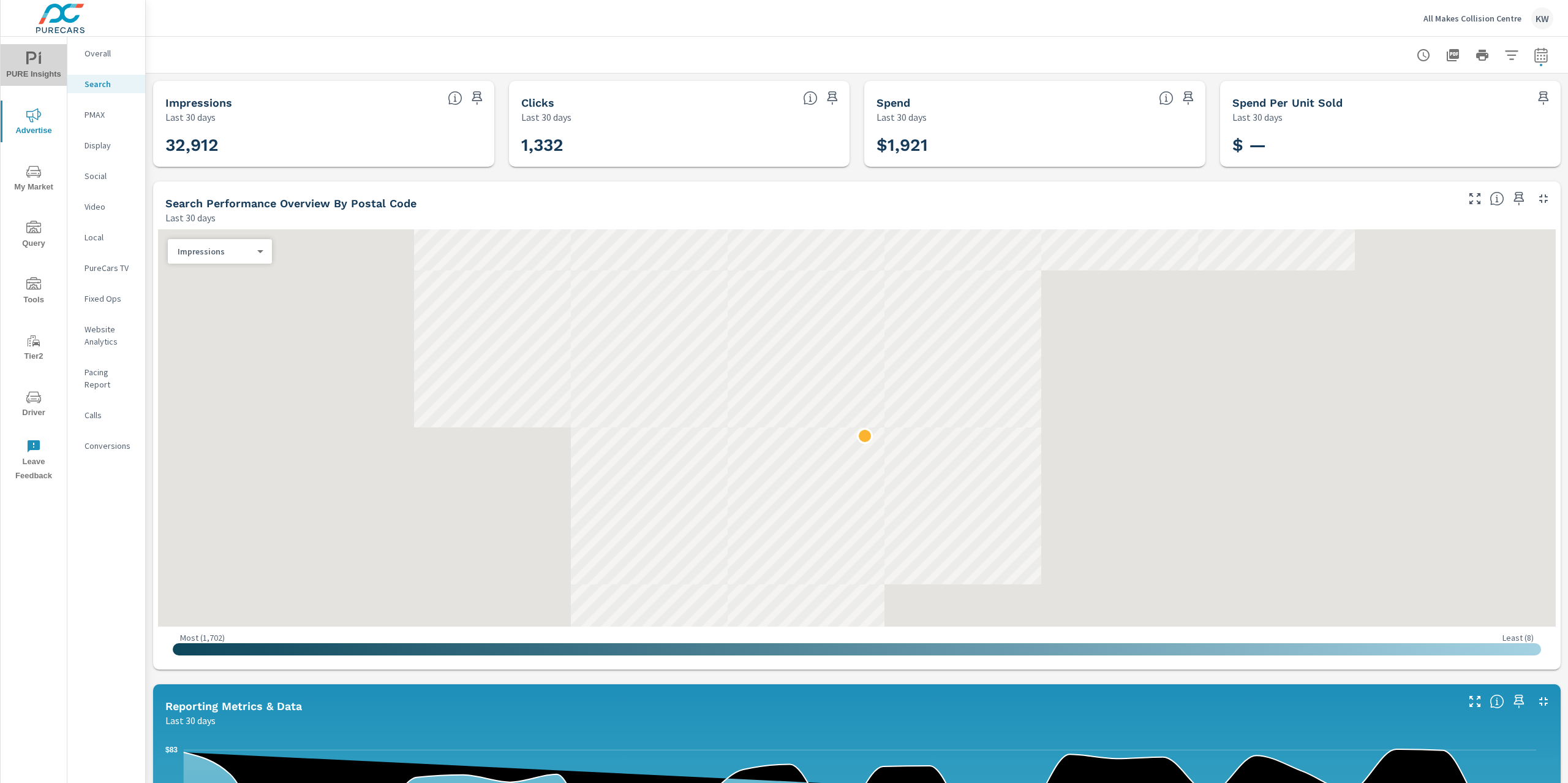
click at [29, 68] on span "PURE Insights" at bounding box center [34, 66] width 59 height 30
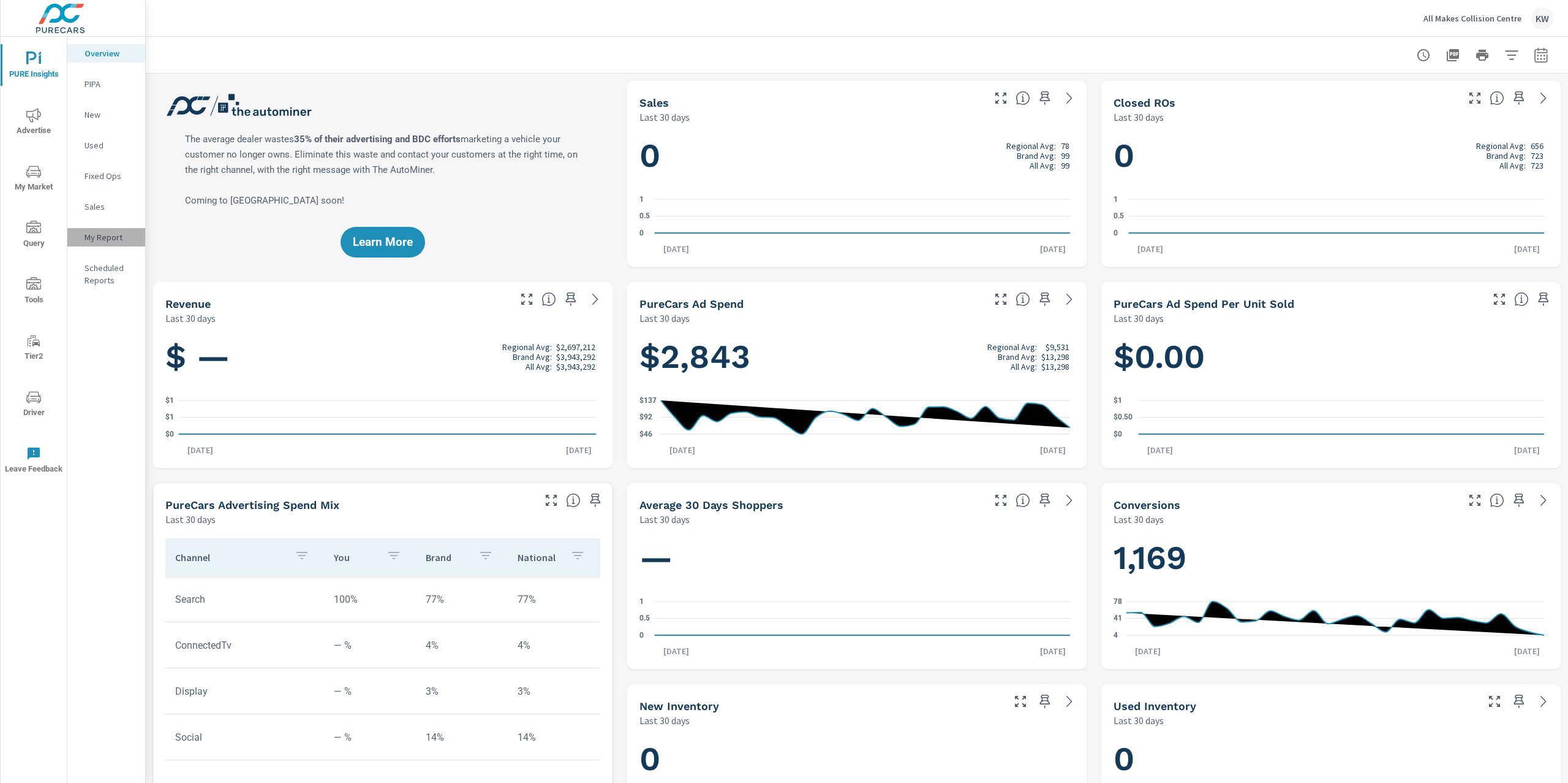
click at [110, 237] on p "My Report" at bounding box center [110, 237] width 51 height 12
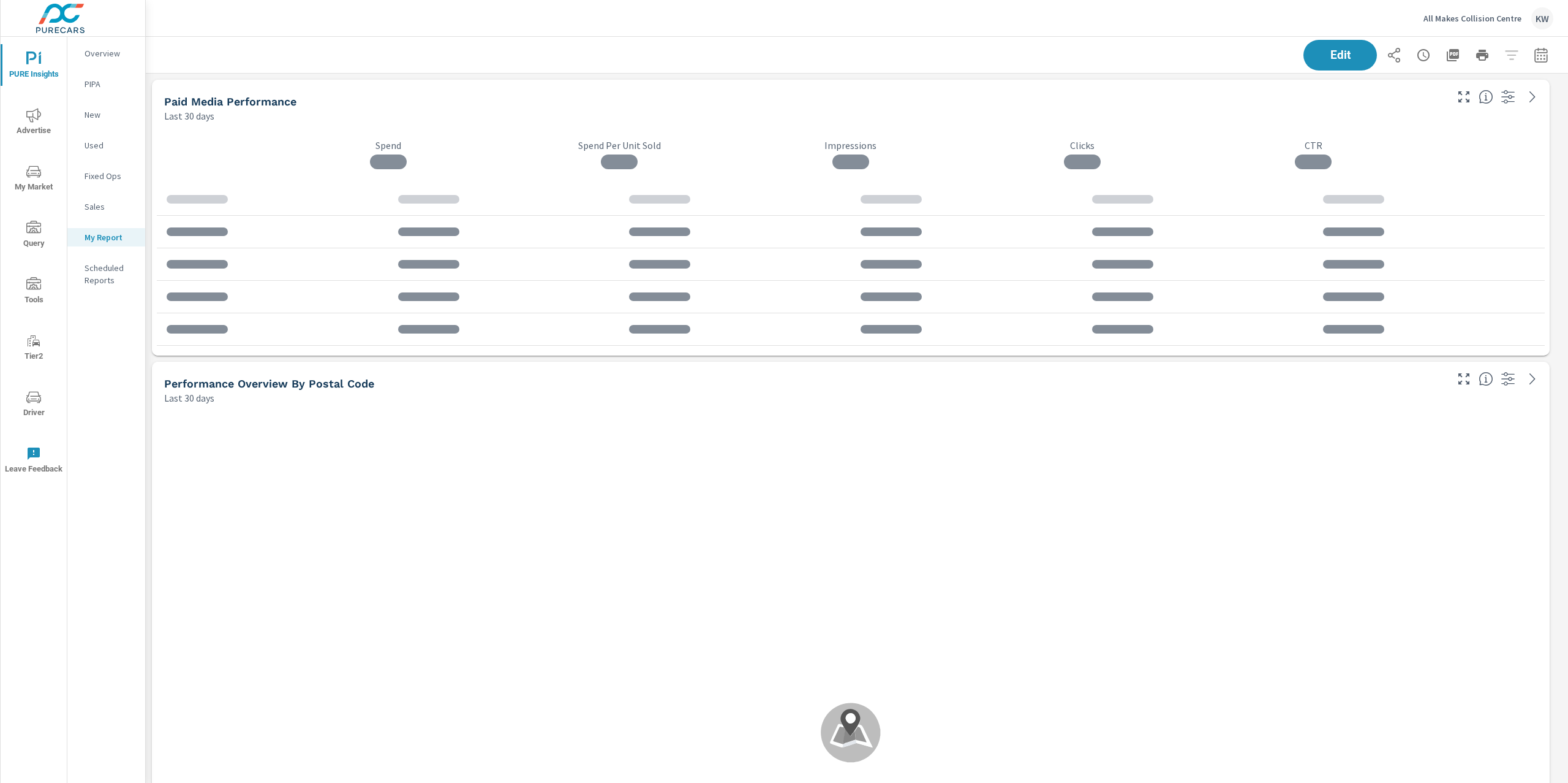
scroll to position [2146, 1436]
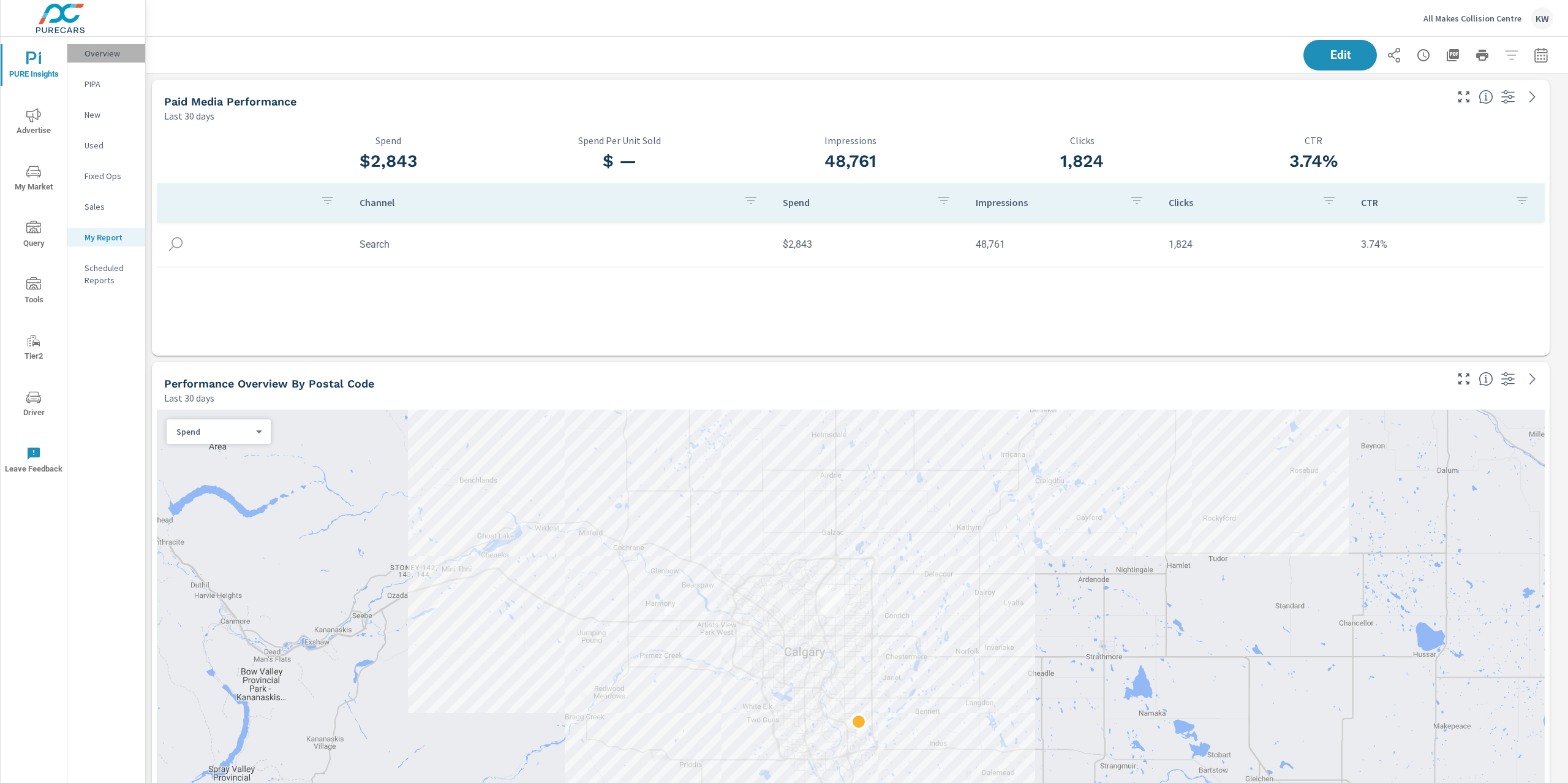
click at [86, 55] on p "Overview" at bounding box center [110, 53] width 51 height 12
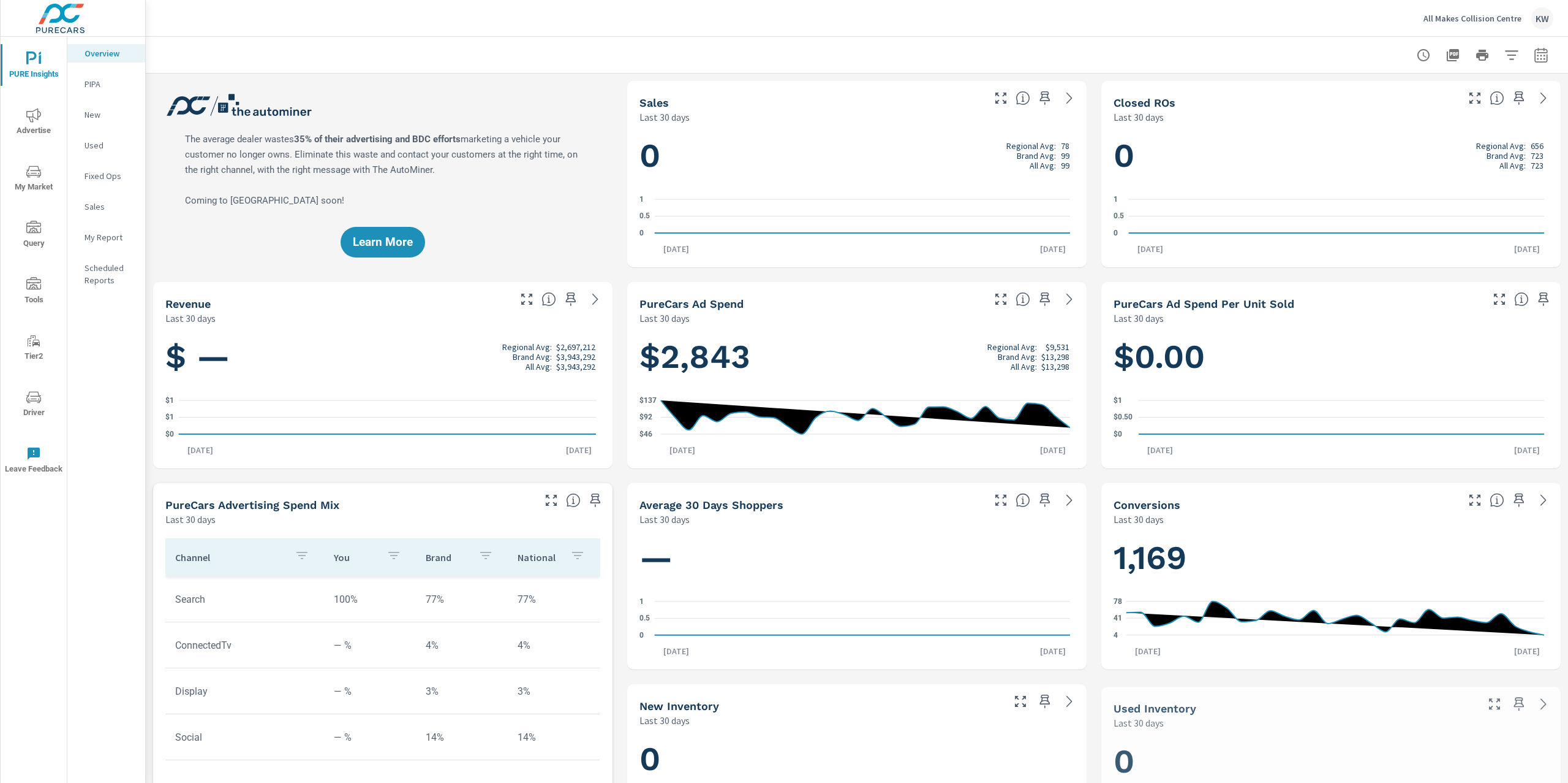
scroll to position [1, 0]
click at [1534, 61] on icon "button" at bounding box center [1541, 55] width 13 height 15
select select "Last 30 days"
click at [44, 130] on span "Advertise" at bounding box center [34, 122] width 59 height 30
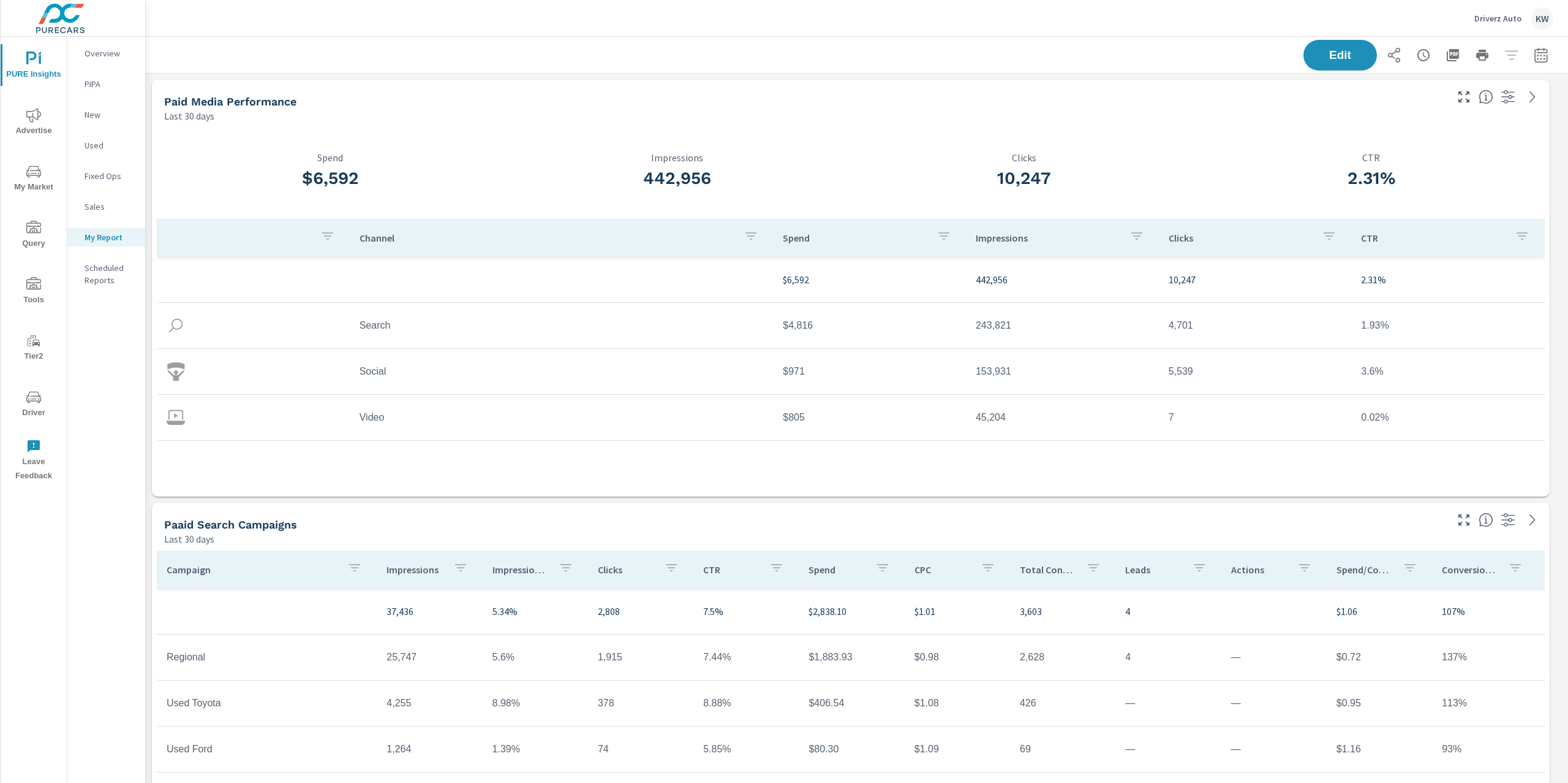
scroll to position [2851, 1436]
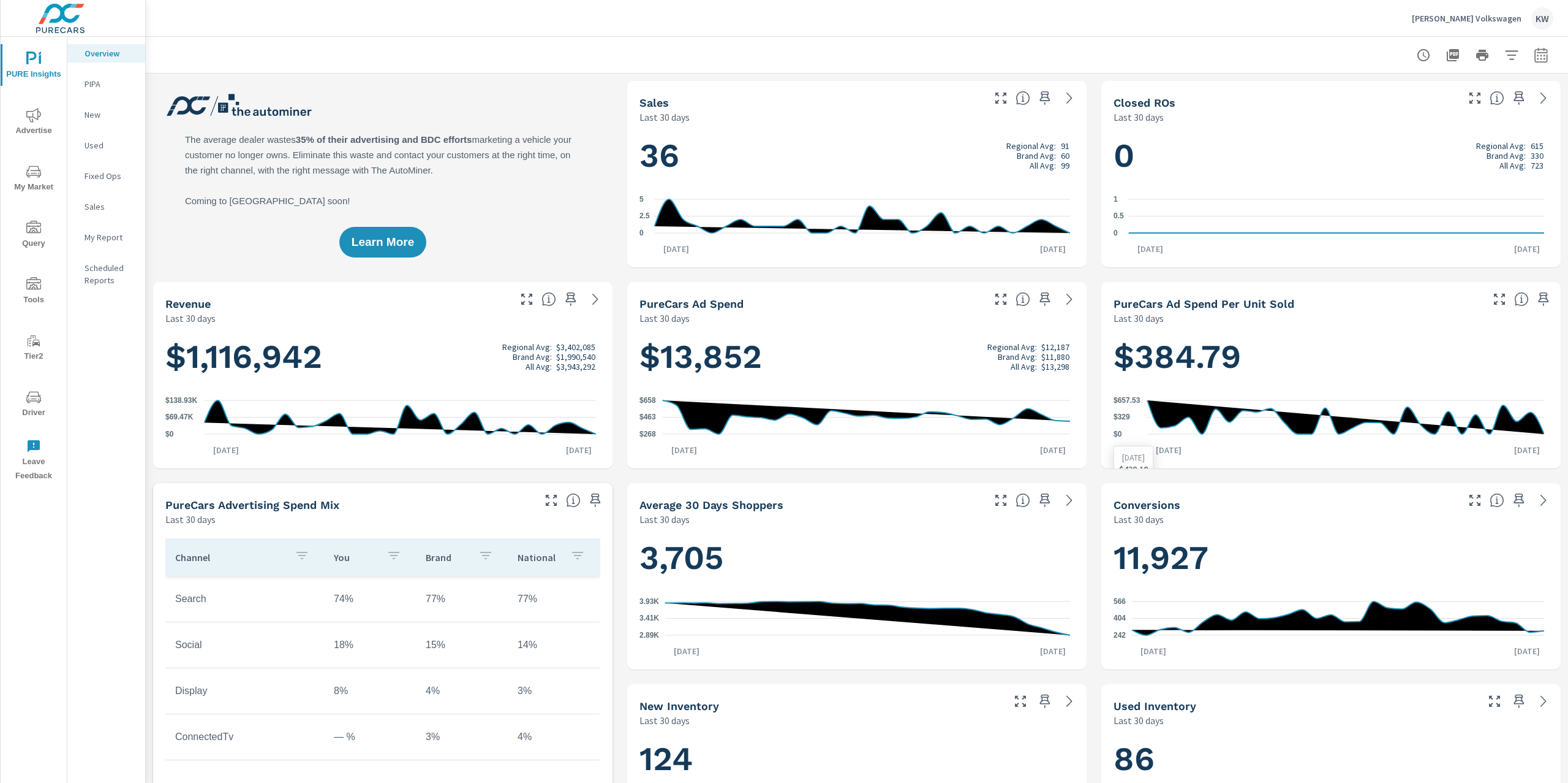
scroll to position [1, 0]
click at [1529, 64] on button "button" at bounding box center [1541, 55] width 25 height 25
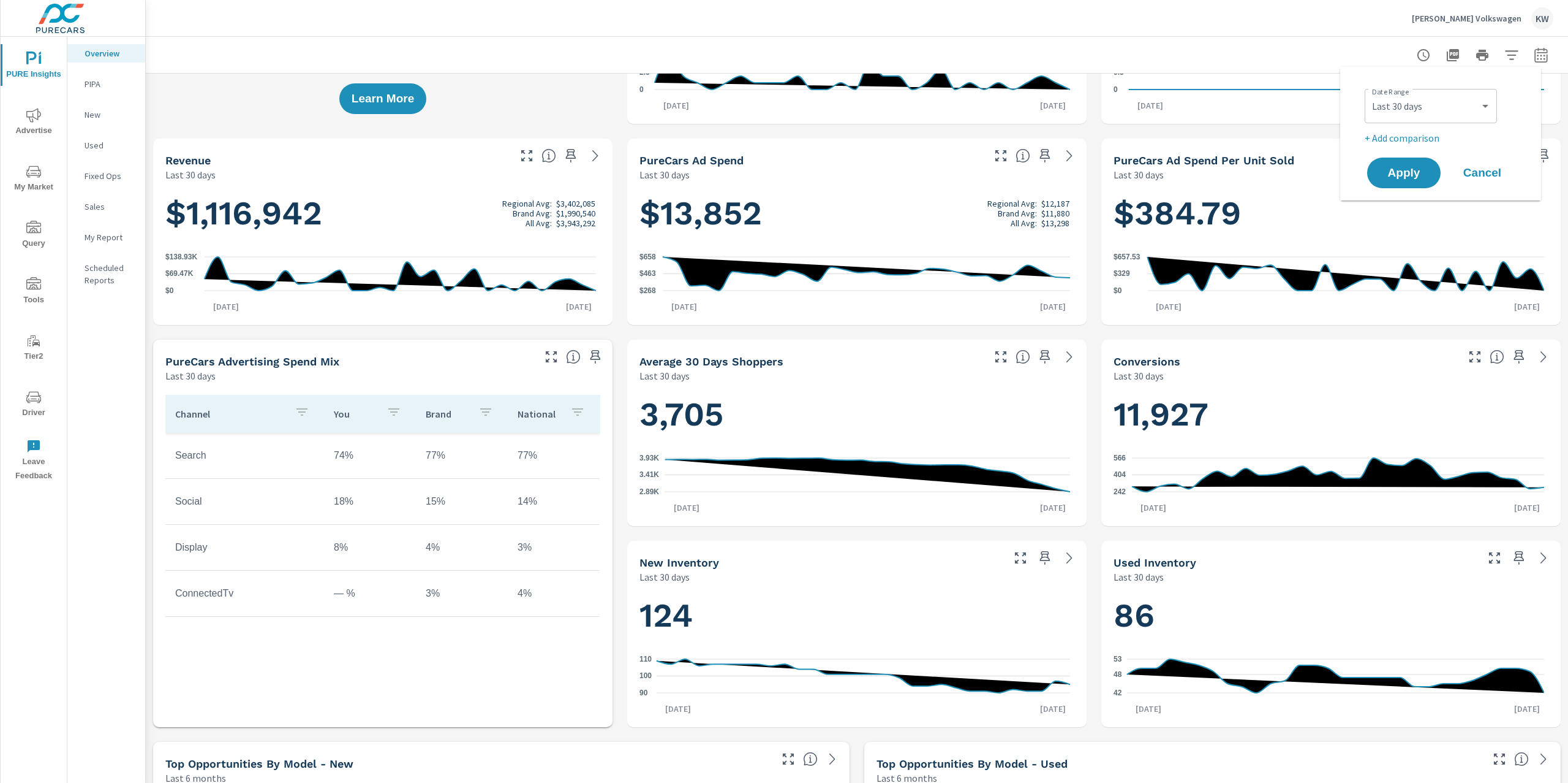
scroll to position [0, 0]
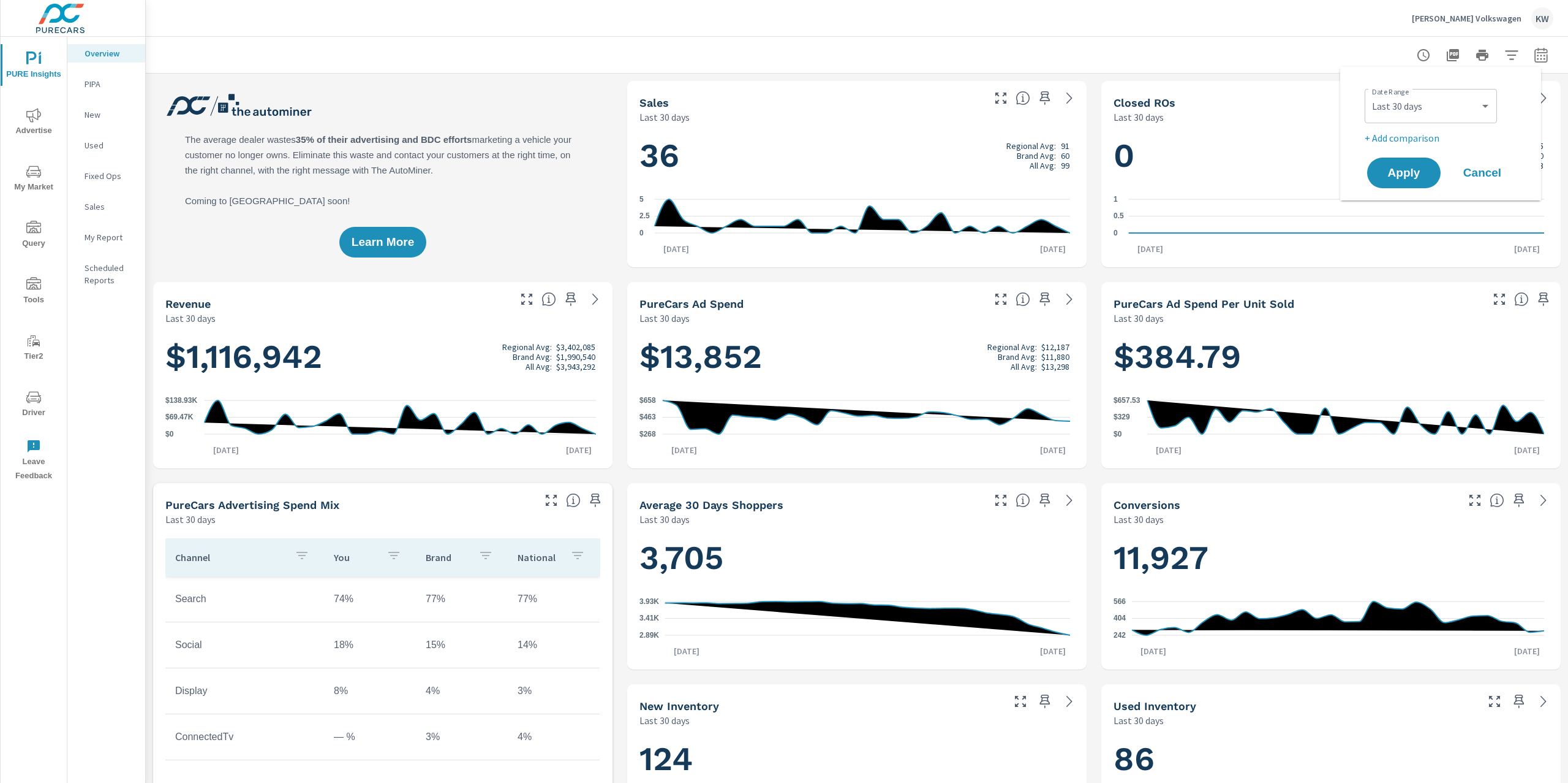
click at [1492, 111] on div "Custom [DATE] Last week Last 7 days Last 14 days Last 30 days Last 45 days Last…" at bounding box center [1431, 107] width 132 height 35
click at [1490, 109] on select "Custom [DATE] Last week Last 7 days Last 14 days Last 30 days Last 45 days Last…" at bounding box center [1431, 106] width 123 height 25
click at [1370, 94] on select "Custom [DATE] Last week Last 7 days Last 14 days Last 30 days Last 45 days Last…" at bounding box center [1431, 106] width 123 height 25
select select "Last month"
click at [1416, 137] on p "+ Add comparison" at bounding box center [1443, 137] width 157 height 15
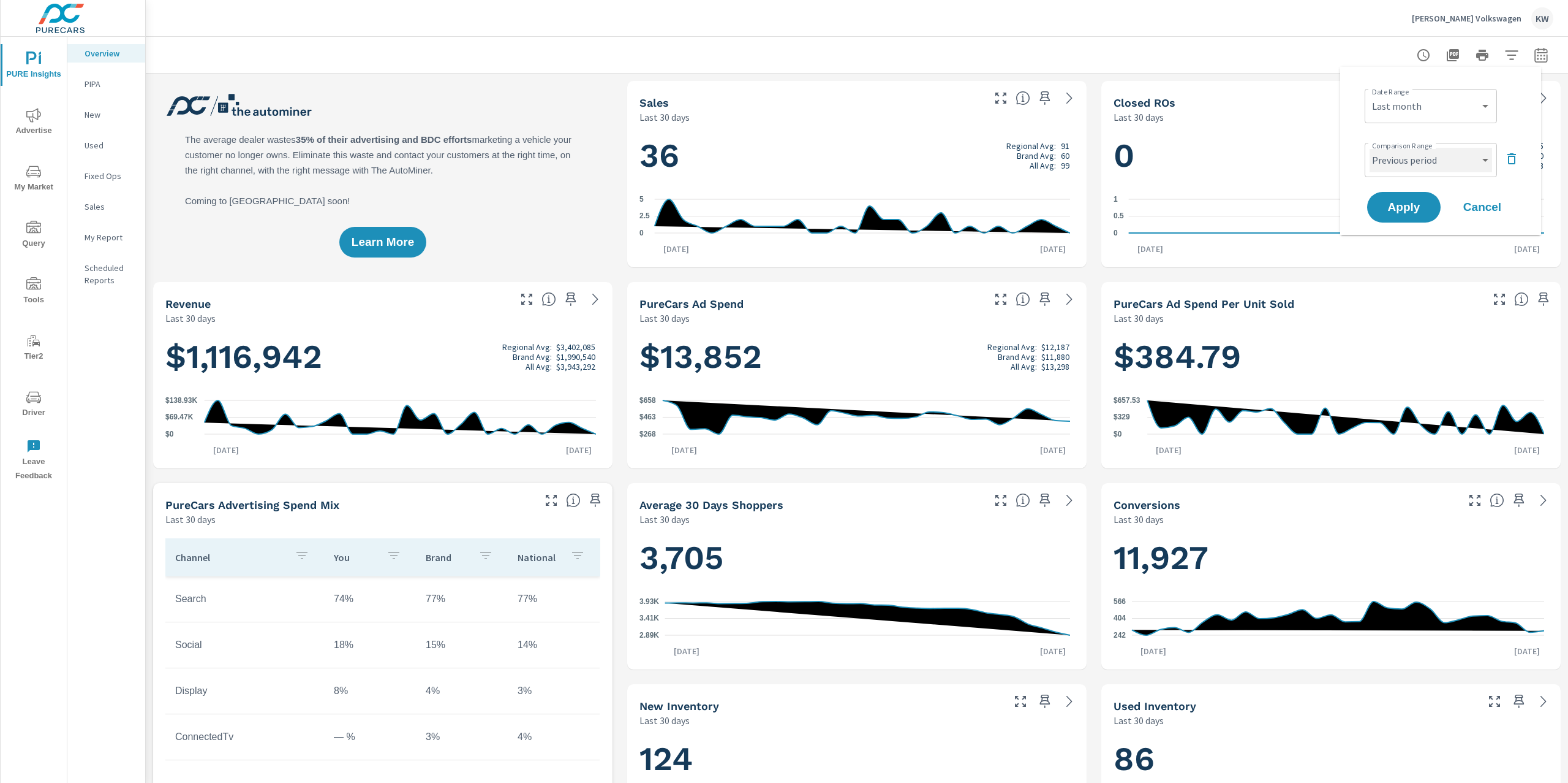
click at [1483, 162] on select "Custom Previous period Previous month Previous year" at bounding box center [1431, 159] width 123 height 25
click at [1370, 147] on select "Custom Previous period Previous month Previous year" at bounding box center [1431, 159] width 123 height 25
select select "Previous month"
click at [1395, 207] on span "Apply" at bounding box center [1403, 207] width 50 height 12
